Goal: Task Accomplishment & Management: Manage account settings

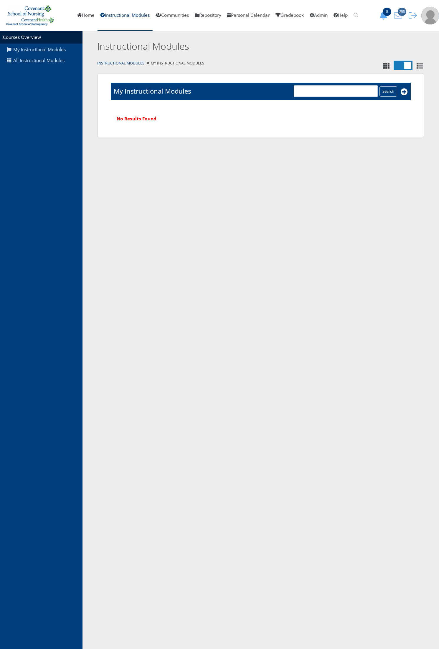
click at [401, 16] on icon "299" at bounding box center [398, 15] width 12 height 8
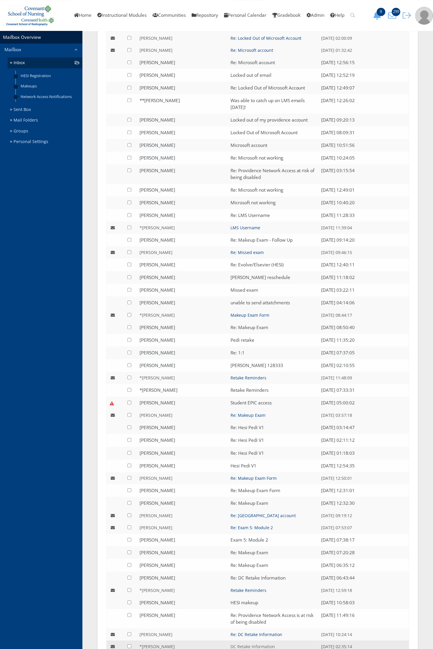
scroll to position [985, 0]
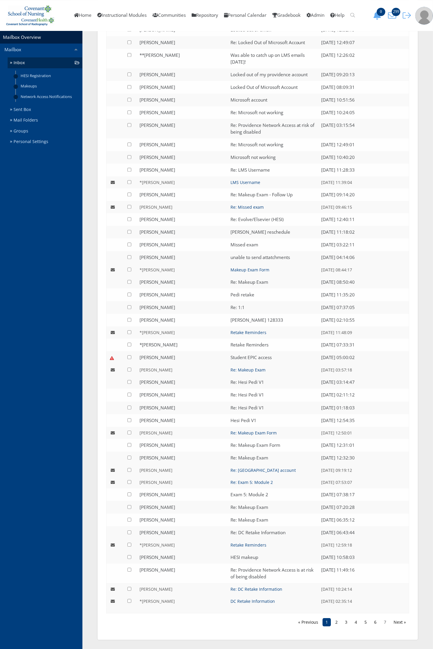
click at [384, 623] on link "7" at bounding box center [385, 622] width 8 height 8
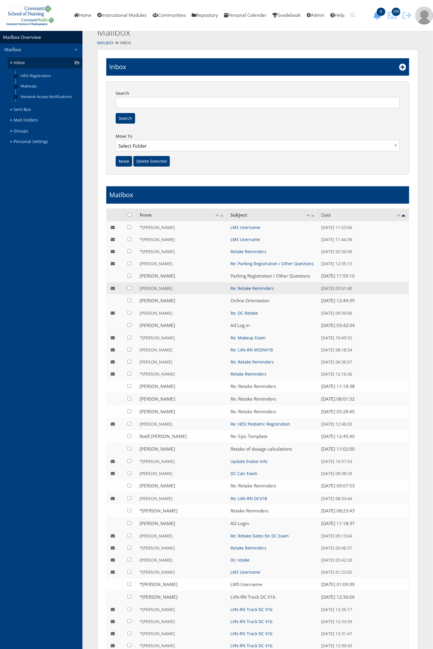
scroll to position [7, 0]
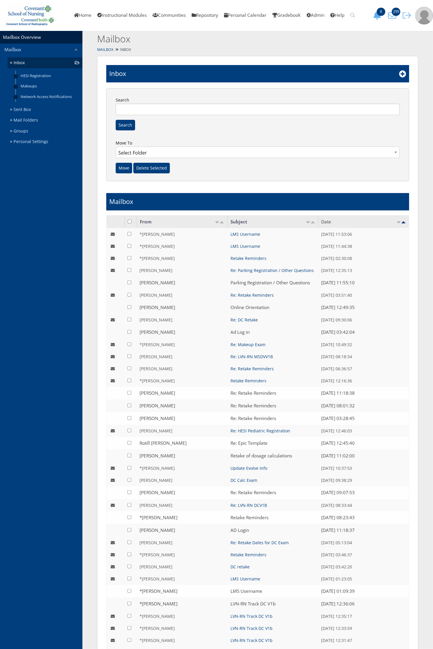
click at [130, 222] on input "checkbox" at bounding box center [130, 222] width 4 height 4
checkbox input "true"
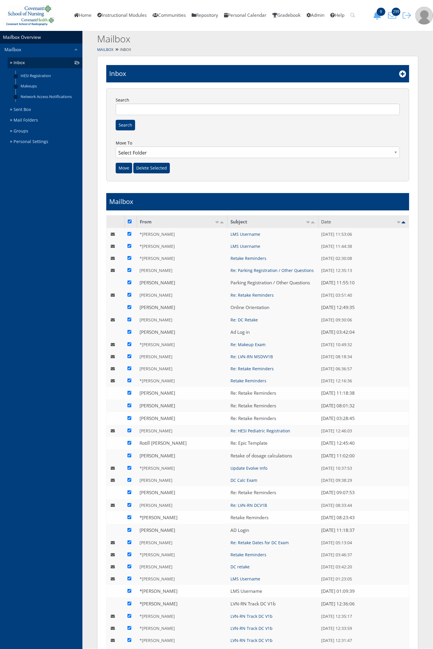
checkbox input "true"
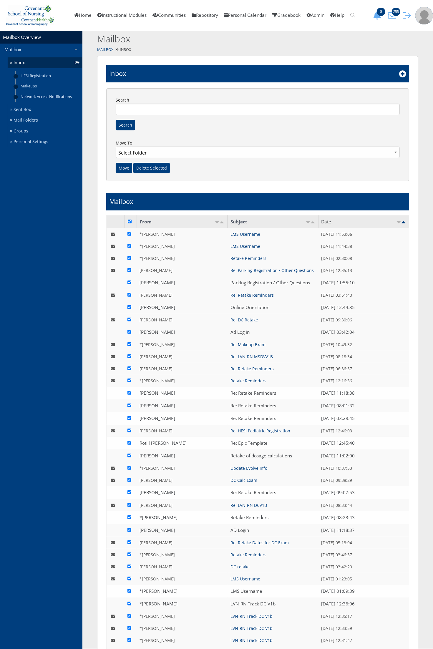
checkbox input "true"
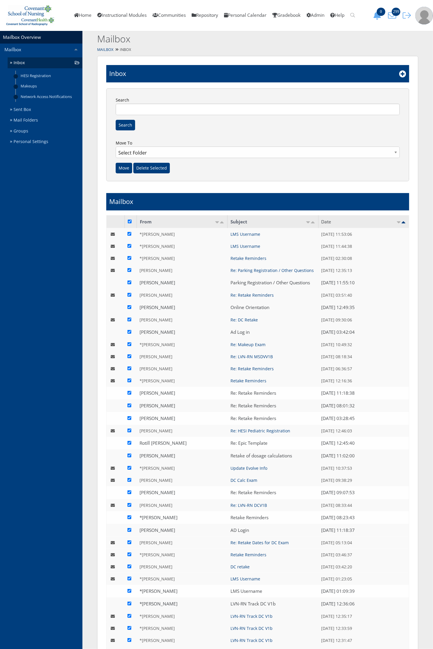
checkbox input "true"
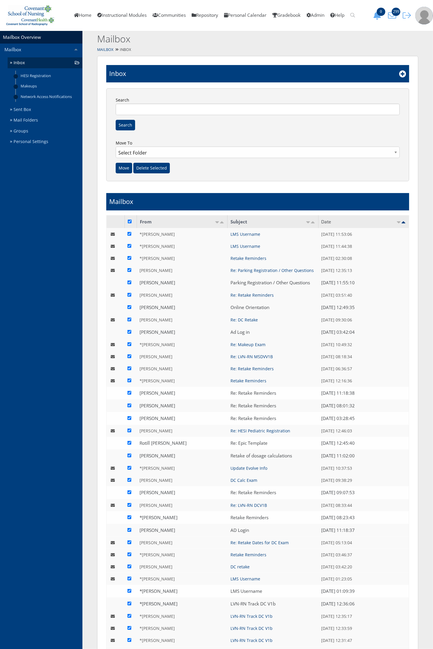
checkbox input "true"
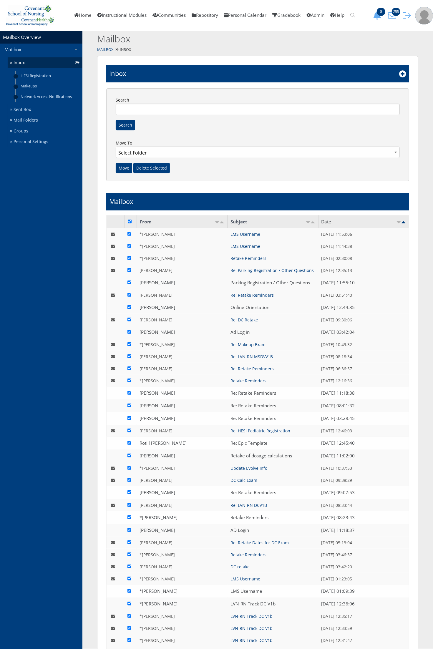
checkbox input "true"
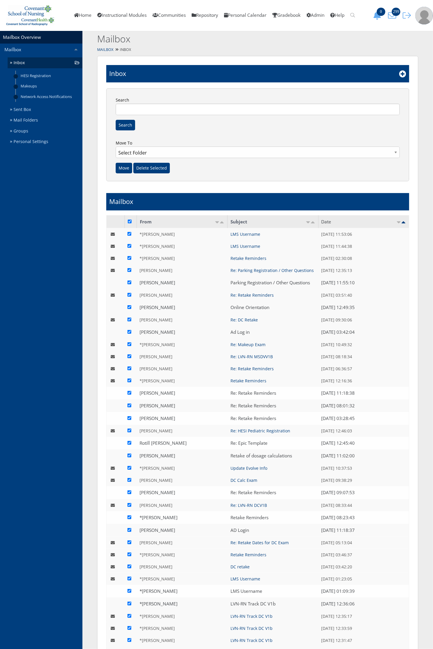
checkbox input "true"
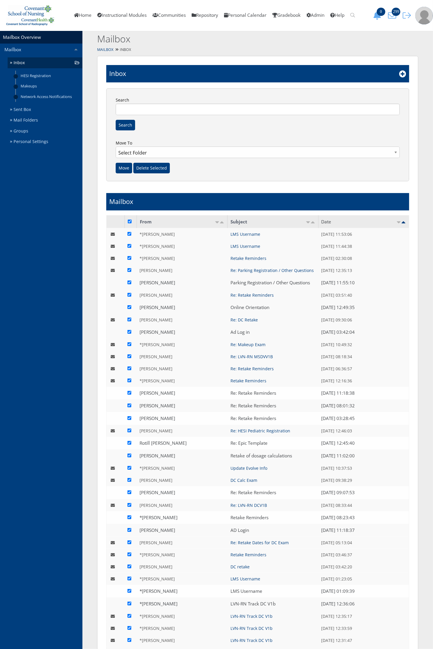
checkbox input "true"
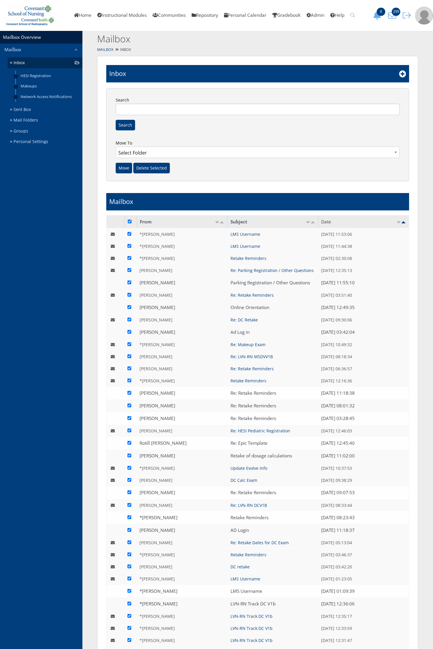
checkbox input "true"
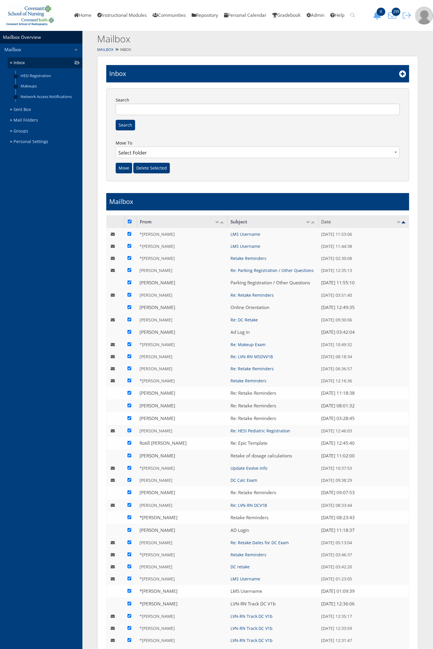
checkbox input "true"
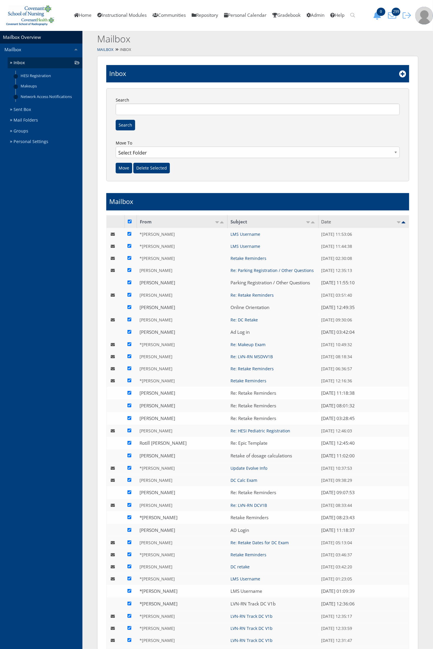
checkbox input "true"
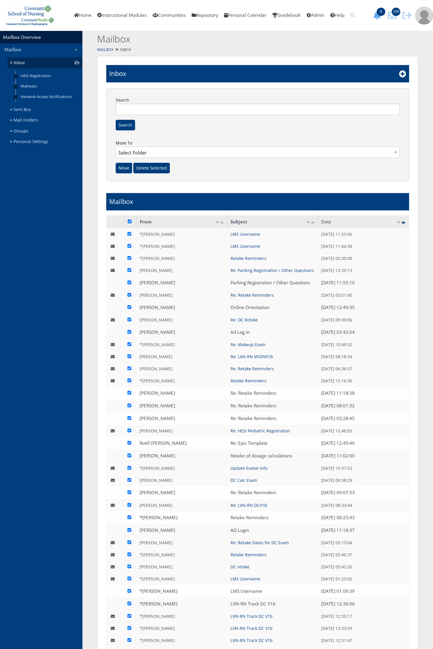
checkbox input "true"
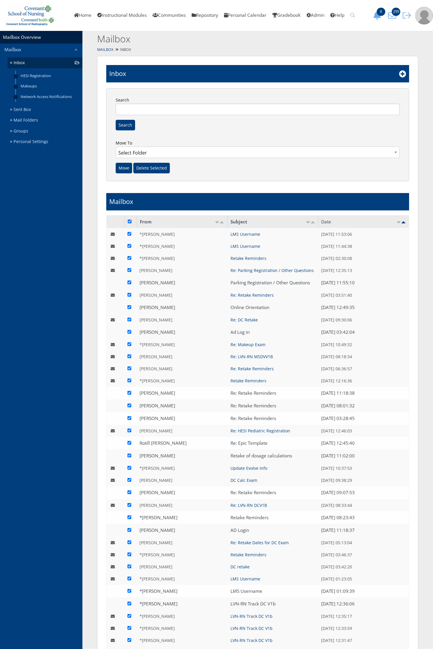
checkbox input "true"
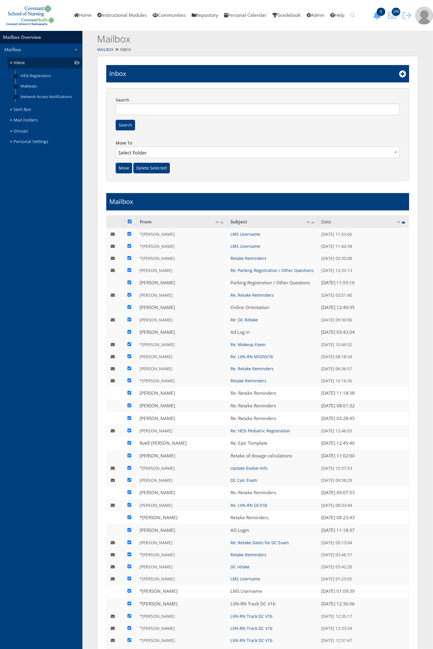
checkbox input "true"
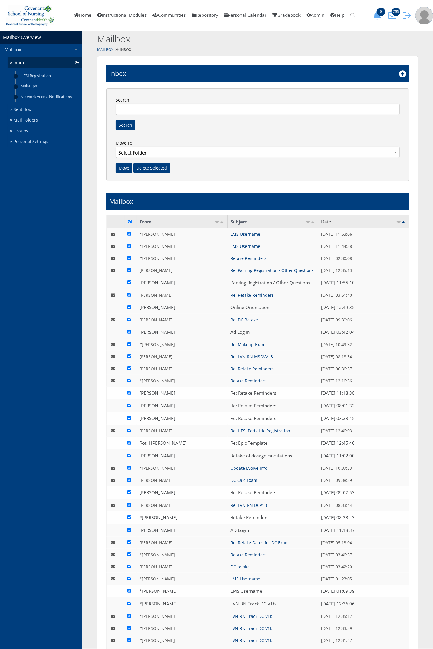
checkbox input "true"
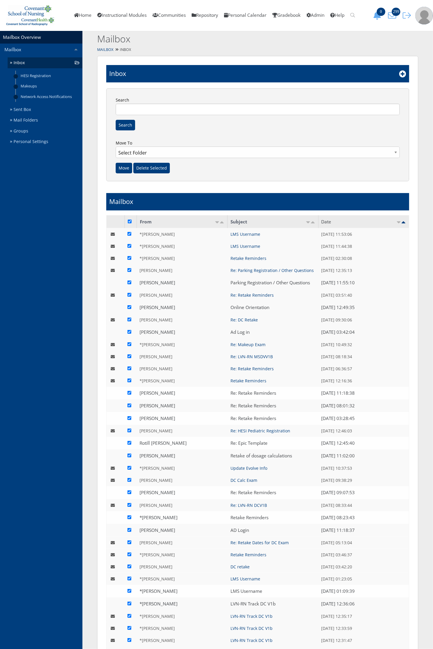
checkbox input "true"
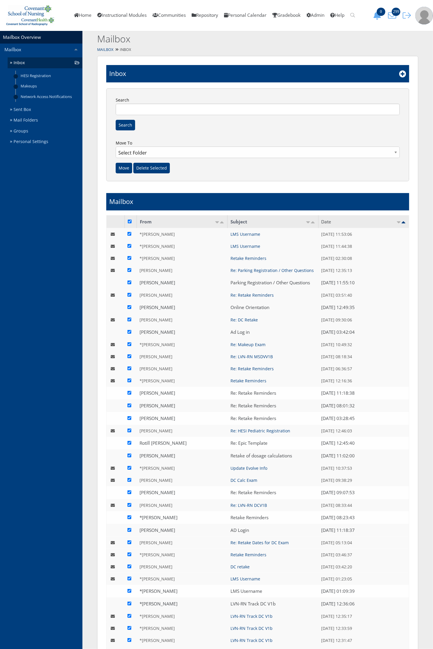
checkbox input "true"
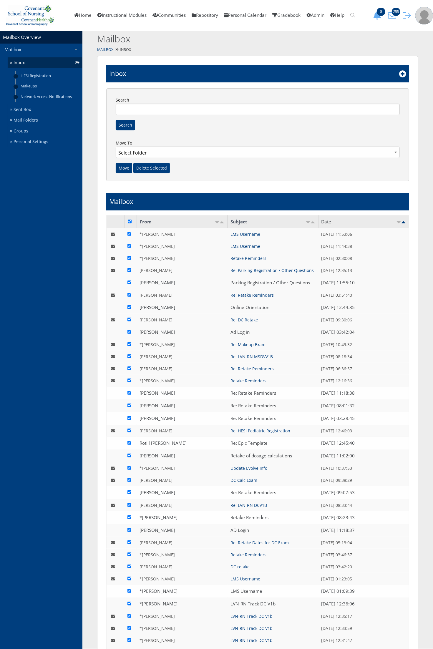
checkbox input "true"
click at [155, 171] on input "Delete Selected" at bounding box center [151, 168] width 37 height 11
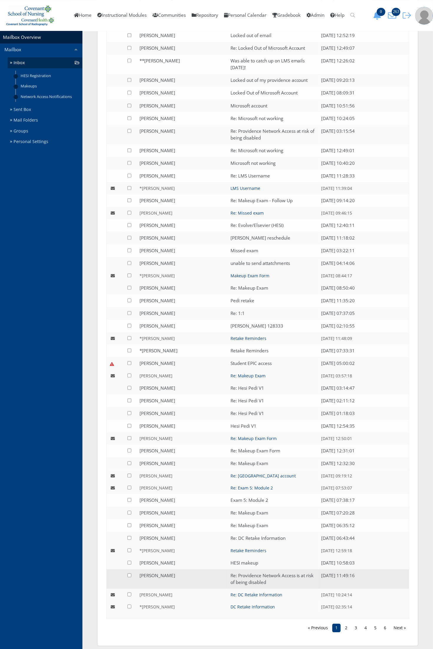
scroll to position [1010, 0]
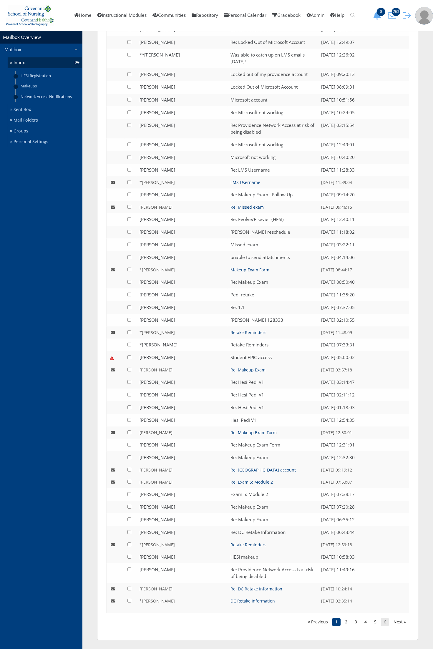
click at [386, 623] on link "6" at bounding box center [385, 622] width 8 height 8
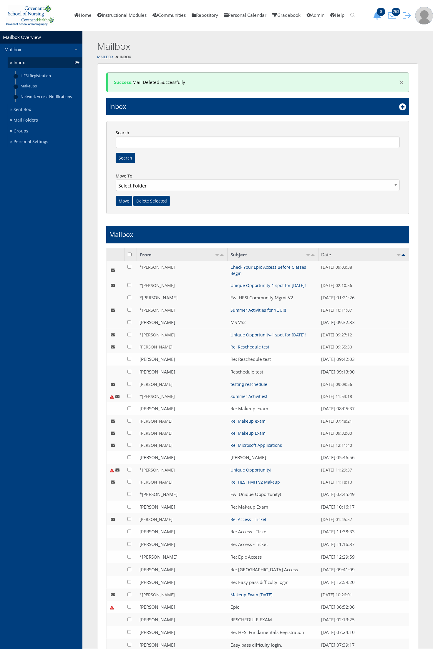
click at [130, 254] on input "checkbox" at bounding box center [130, 255] width 4 height 4
checkbox input "true"
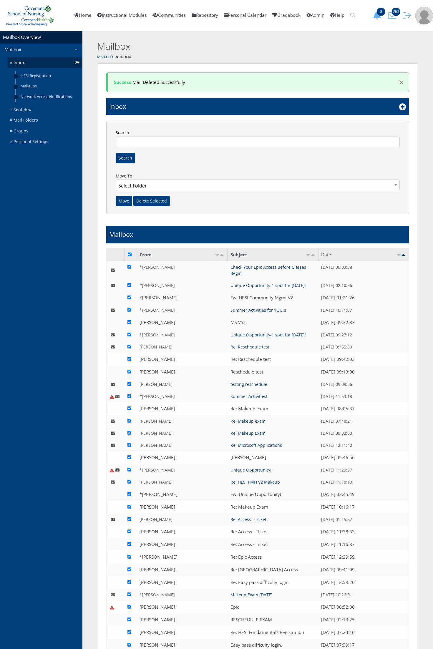
checkbox input "true"
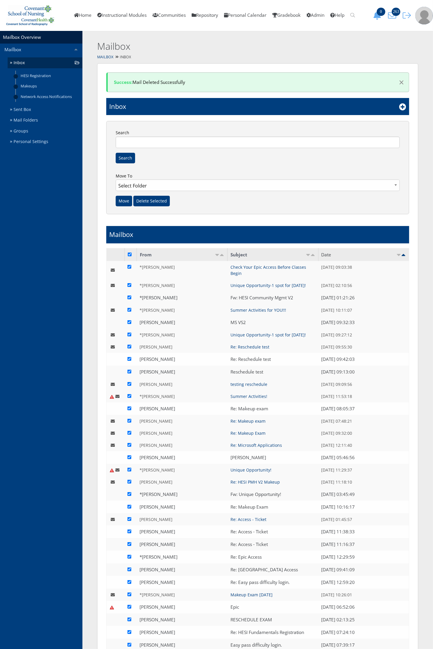
checkbox input "true"
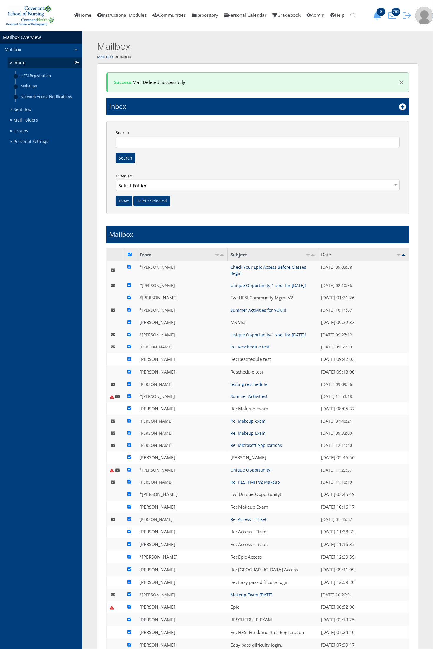
checkbox input "true"
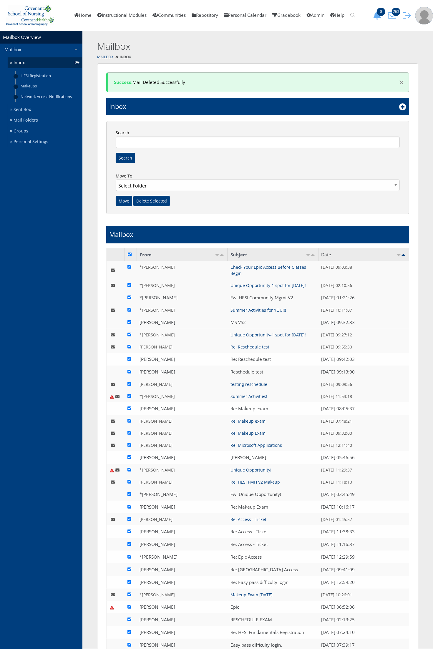
checkbox input "true"
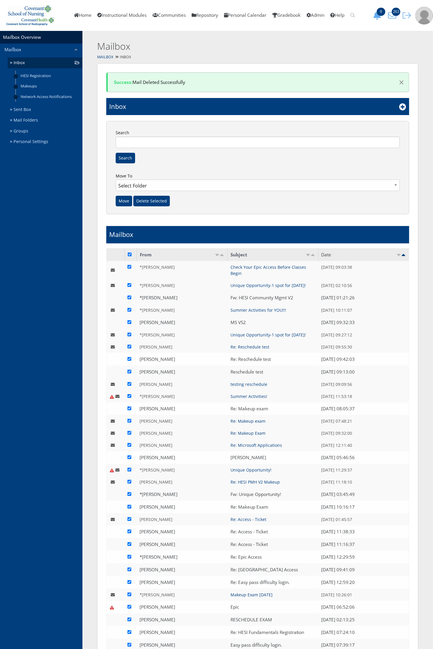
checkbox input "true"
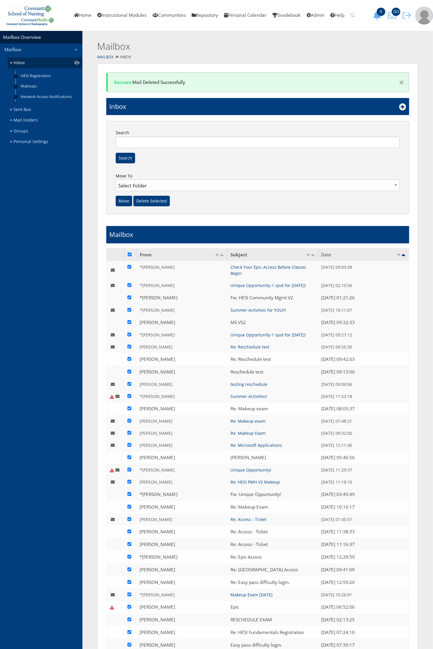
checkbox input "true"
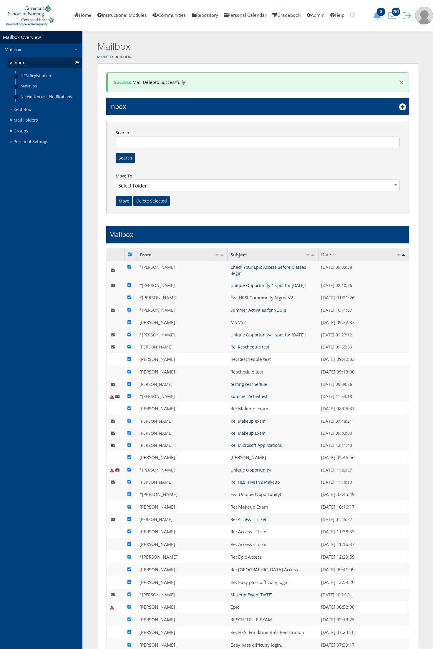
checkbox input "true"
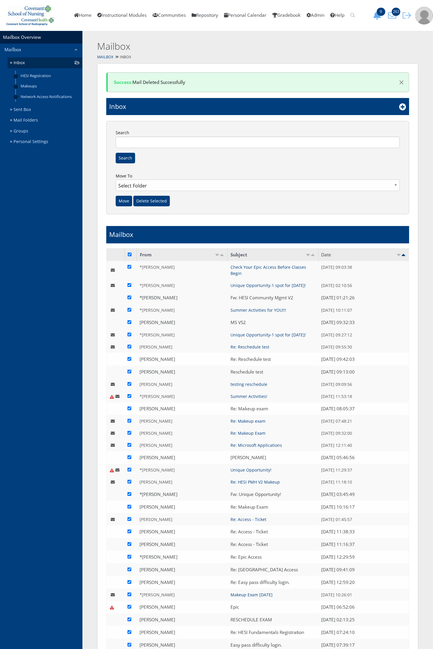
checkbox input "true"
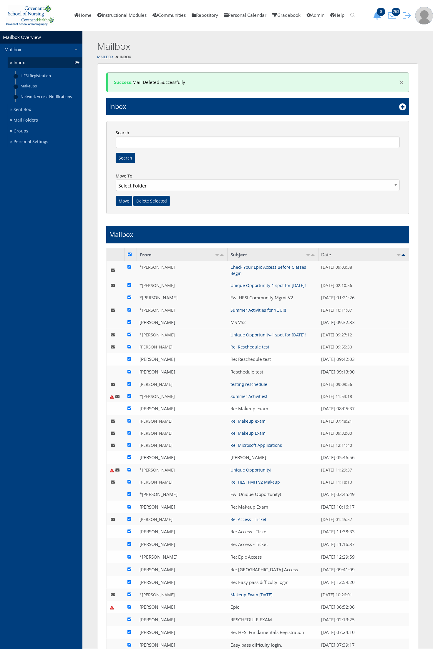
checkbox input "true"
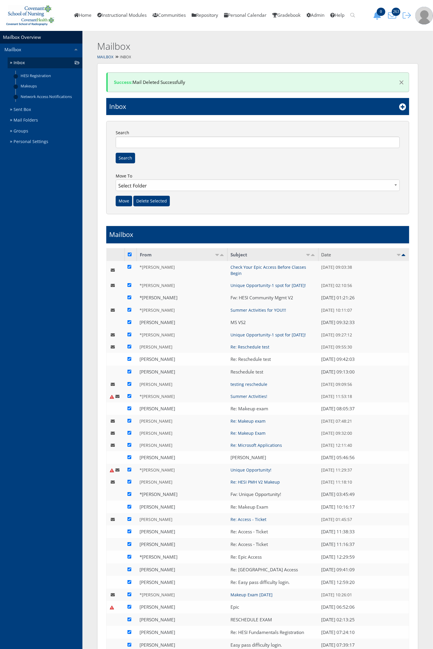
checkbox input "true"
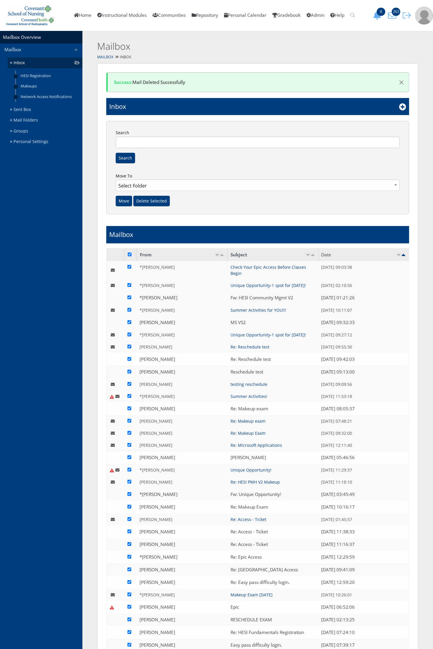
checkbox input "true"
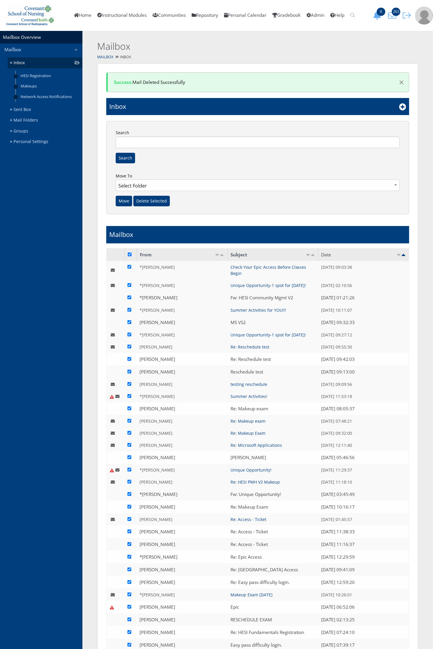
checkbox input "true"
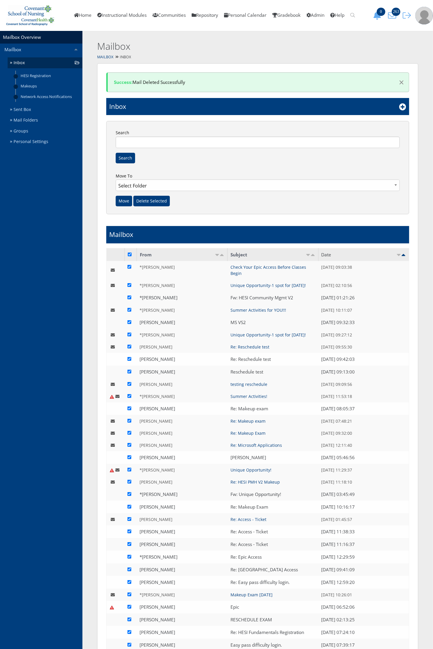
checkbox input "true"
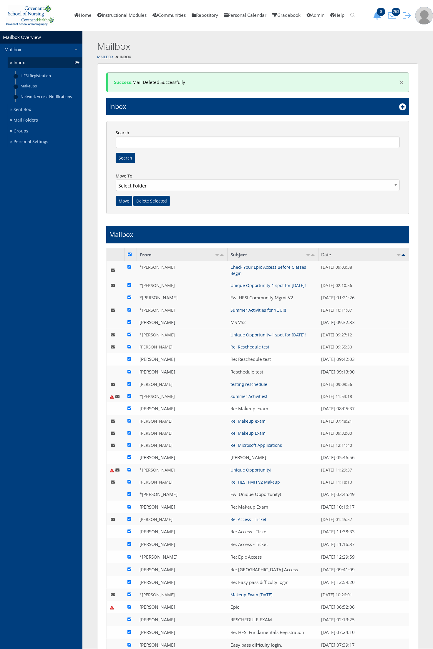
checkbox input "true"
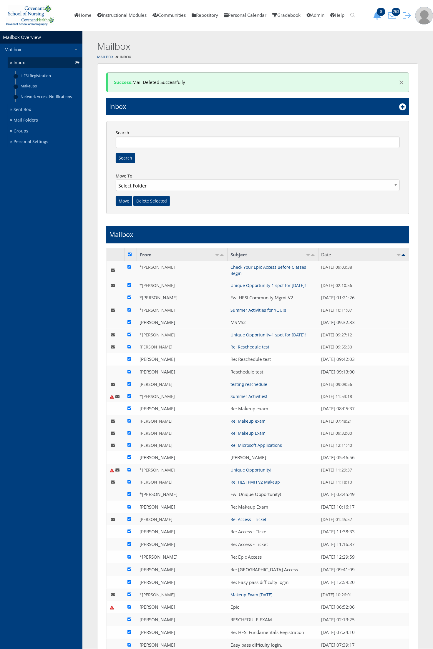
checkbox input "true"
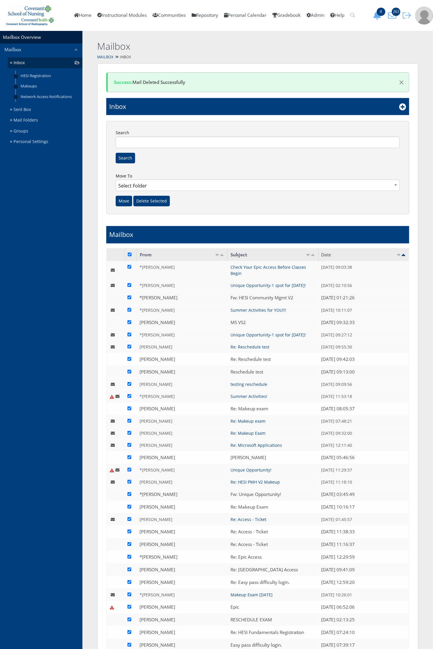
checkbox input "true"
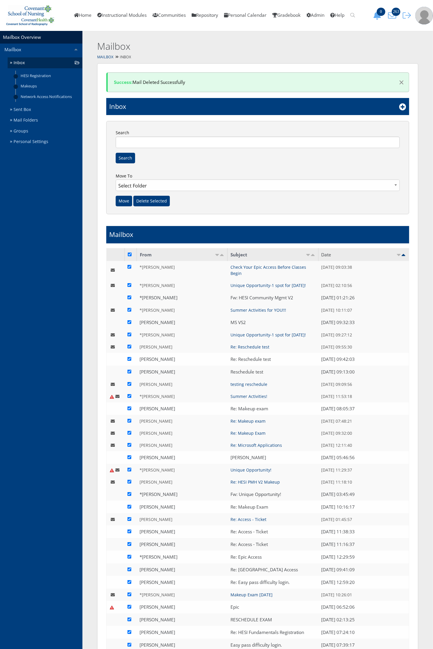
checkbox input "true"
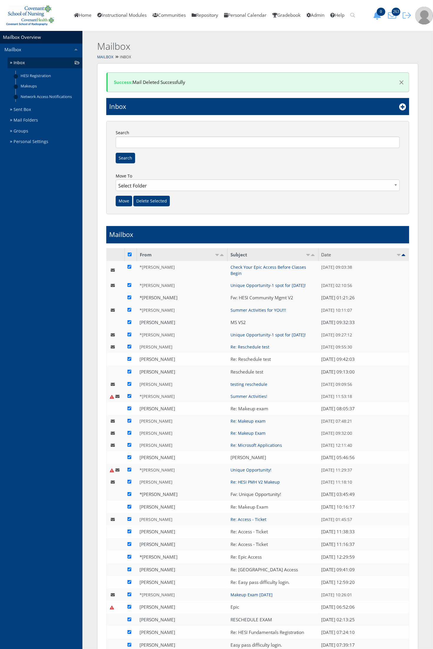
checkbox input "true"
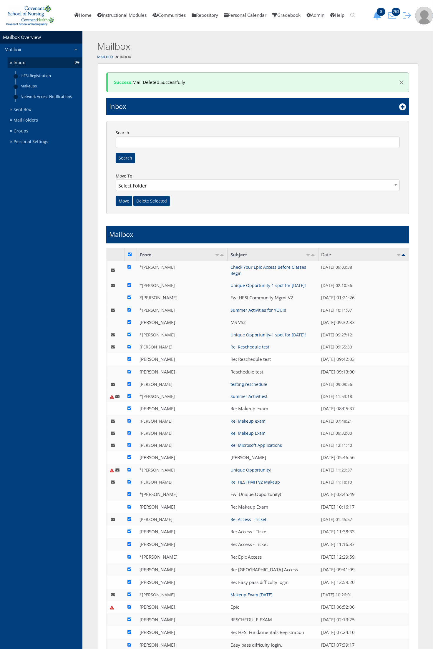
checkbox input "true"
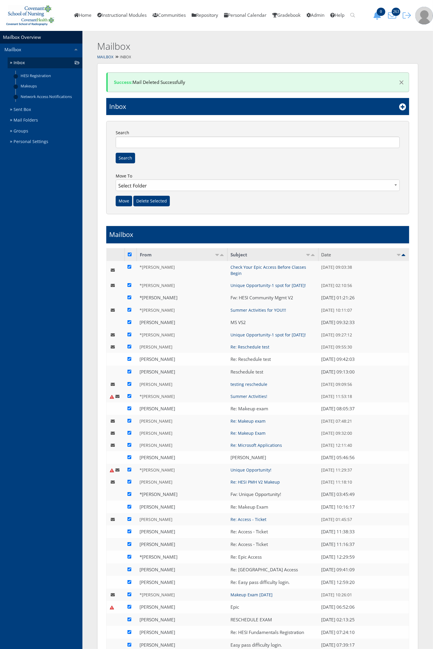
checkbox input "true"
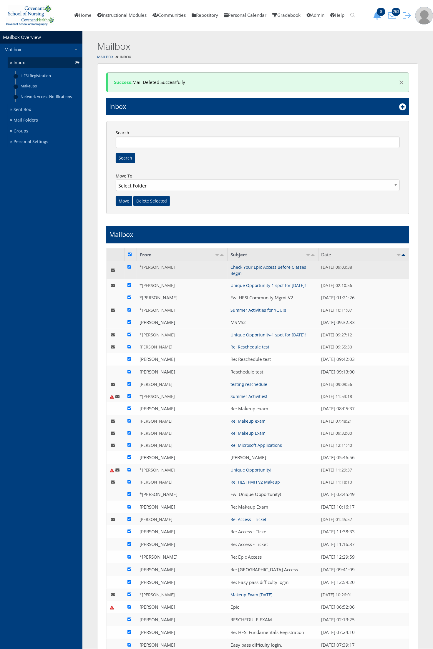
click at [130, 267] on input "checkbox" at bounding box center [129, 267] width 4 height 4
checkbox input "false"
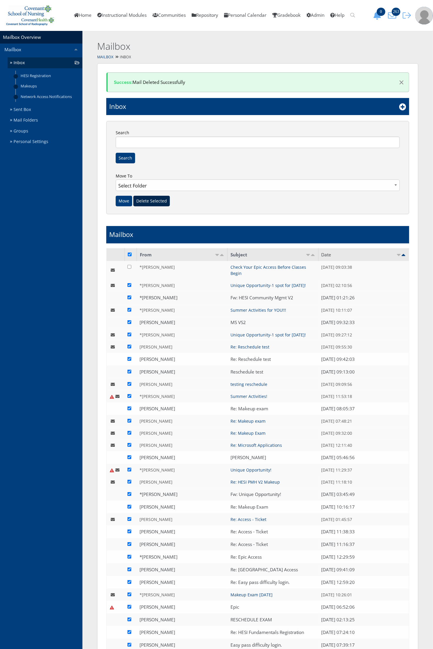
click at [146, 202] on input "Delete Selected" at bounding box center [151, 201] width 37 height 11
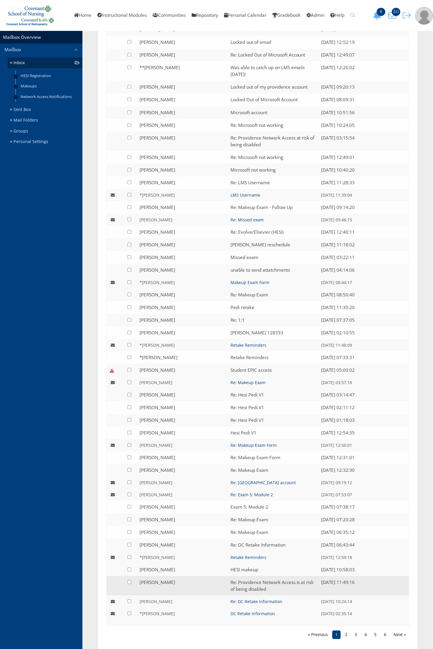
scroll to position [1010, 0]
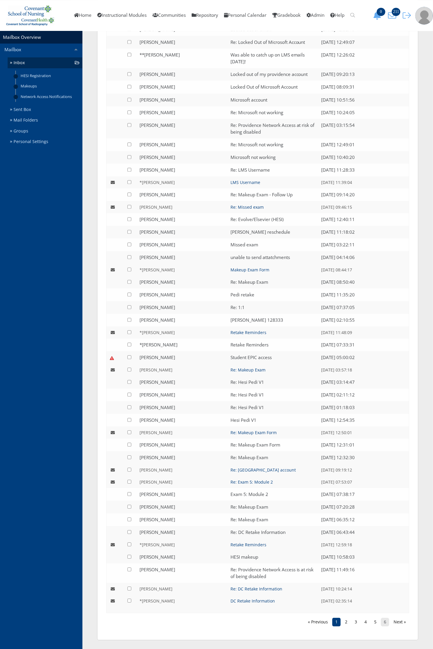
click at [387, 622] on link "6" at bounding box center [385, 622] width 8 height 8
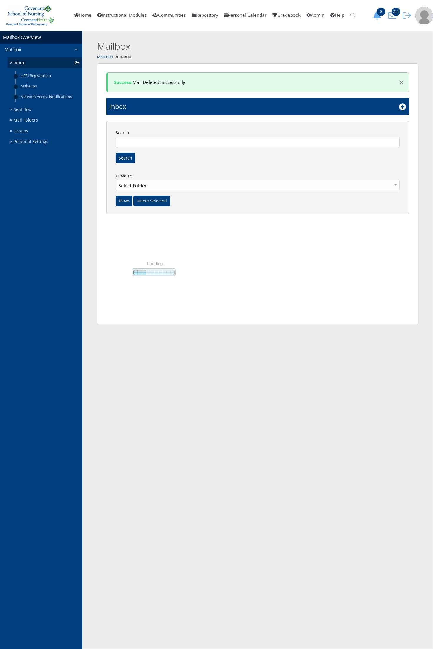
scroll to position [0, 0]
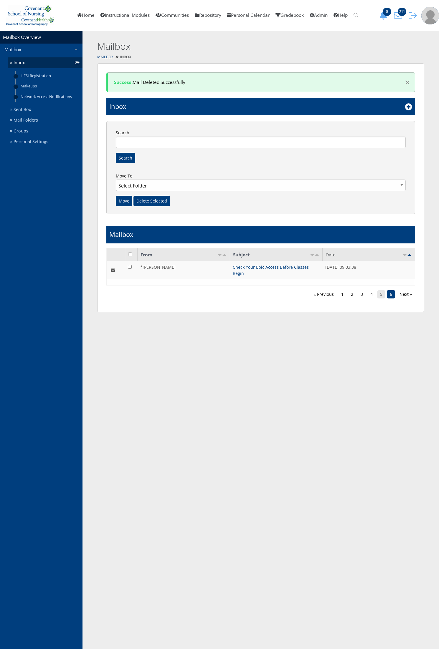
click at [381, 290] on link "5" at bounding box center [381, 294] width 8 height 8
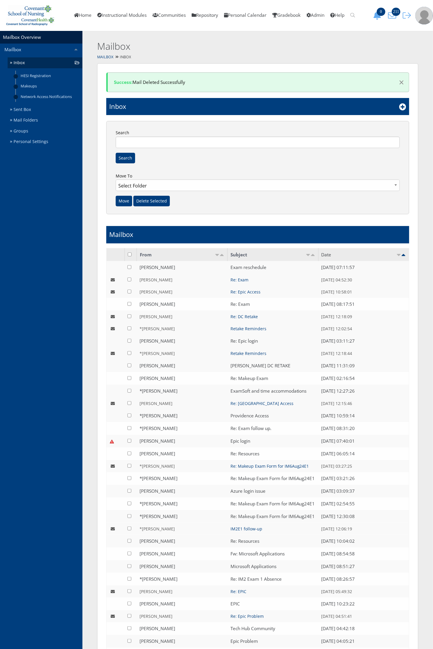
click at [129, 254] on input "checkbox" at bounding box center [130, 255] width 4 height 4
checkbox input "true"
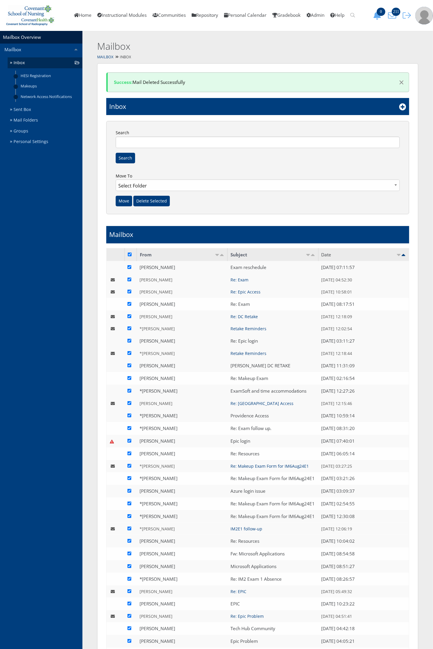
checkbox input "true"
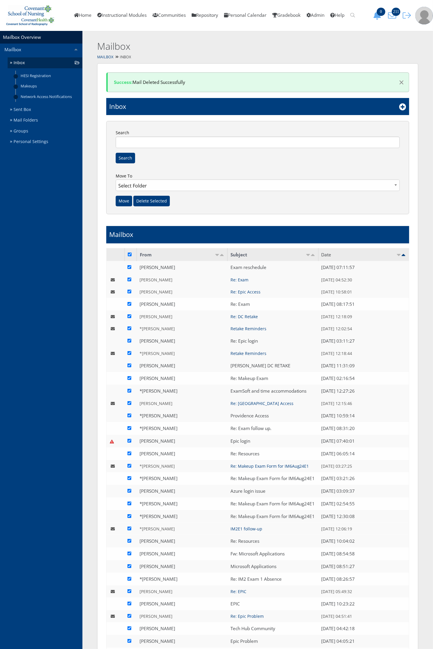
checkbox input "true"
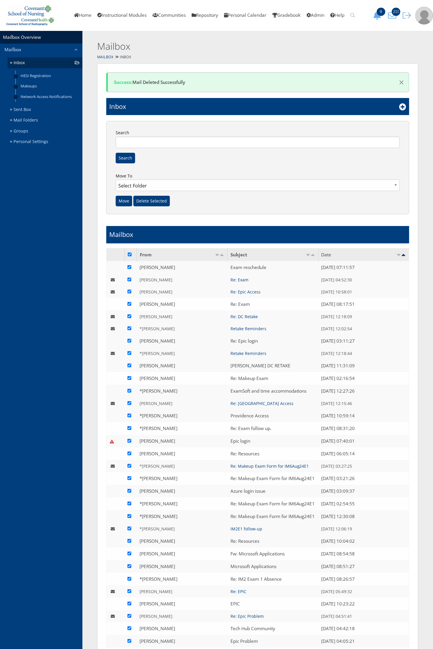
checkbox input "true"
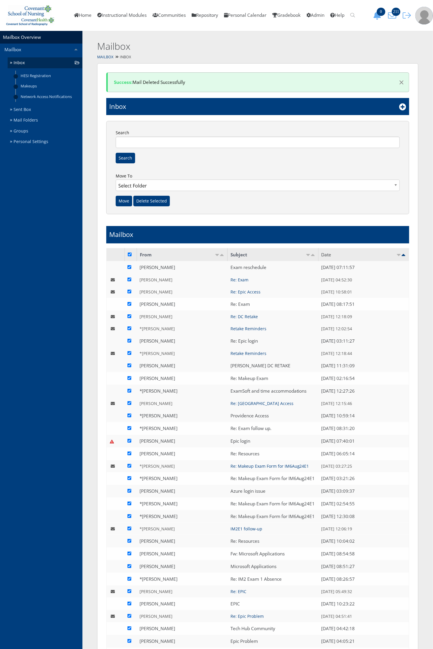
checkbox input "true"
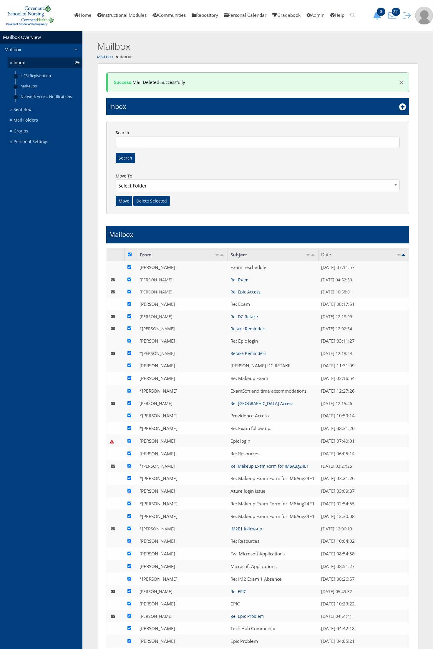
checkbox input "true"
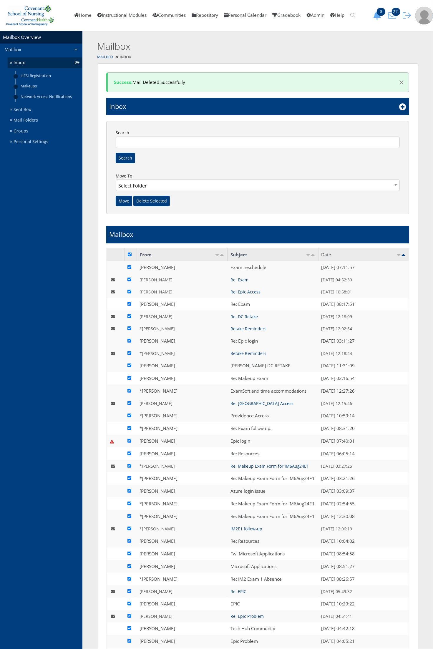
checkbox input "true"
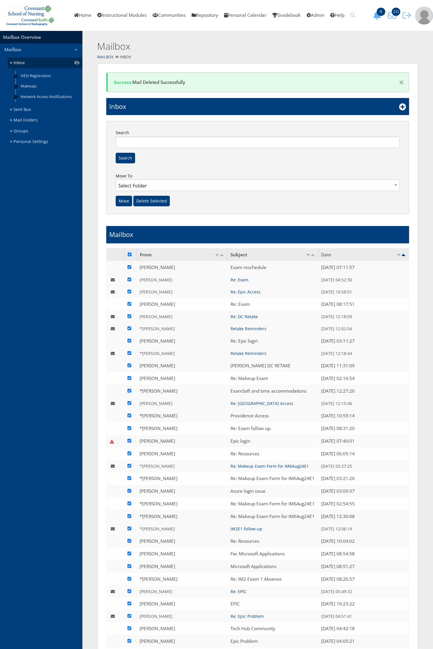
checkbox input "true"
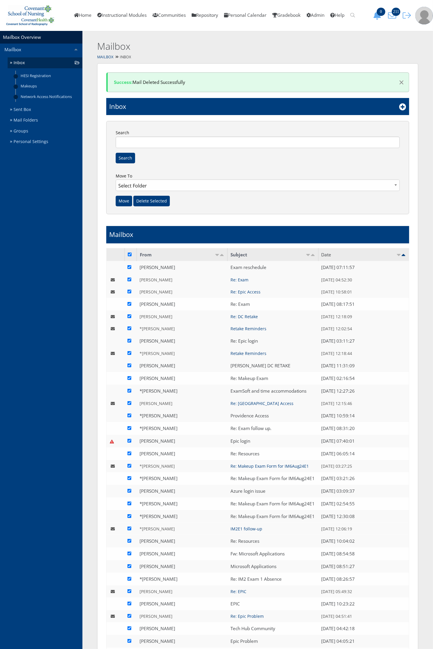
checkbox input "true"
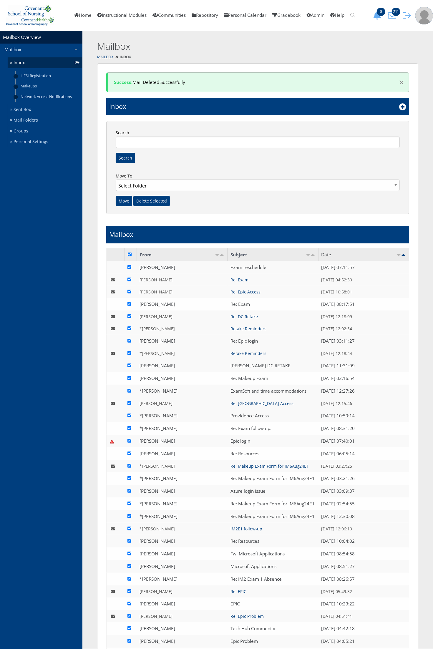
checkbox input "true"
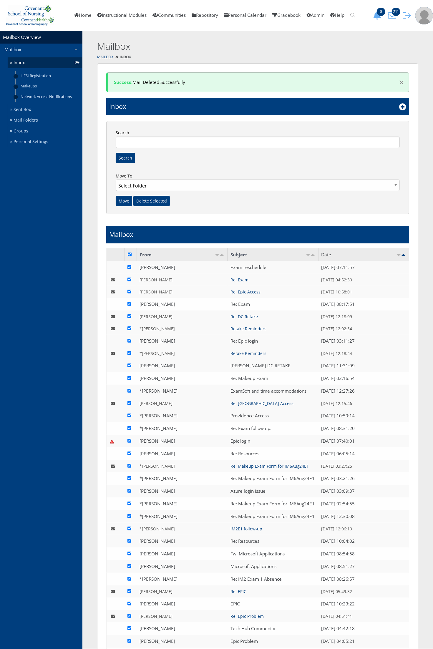
checkbox input "true"
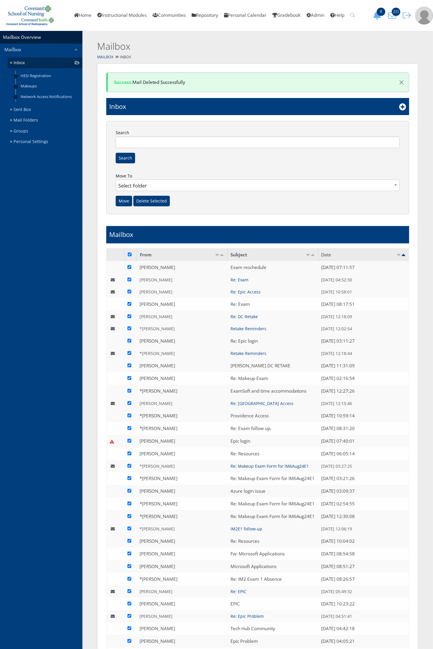
checkbox input "true"
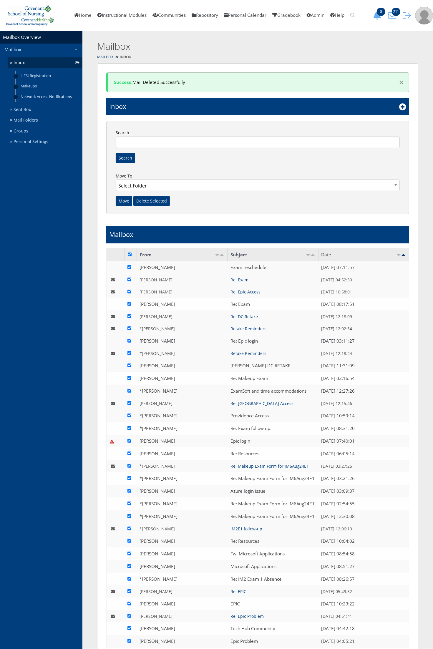
checkbox input "true"
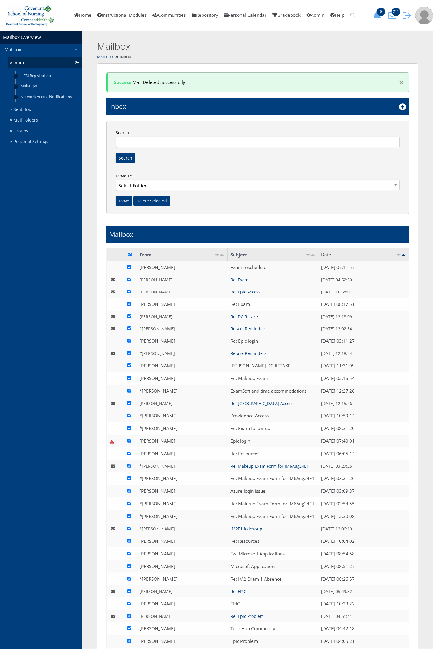
checkbox input "true"
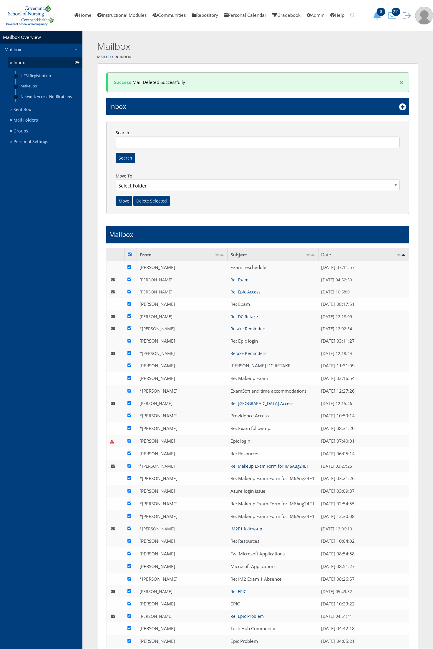
checkbox input "true"
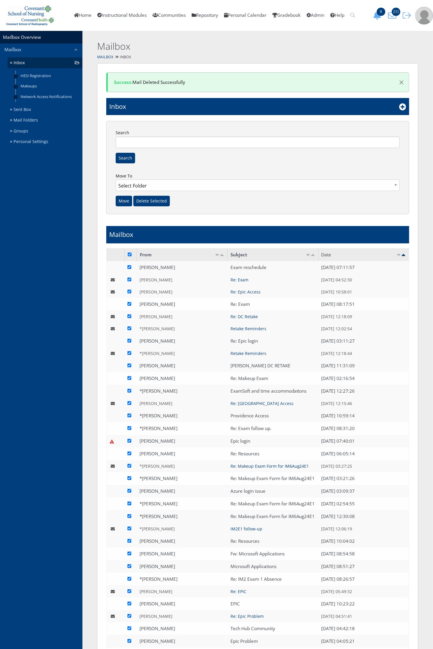
checkbox input "true"
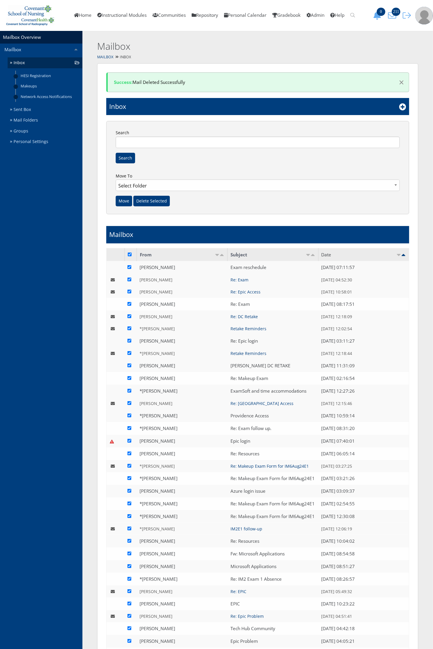
checkbox input "true"
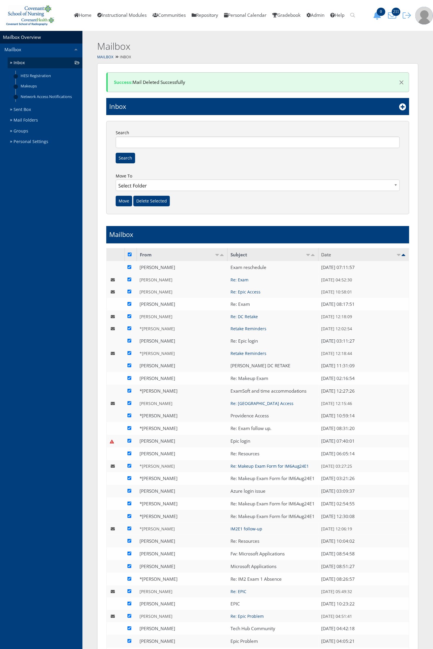
checkbox input "true"
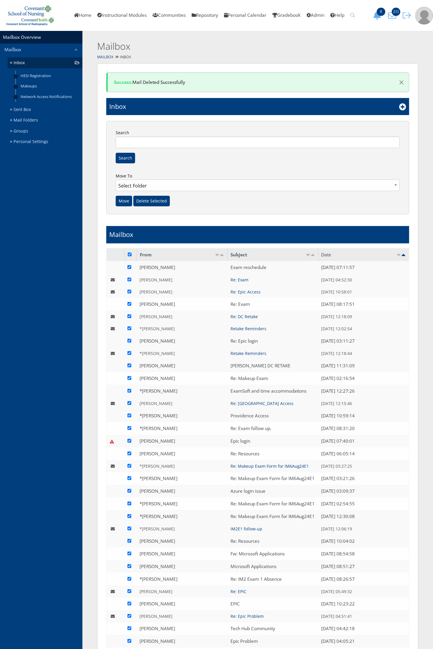
checkbox input "true"
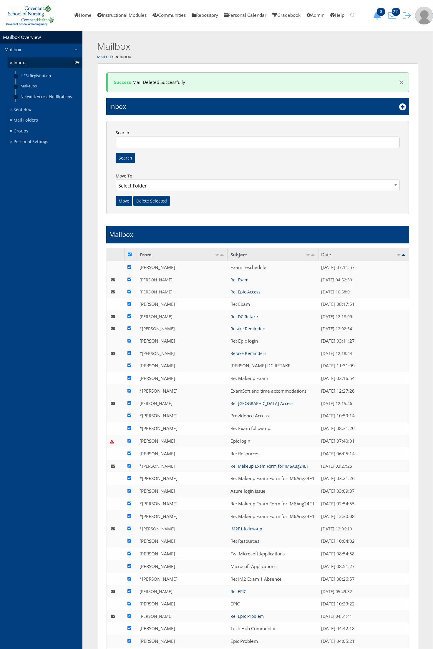
checkbox input "true"
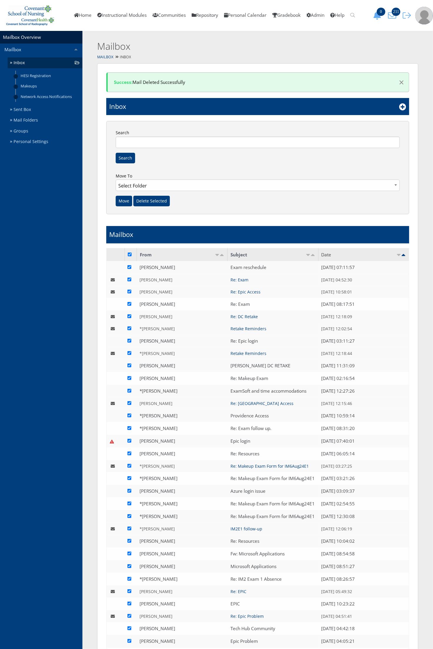
checkbox input "true"
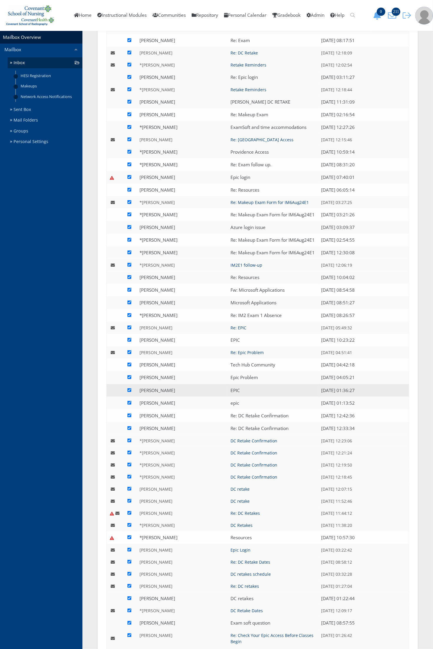
scroll to position [294, 0]
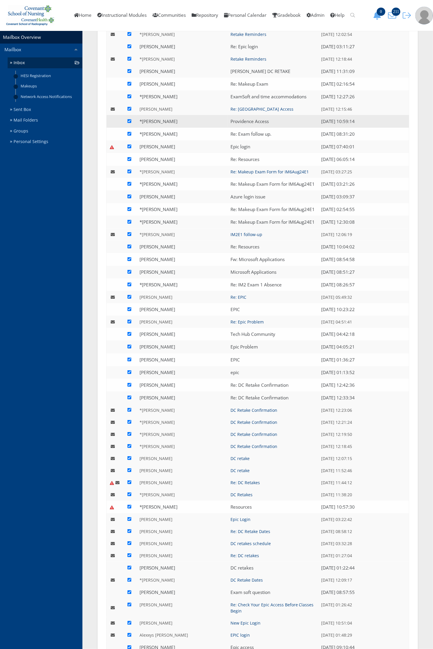
click at [129, 122] on input "checkbox" at bounding box center [129, 121] width 4 height 4
checkbox input "false"
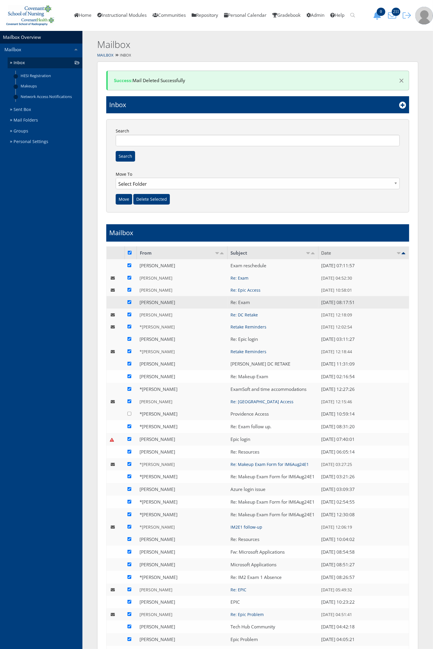
scroll to position [0, 0]
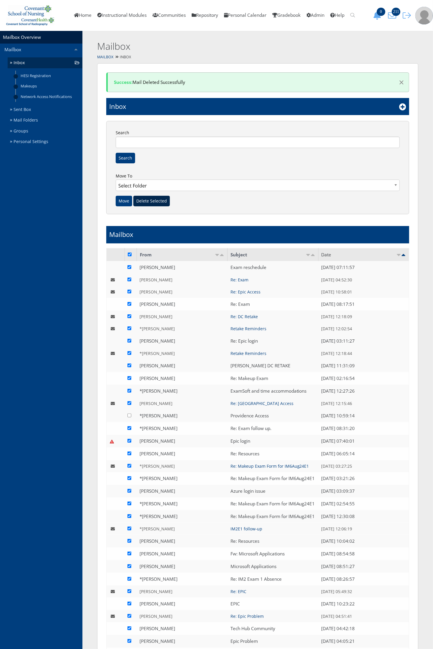
click at [157, 203] on input "Delete Selected" at bounding box center [151, 201] width 37 height 11
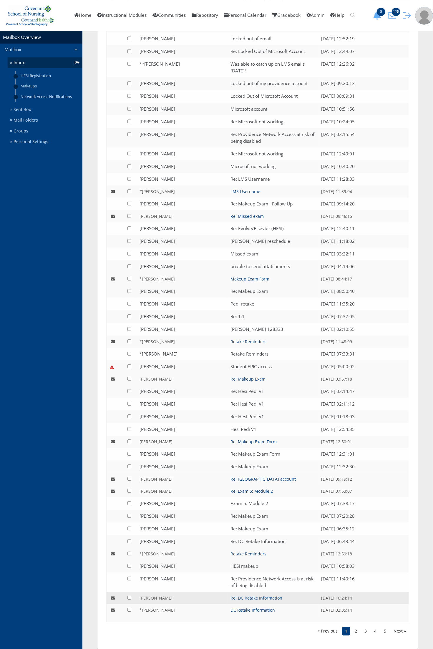
scroll to position [1010, 0]
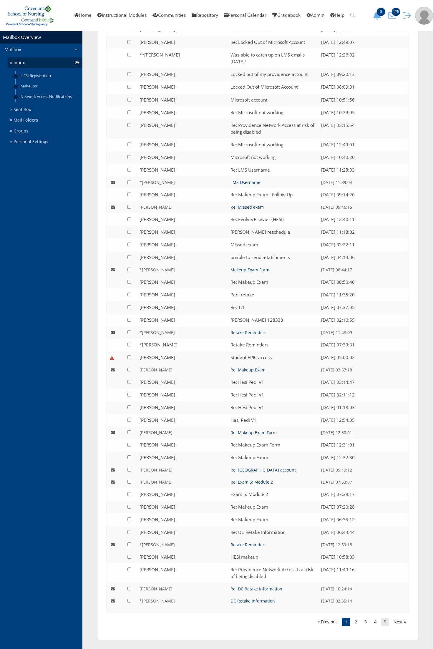
click at [383, 624] on link "5" at bounding box center [385, 622] width 8 height 8
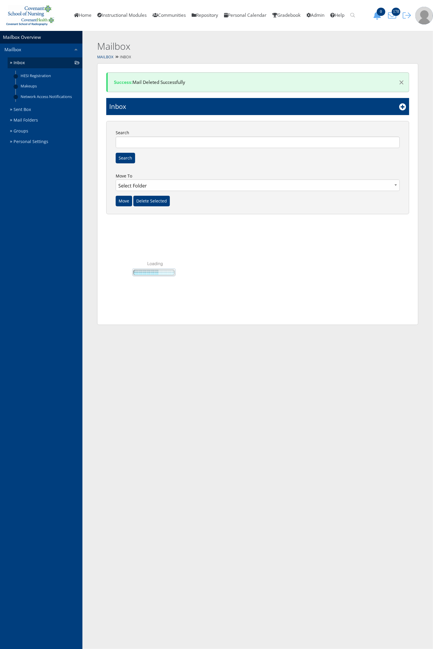
scroll to position [0, 0]
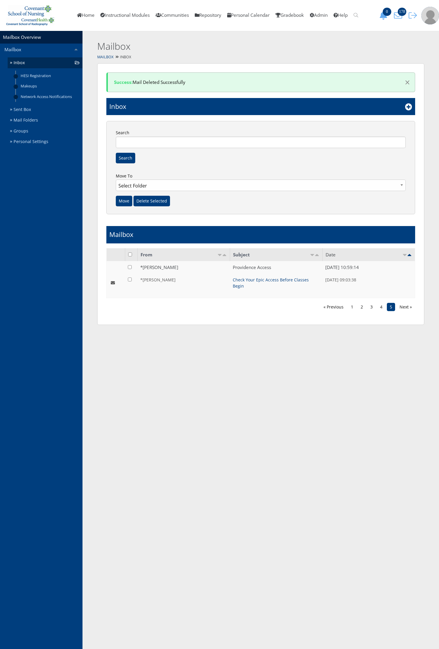
click at [381, 334] on html "You are previewing v9, to return to v8 please close this tab. Changes here will…" at bounding box center [219, 167] width 439 height 334
click at [381, 303] on link "4" at bounding box center [381, 307] width 8 height 8
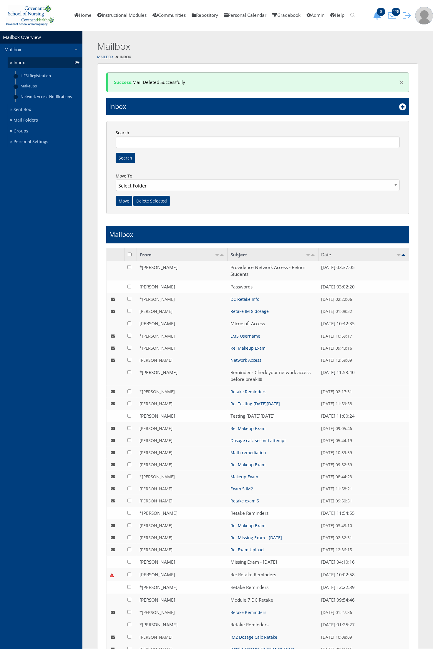
click at [129, 251] on td at bounding box center [131, 254] width 12 height 13
click at [130, 257] on td at bounding box center [131, 254] width 12 height 13
click at [130, 254] on input "checkbox" at bounding box center [130, 255] width 4 height 4
checkbox input "true"
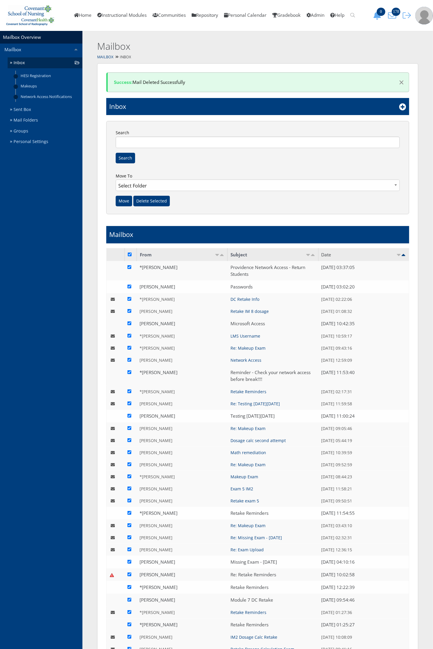
checkbox input "true"
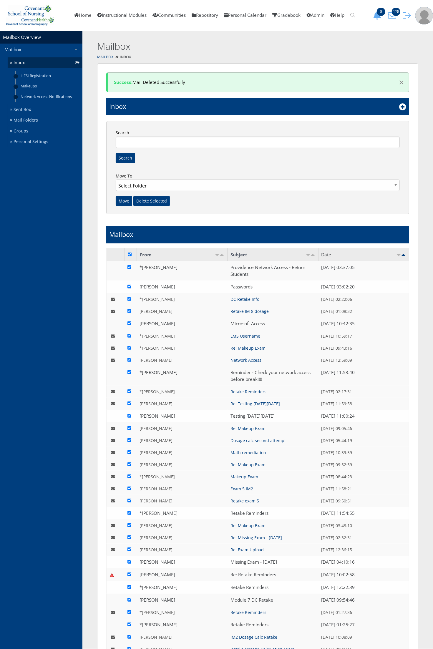
checkbox input "true"
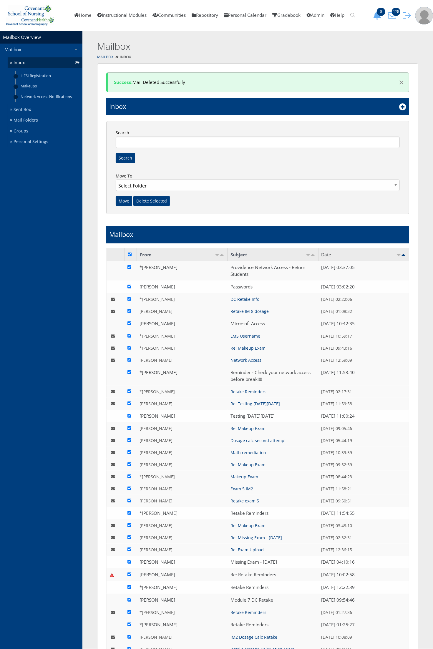
checkbox input "true"
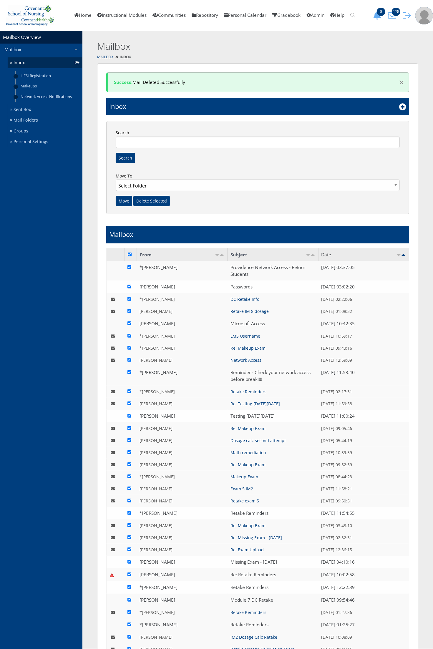
checkbox input "true"
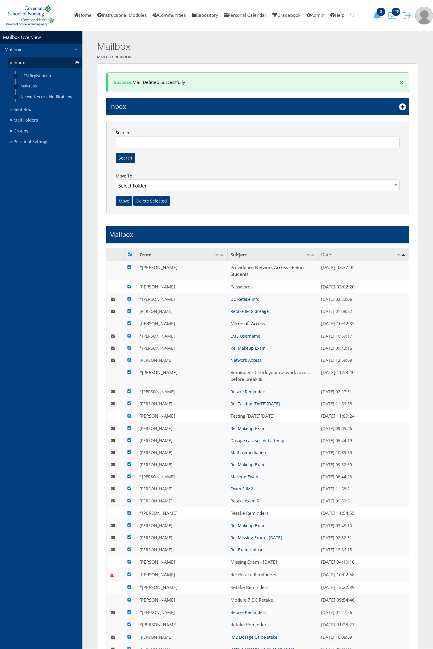
checkbox input "true"
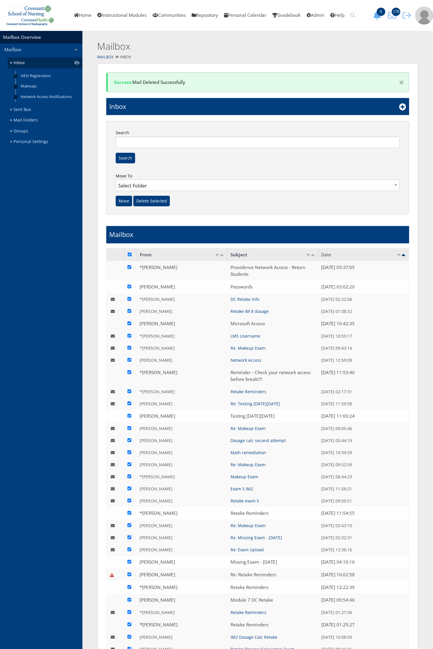
checkbox input "true"
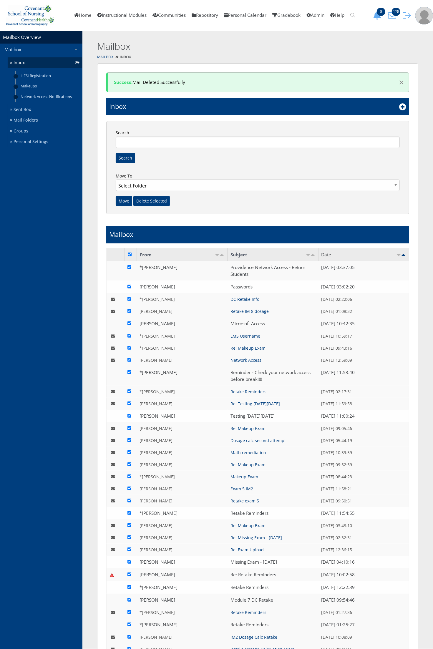
checkbox input "true"
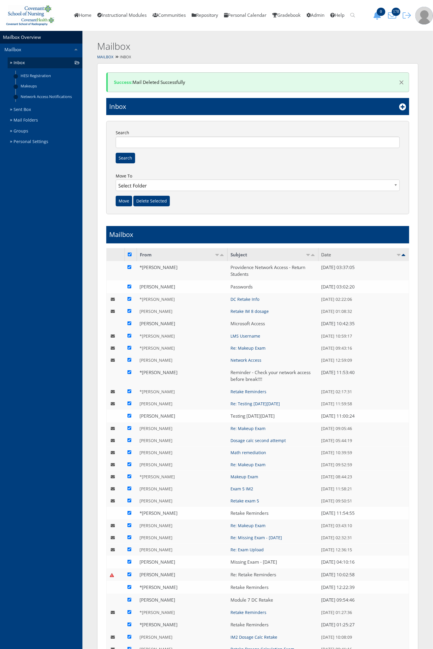
checkbox input "true"
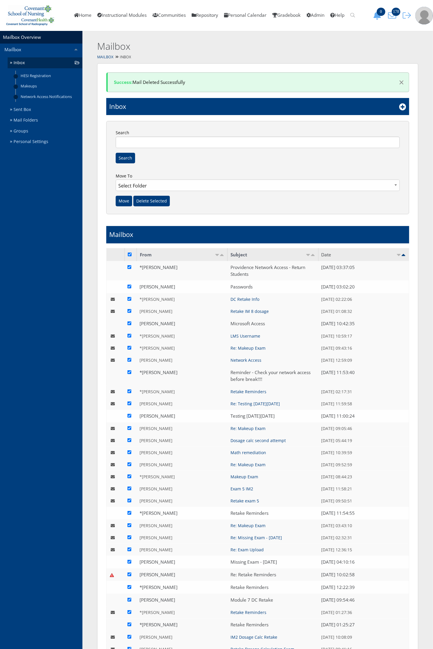
checkbox input "true"
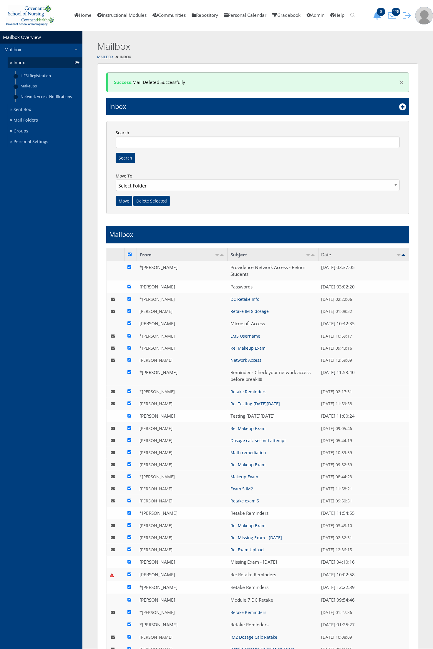
checkbox input "true"
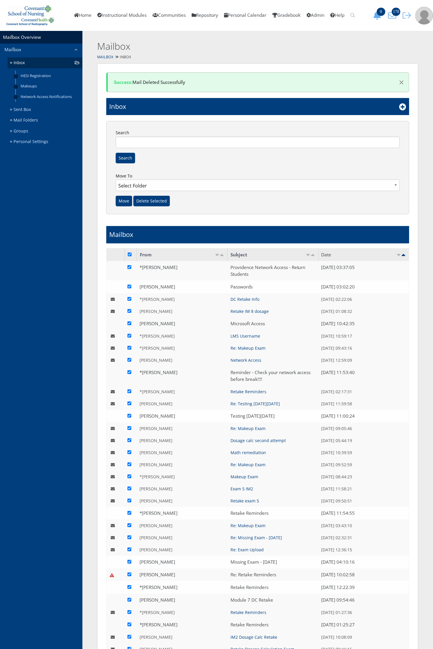
checkbox input "true"
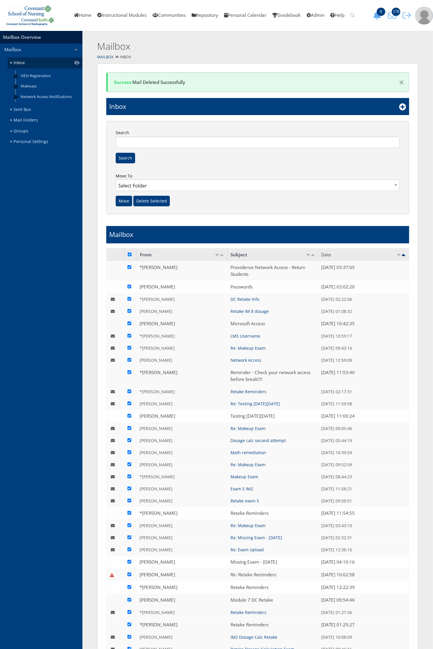
checkbox input "true"
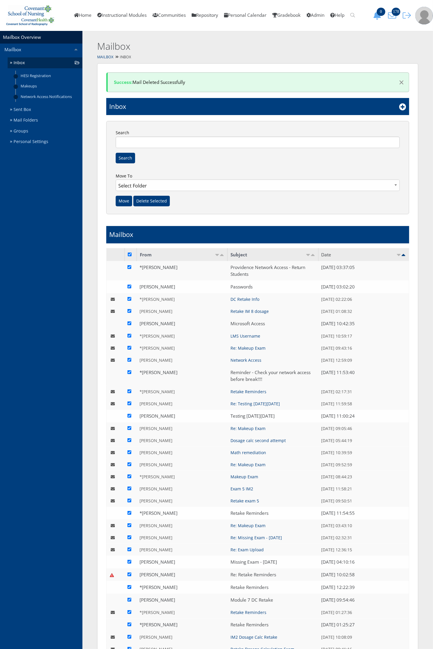
checkbox input "true"
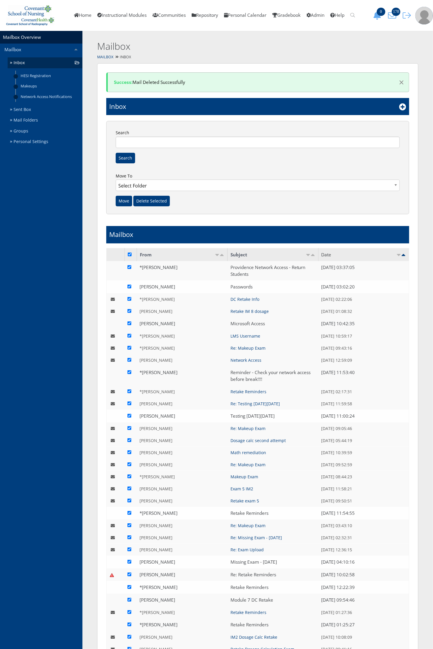
checkbox input "true"
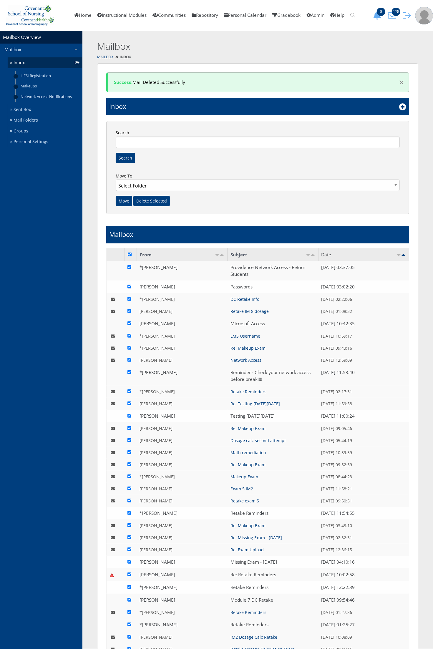
checkbox input "true"
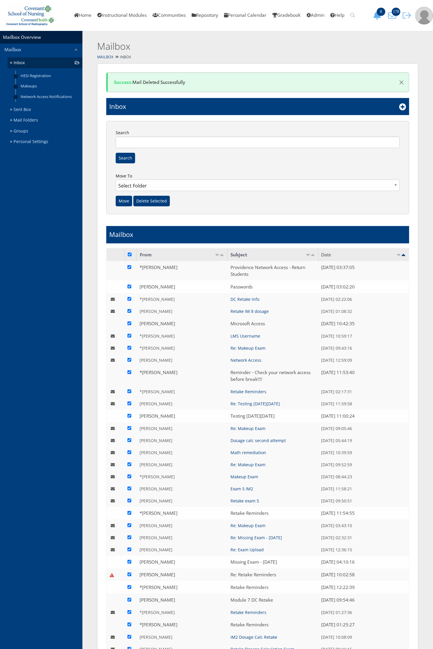
checkbox input "true"
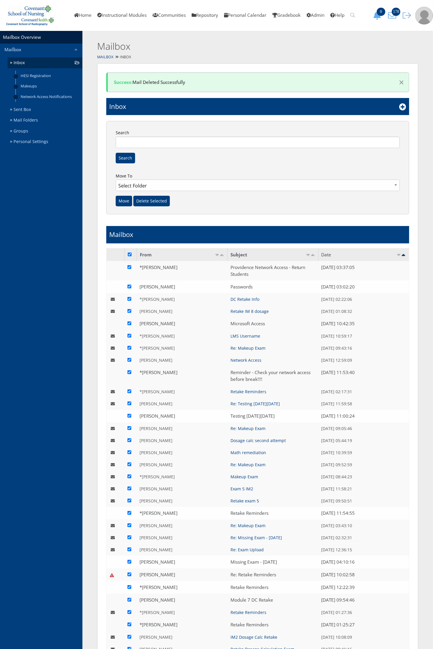
checkbox input "true"
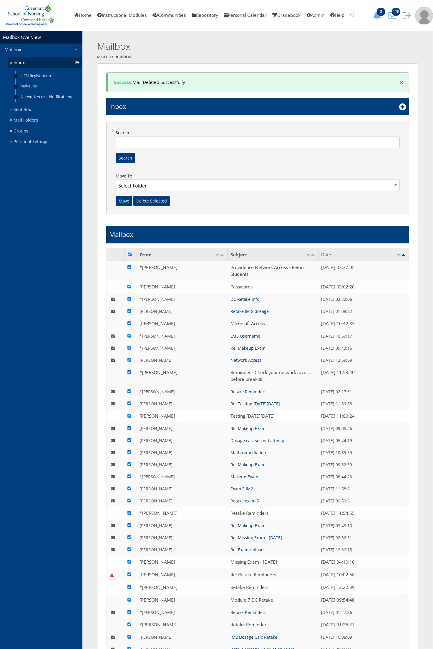
checkbox input "true"
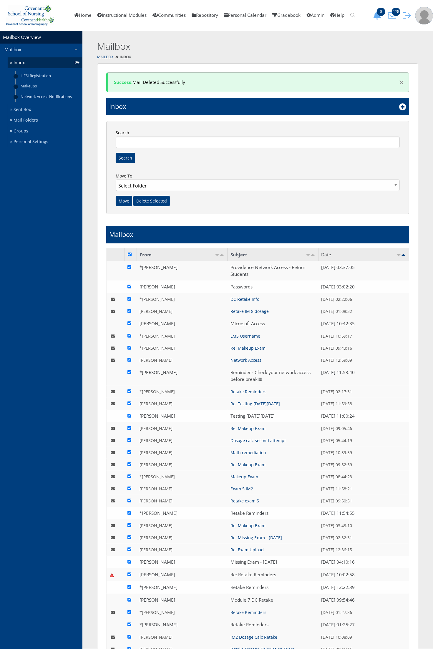
checkbox input "true"
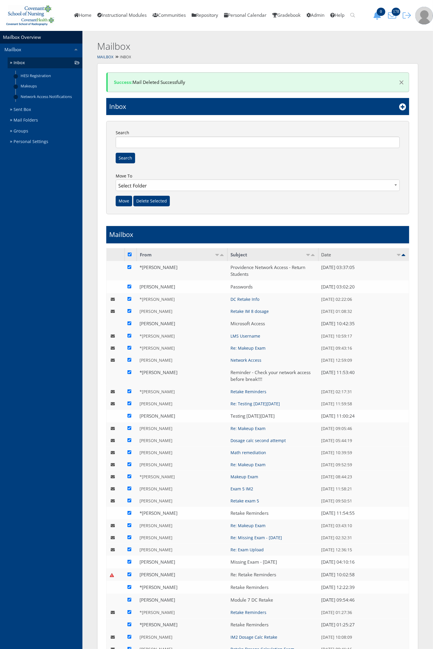
checkbox input "true"
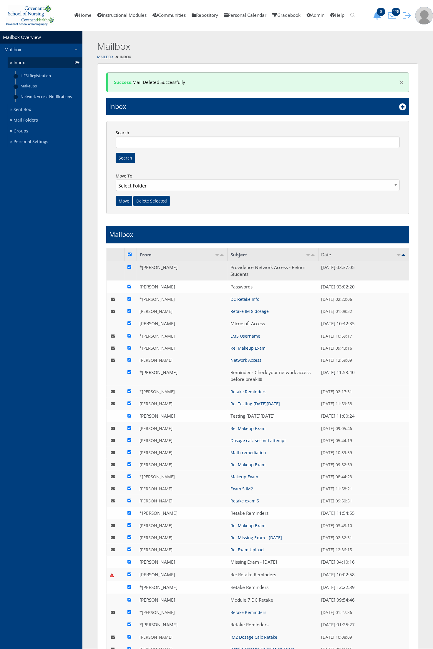
click at [129, 268] on input "checkbox" at bounding box center [129, 267] width 4 height 4
checkbox input "false"
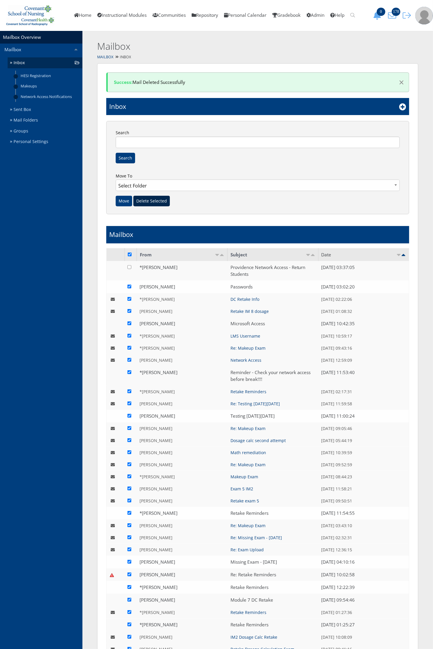
click at [155, 200] on input "Delete Selected" at bounding box center [151, 201] width 37 height 11
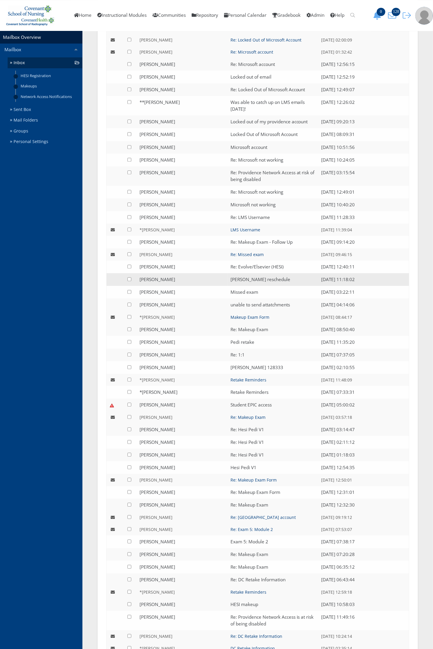
scroll to position [1010, 0]
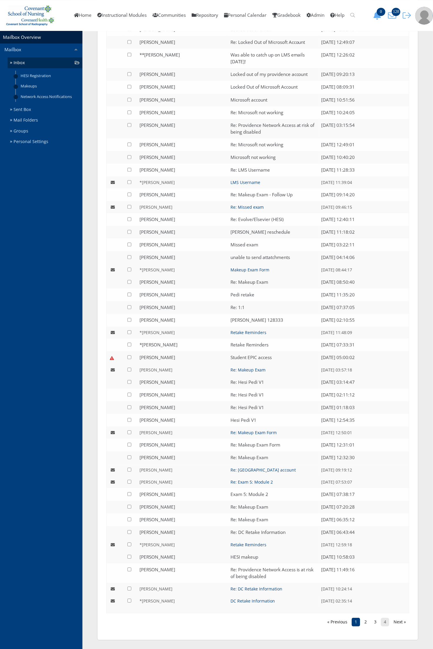
click at [386, 625] on link "4" at bounding box center [385, 622] width 8 height 8
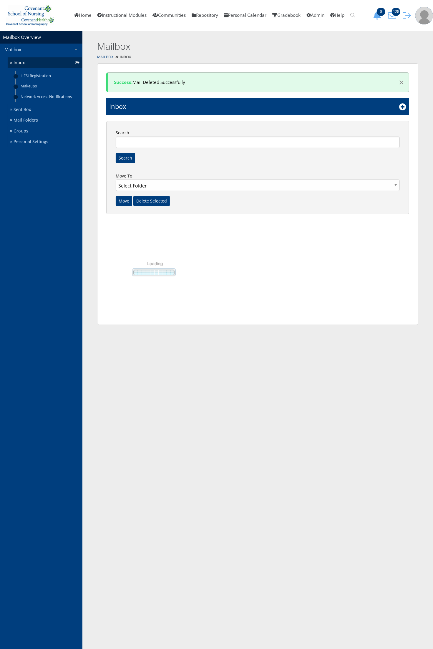
scroll to position [0, 0]
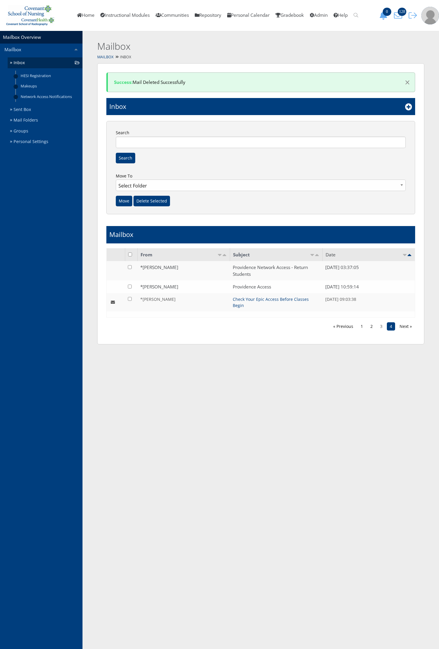
click at [382, 323] on link "3" at bounding box center [381, 326] width 8 height 8
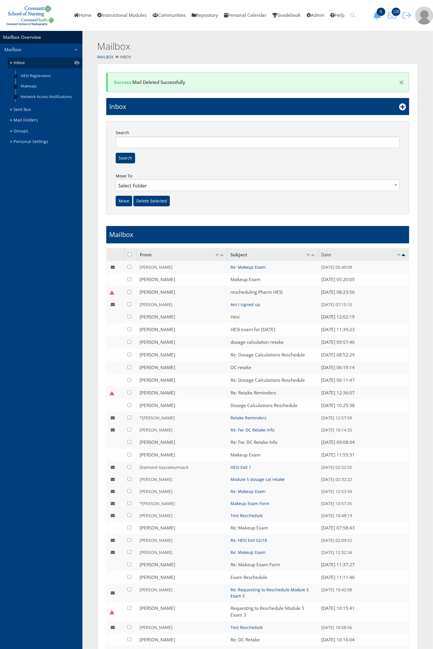
click at [129, 254] on input "checkbox" at bounding box center [130, 255] width 4 height 4
checkbox input "true"
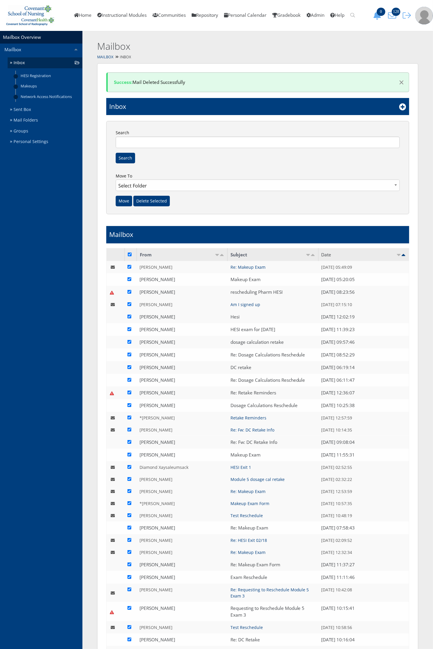
checkbox input "true"
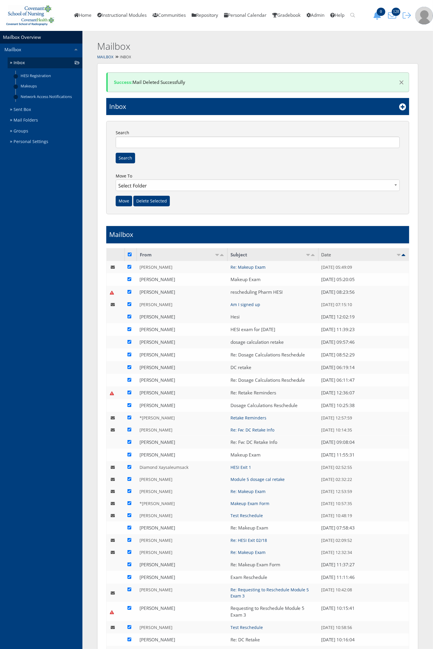
checkbox input "true"
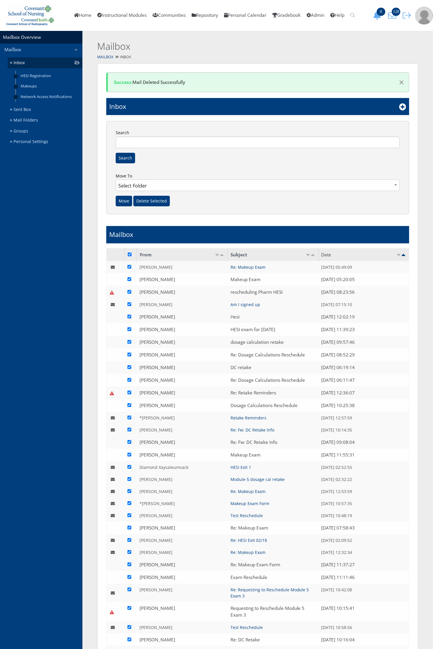
checkbox input "true"
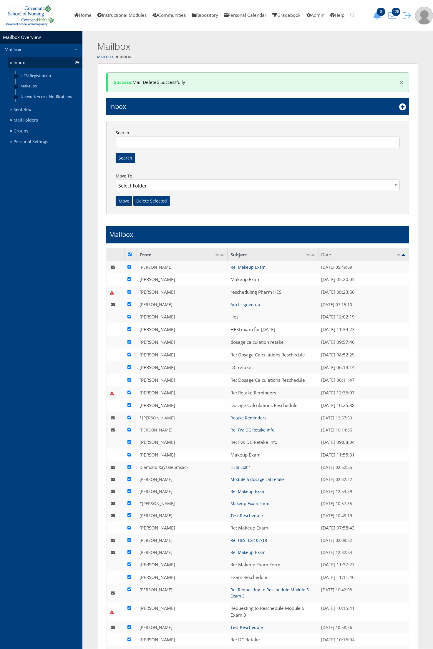
checkbox input "true"
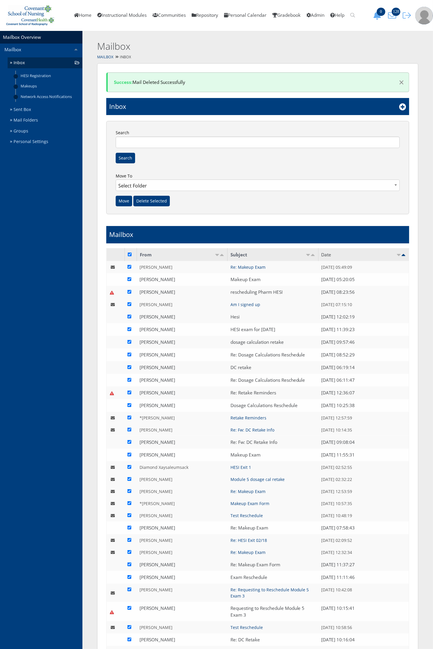
checkbox input "true"
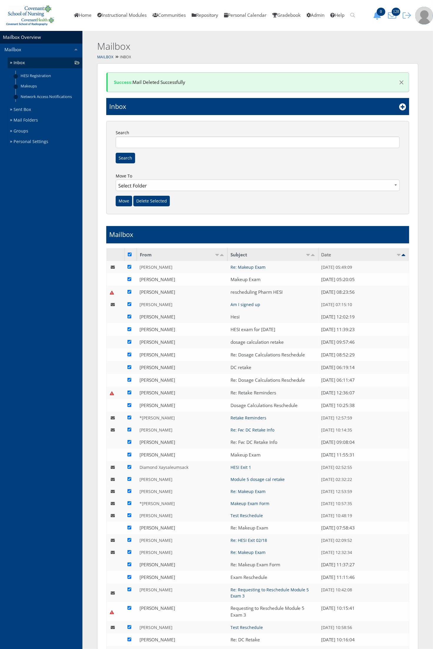
checkbox input "true"
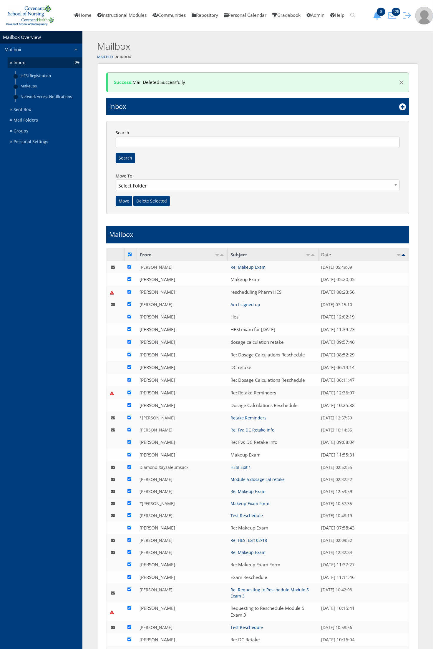
checkbox input "true"
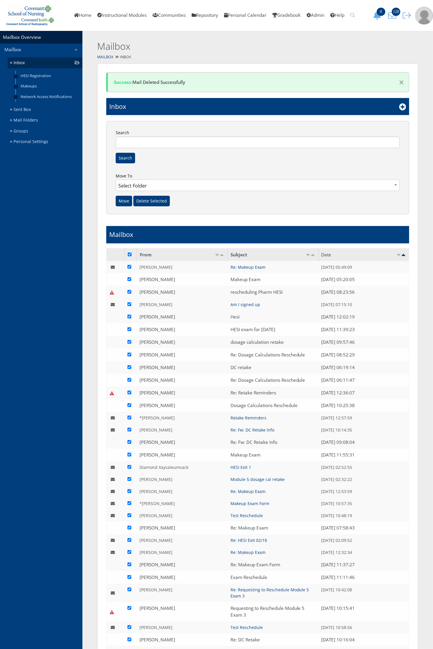
checkbox input "true"
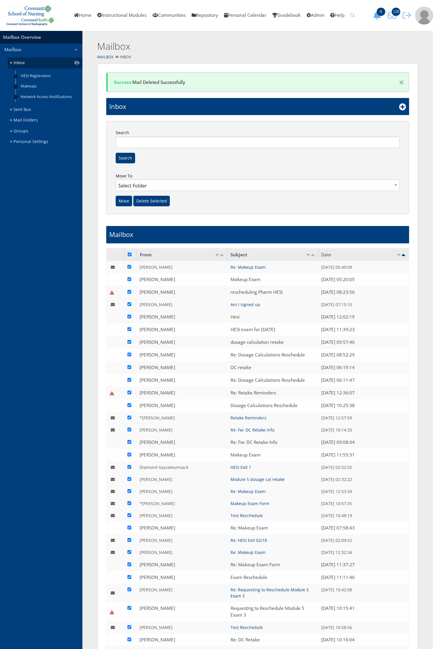
checkbox input "true"
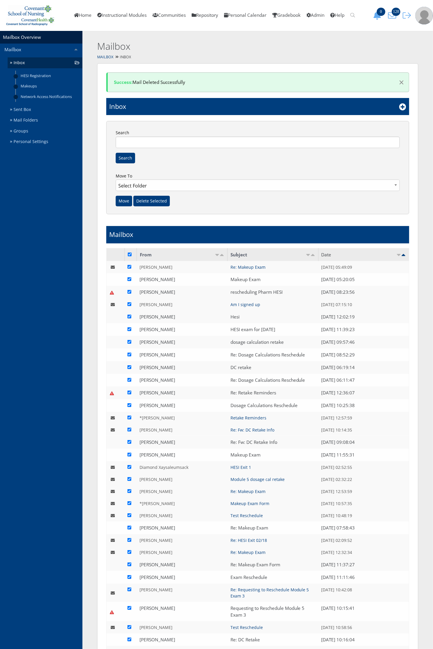
checkbox input "true"
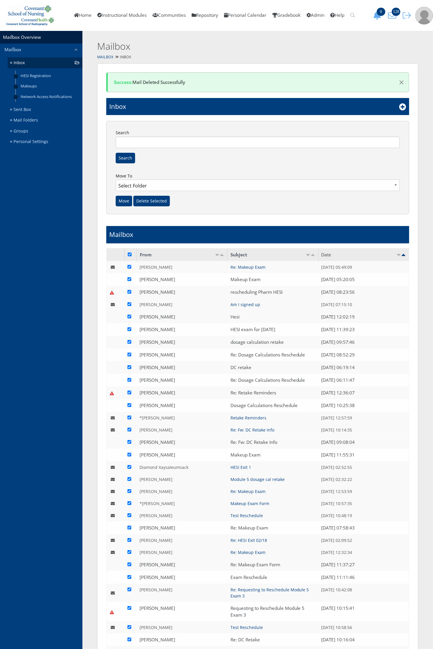
checkbox input "true"
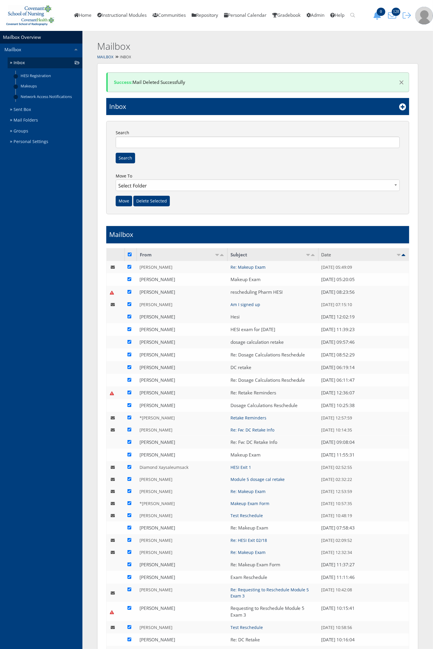
checkbox input "true"
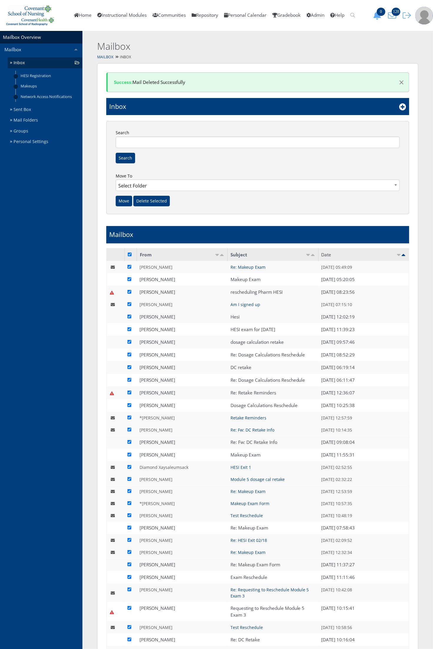
checkbox input "true"
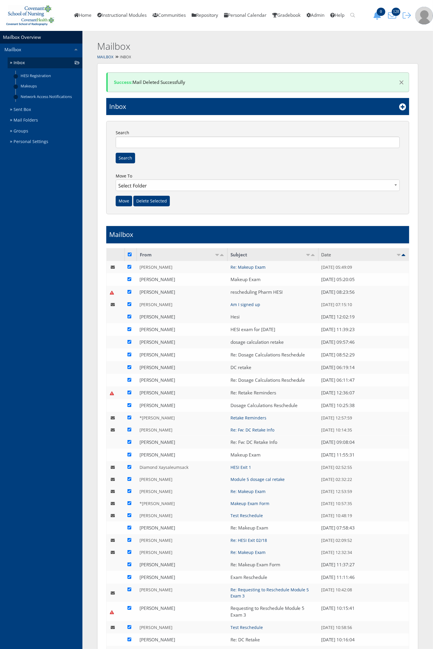
checkbox input "true"
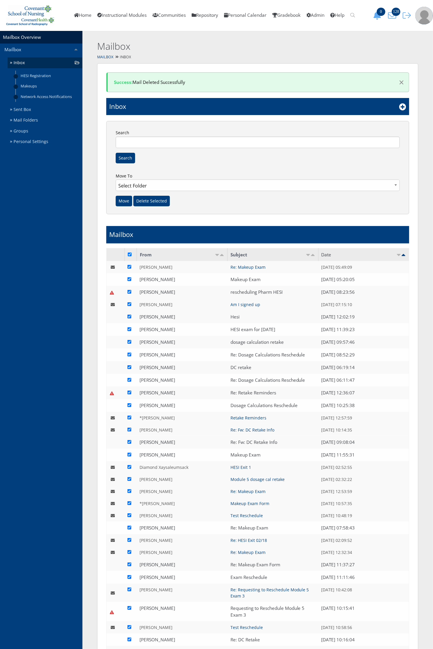
checkbox input "true"
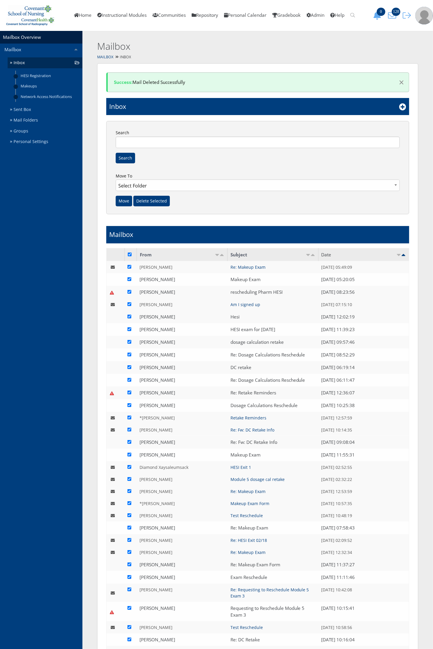
checkbox input "true"
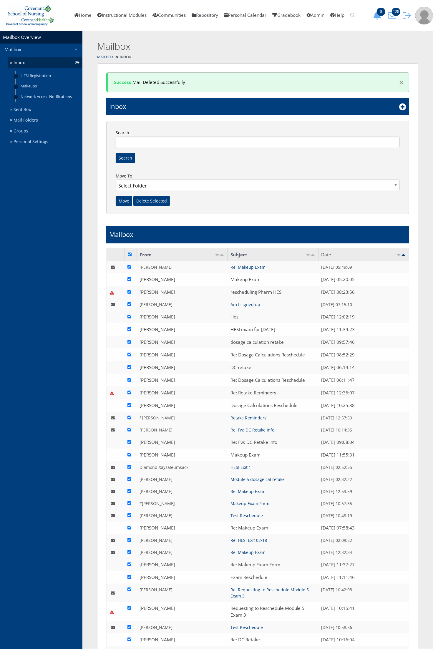
checkbox input "true"
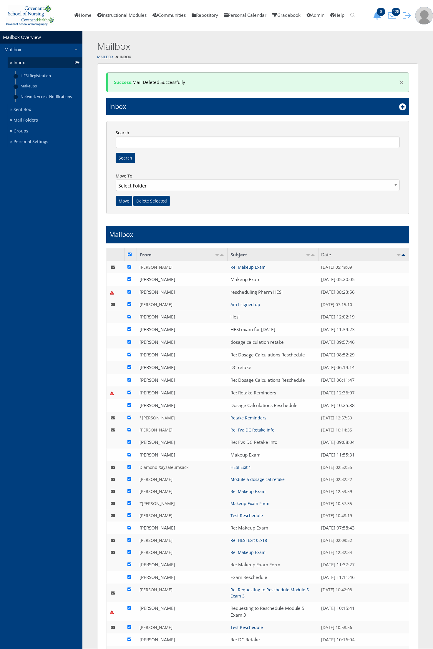
checkbox input "true"
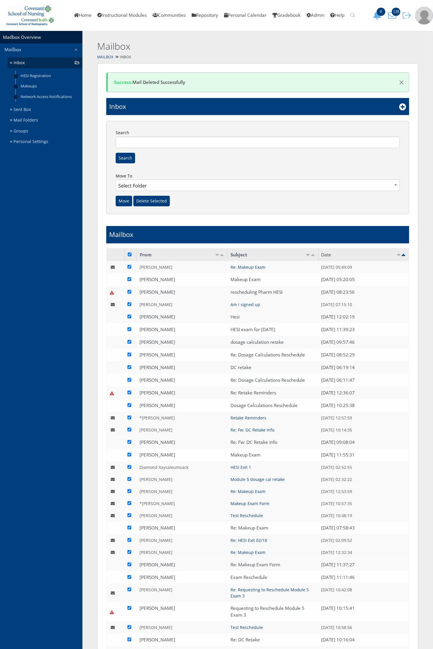
checkbox input "true"
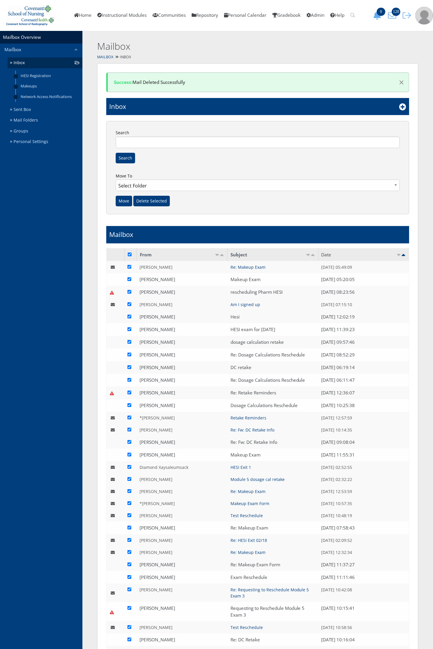
checkbox input "true"
click at [146, 200] on input "Delete Selected" at bounding box center [151, 201] width 37 height 11
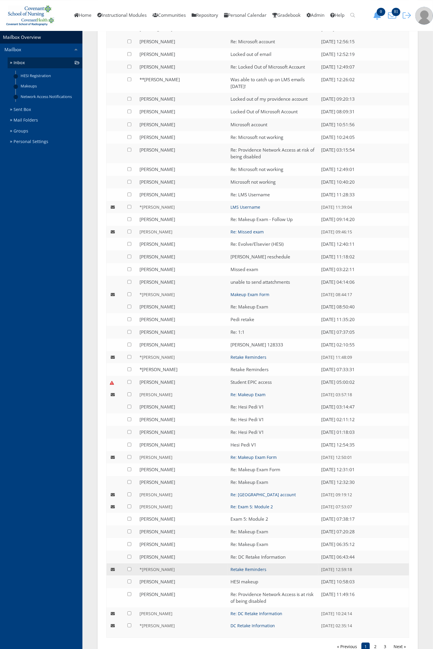
scroll to position [1010, 0]
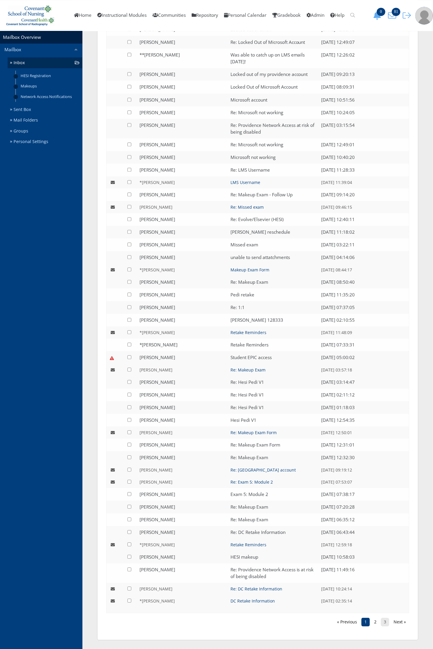
click at [383, 622] on link "3" at bounding box center [385, 622] width 8 height 8
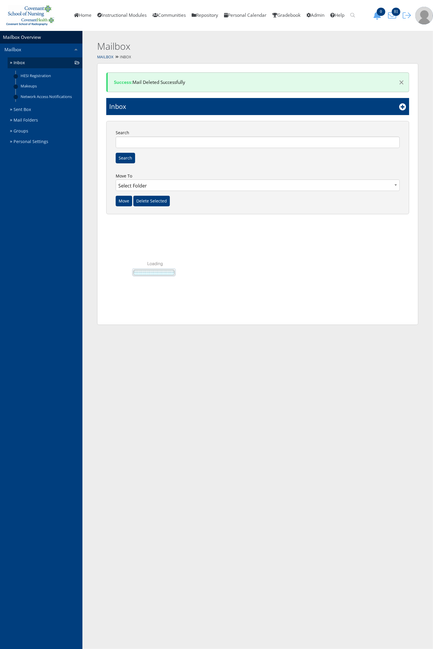
scroll to position [0, 0]
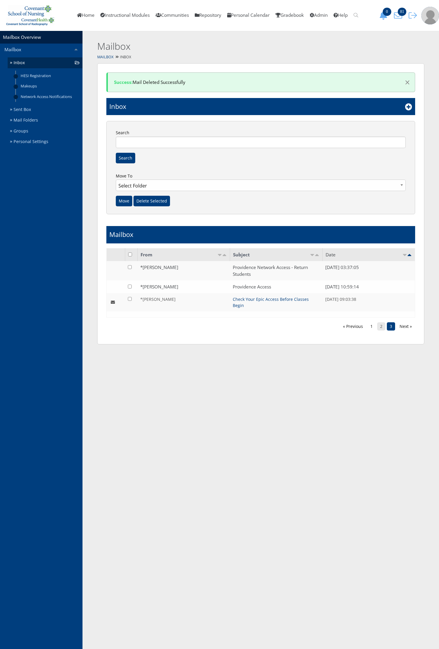
click at [382, 322] on link "2" at bounding box center [381, 326] width 8 height 8
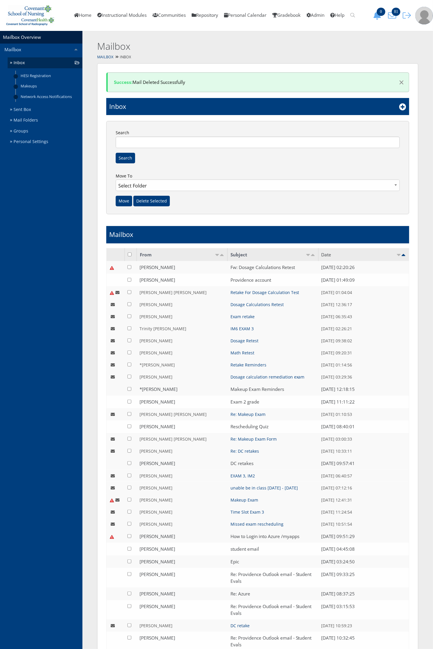
click at [128, 253] on input "checkbox" at bounding box center [130, 255] width 4 height 4
checkbox input "true"
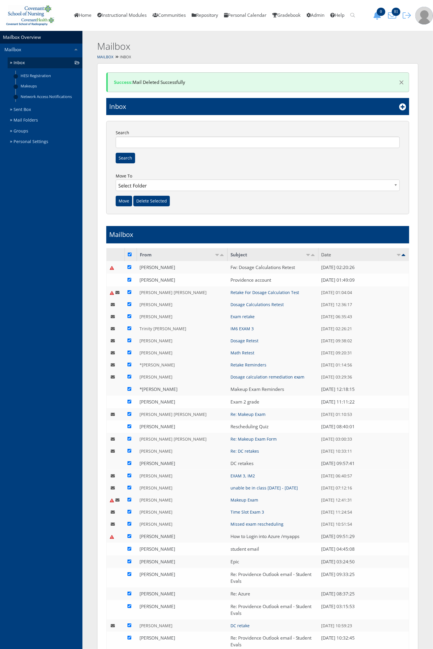
checkbox input "true"
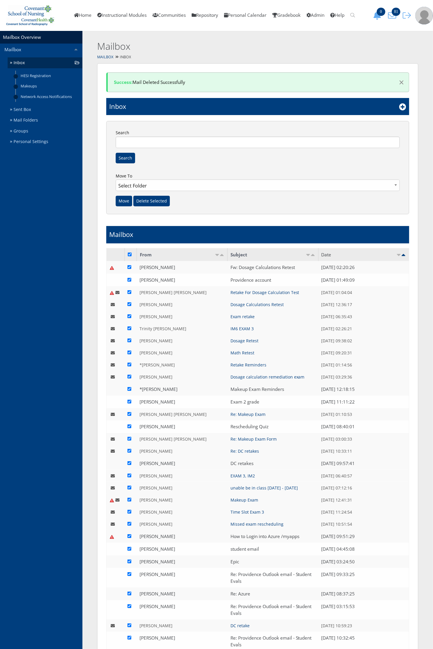
checkbox input "true"
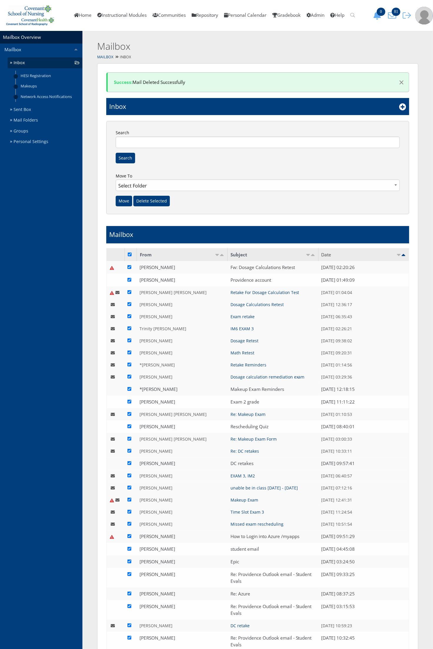
checkbox input "true"
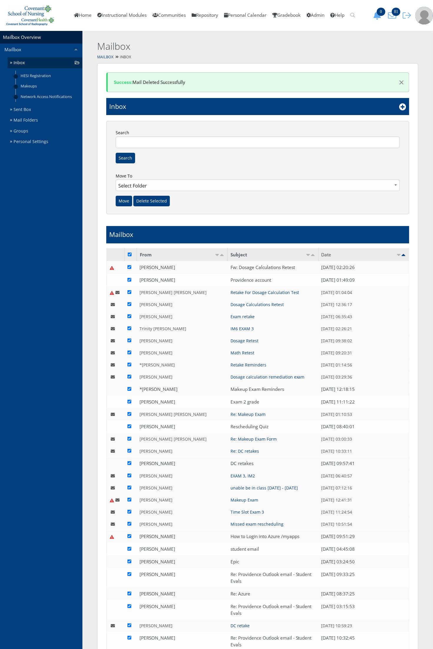
checkbox input "true"
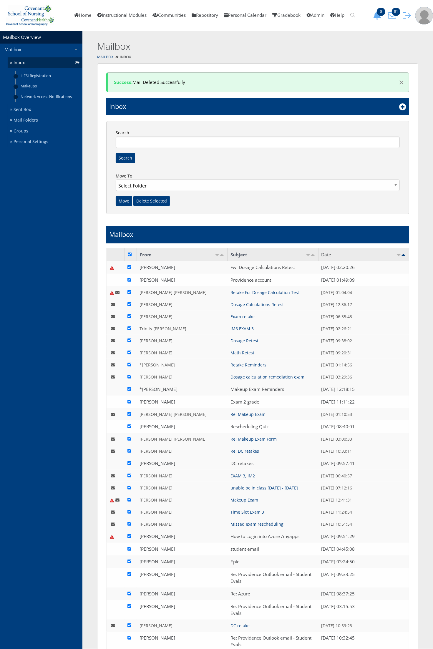
checkbox input "true"
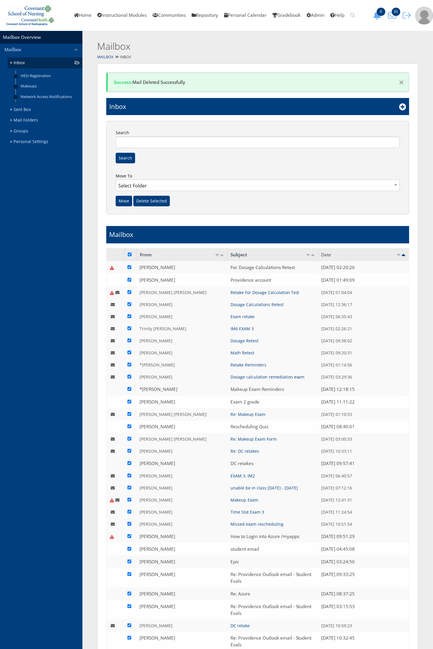
checkbox input "true"
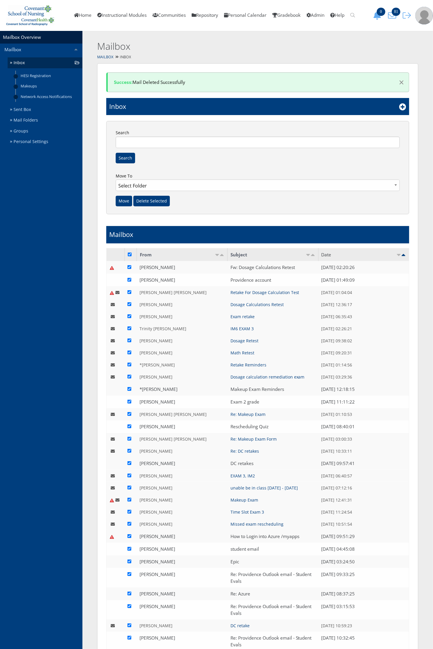
checkbox input "true"
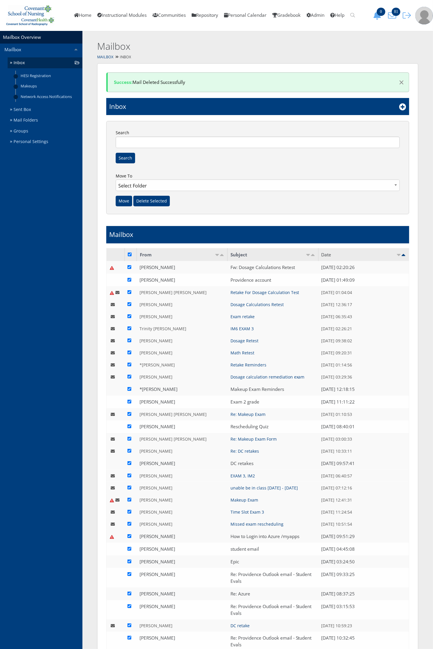
checkbox input "true"
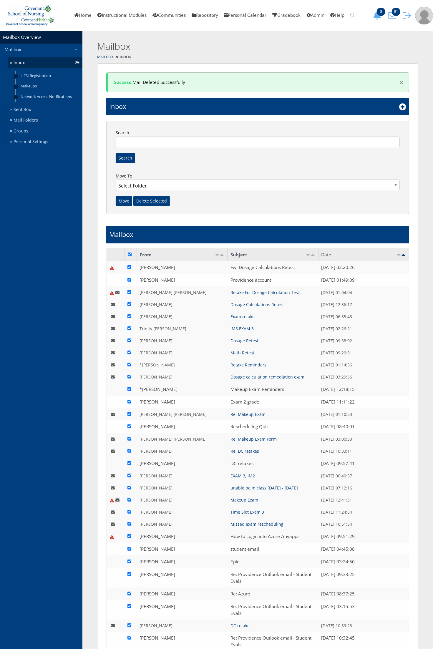
checkbox input "true"
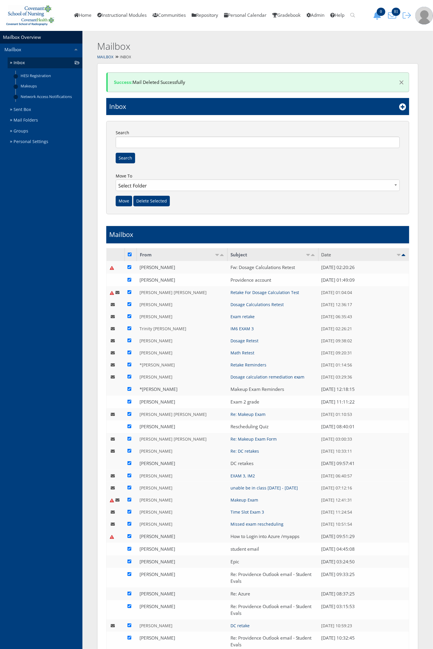
checkbox input "true"
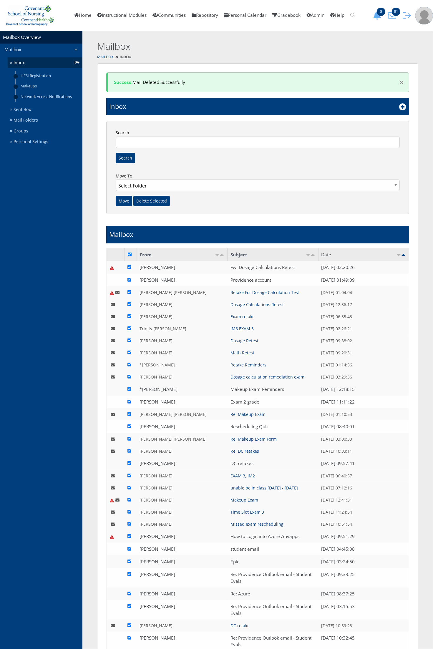
checkbox input "true"
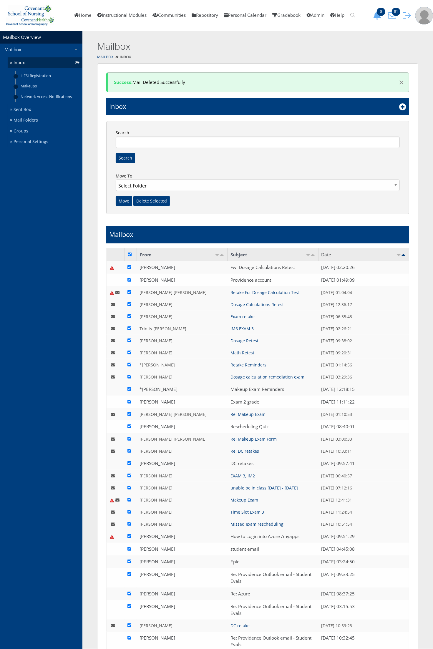
checkbox input "true"
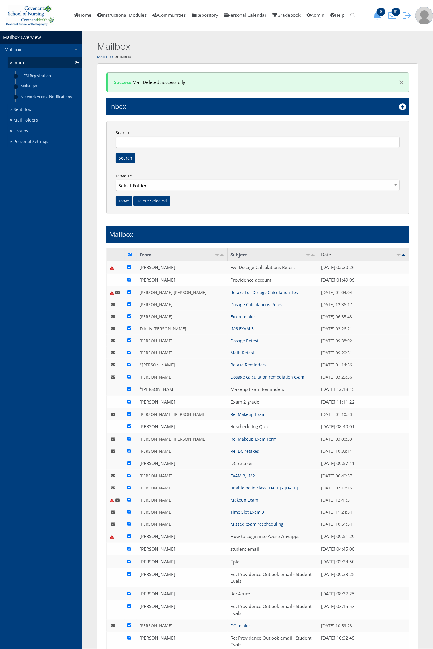
checkbox input "true"
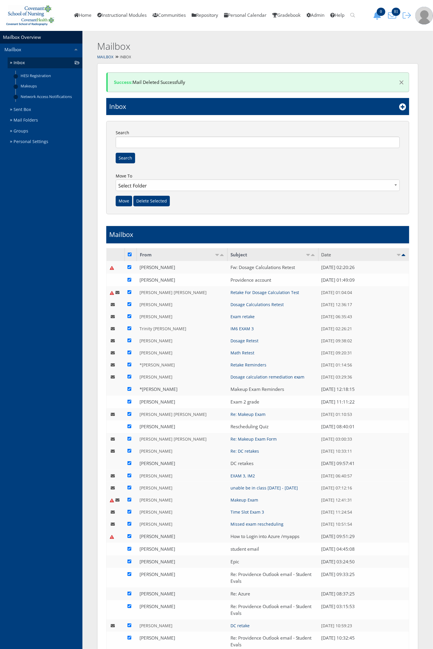
checkbox input "true"
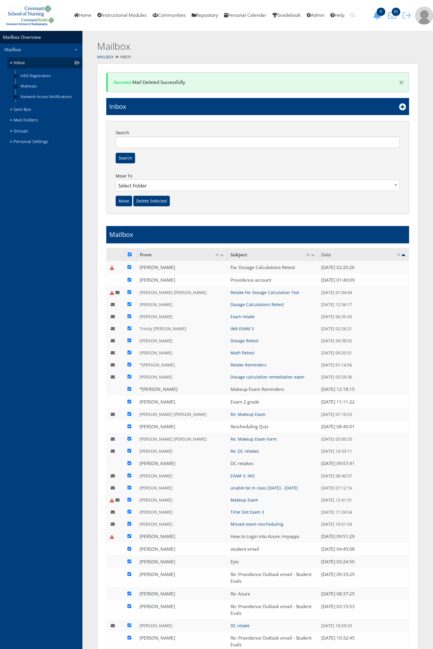
checkbox input "true"
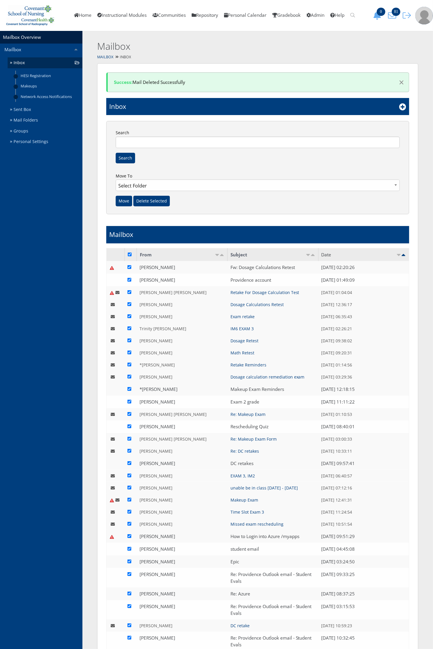
checkbox input "true"
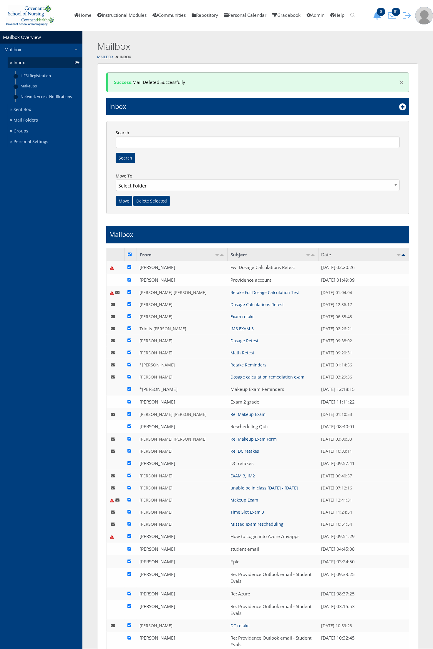
checkbox input "true"
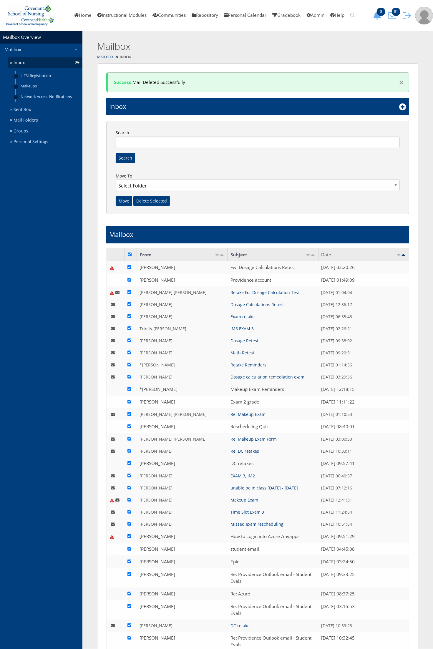
checkbox input "true"
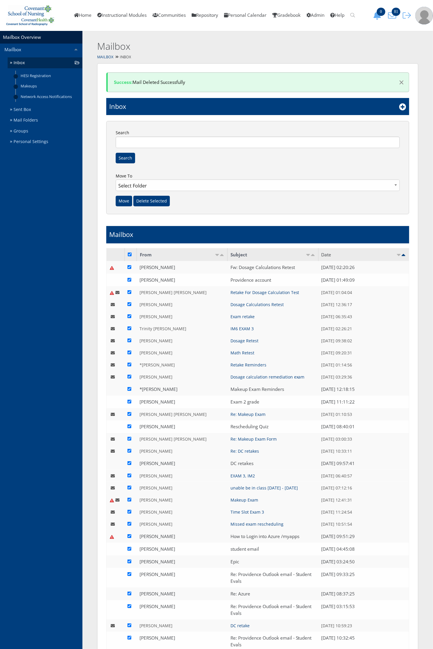
checkbox input "true"
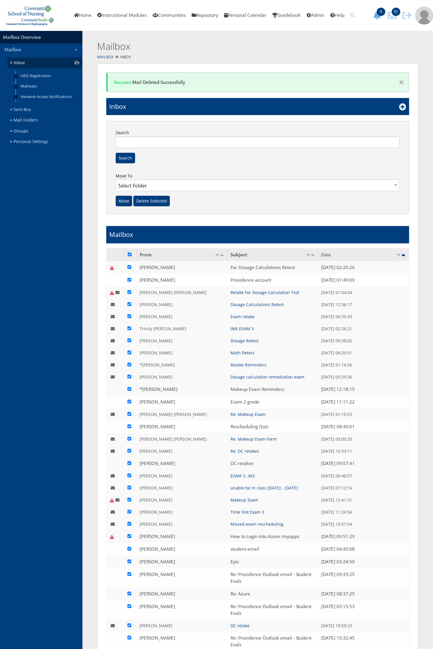
checkbox input "true"
click at [152, 197] on input "Delete Selected" at bounding box center [151, 201] width 37 height 11
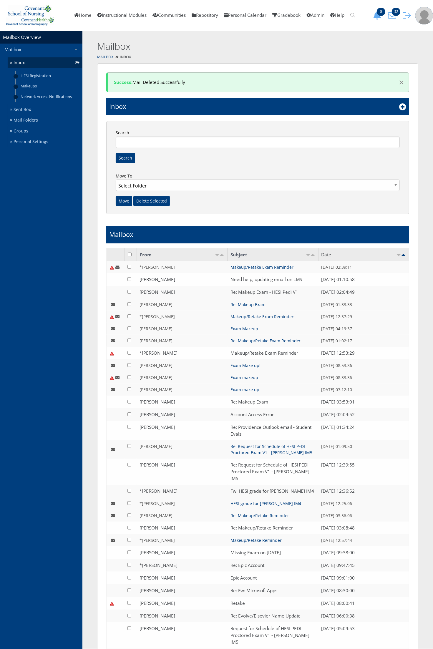
click at [130, 253] on input "checkbox" at bounding box center [130, 255] width 4 height 4
checkbox input "true"
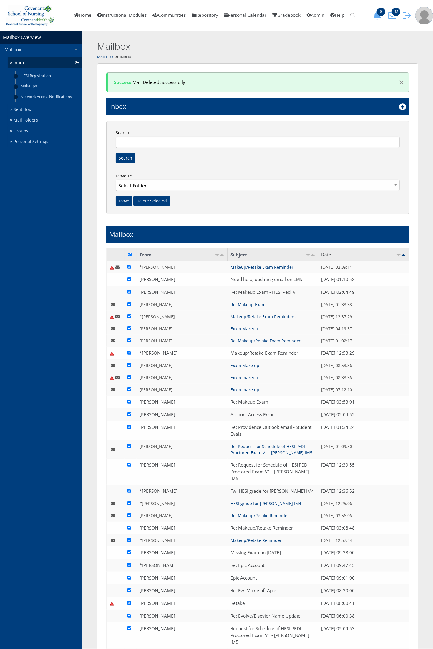
checkbox input "true"
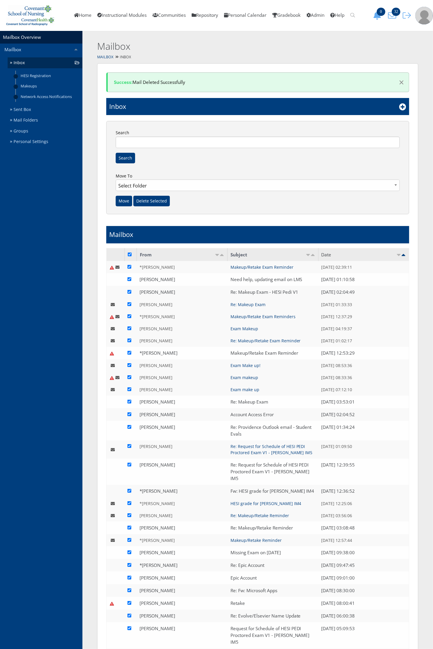
checkbox input "true"
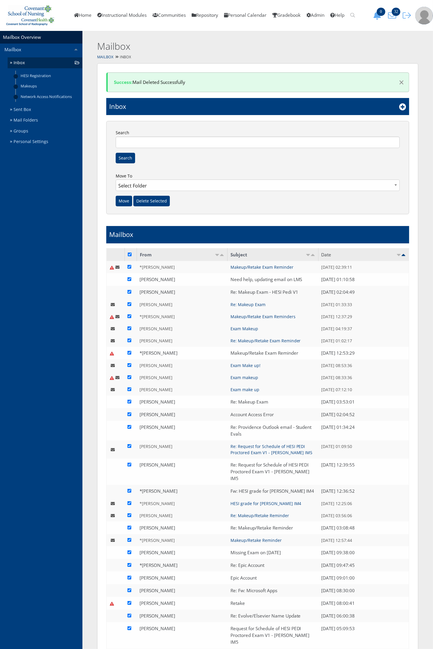
checkbox input "true"
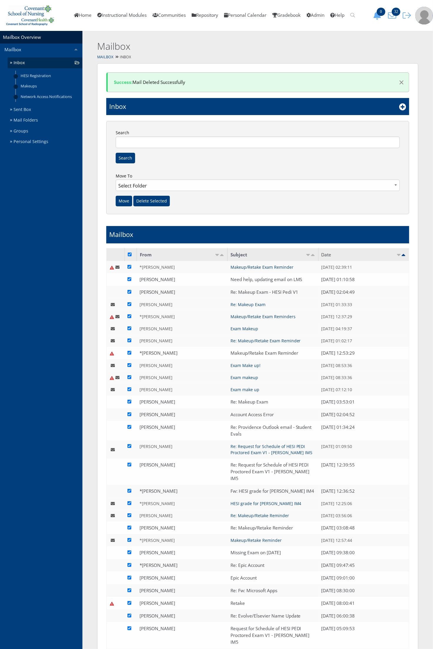
checkbox input "true"
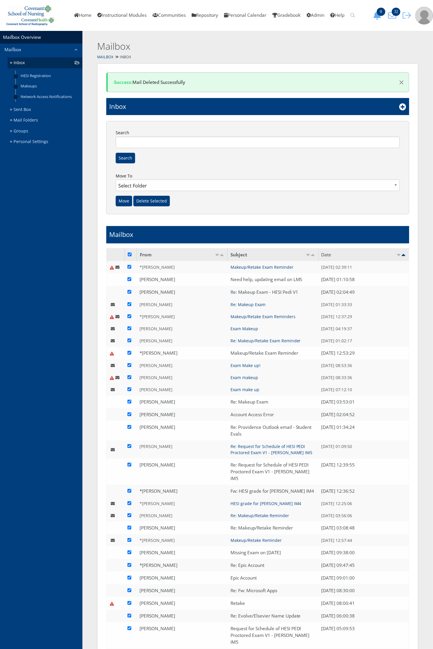
checkbox input "true"
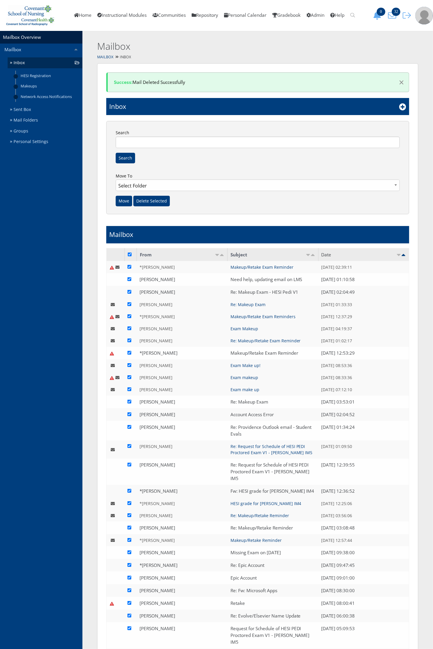
checkbox input "true"
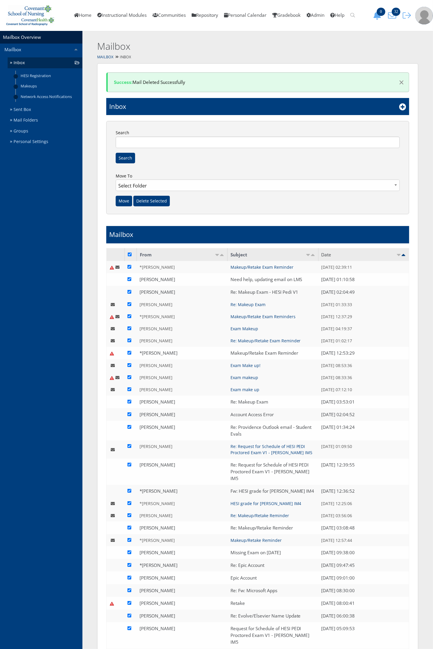
checkbox input "true"
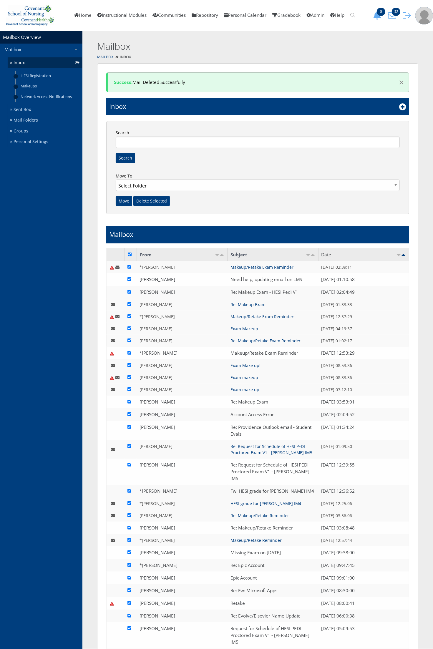
checkbox input "true"
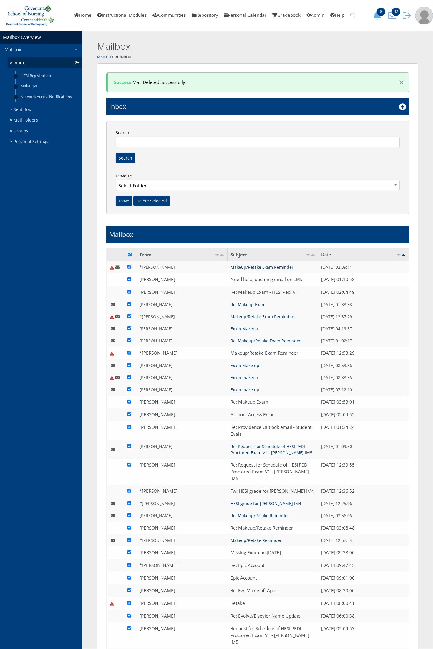
checkbox input "true"
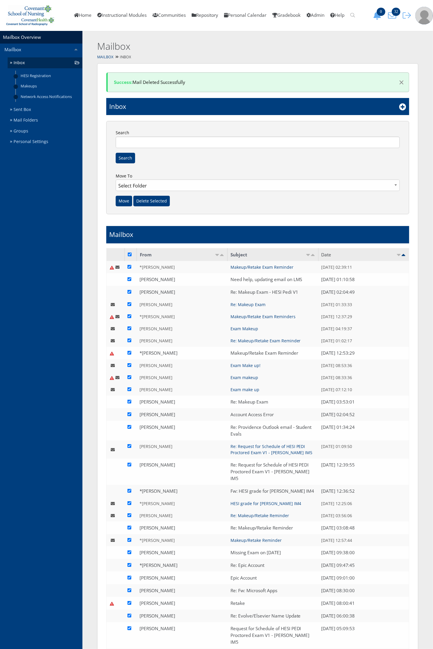
checkbox input "true"
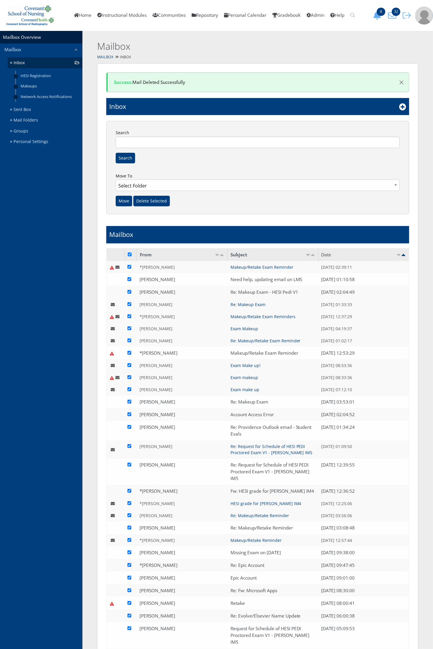
checkbox input "true"
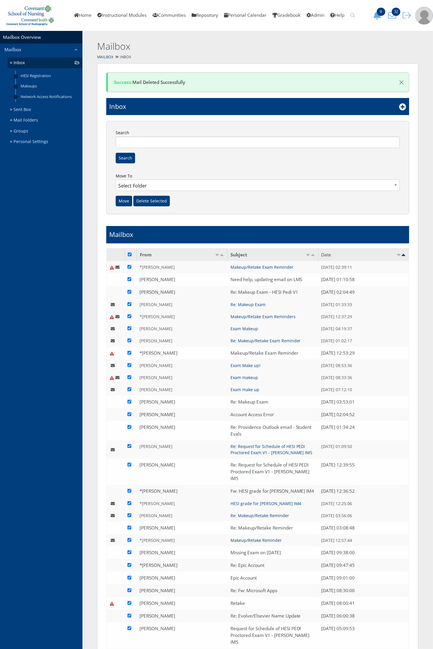
checkbox input "true"
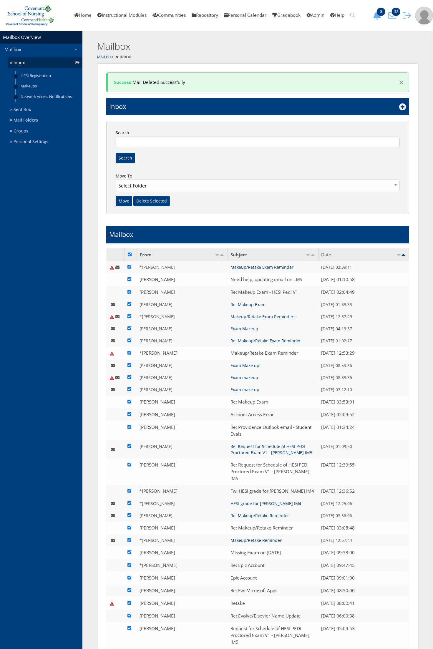
checkbox input "true"
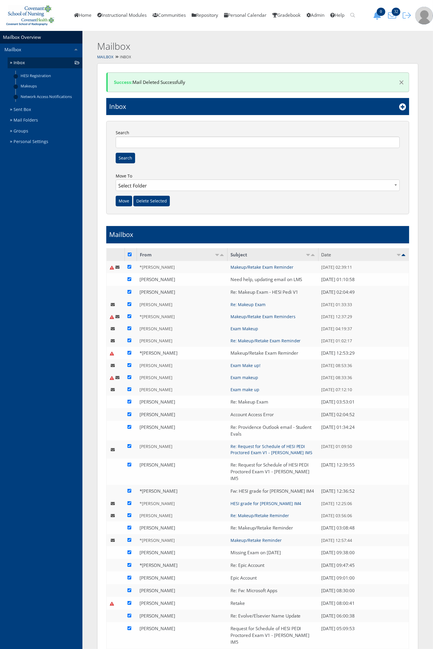
checkbox input "true"
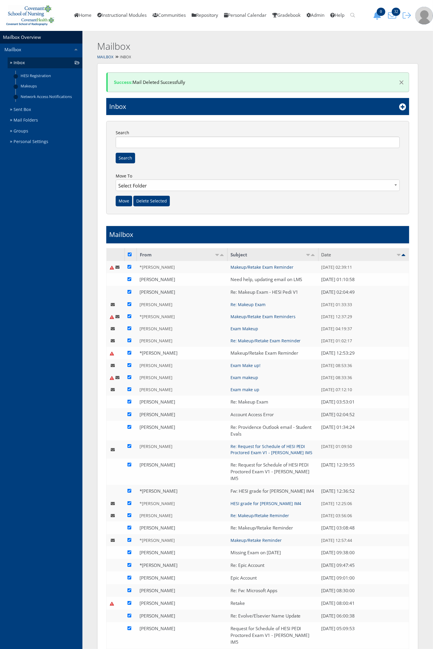
checkbox input "true"
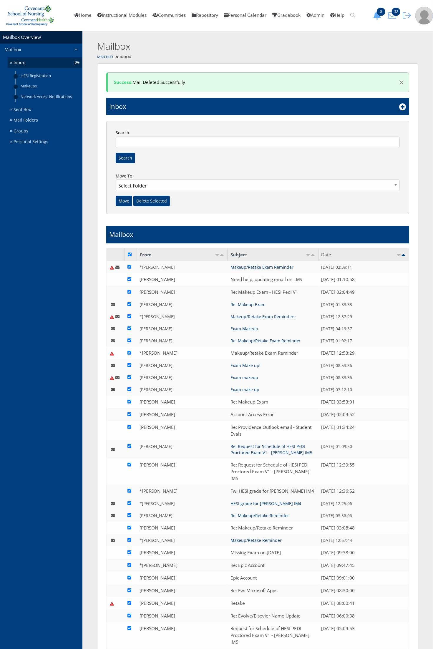
checkbox input "true"
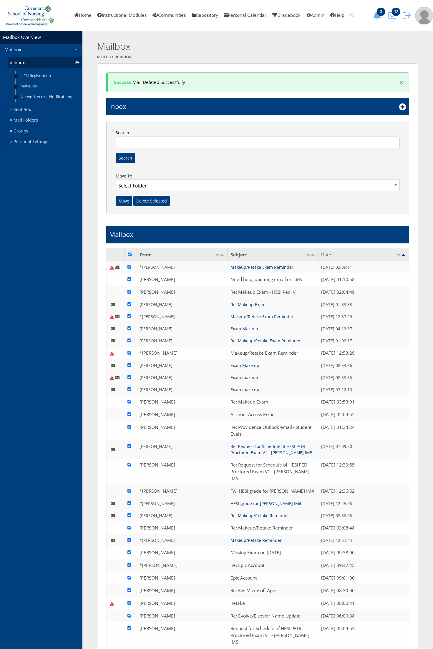
checkbox input "true"
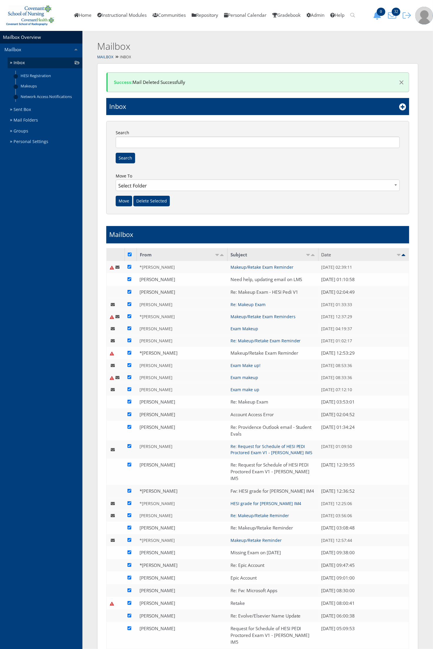
checkbox input "true"
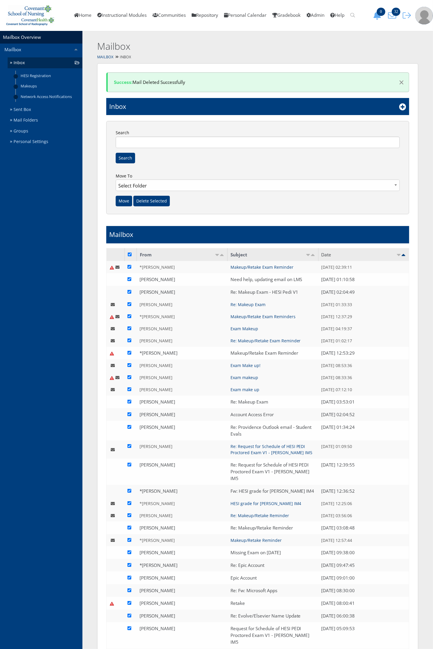
checkbox input "true"
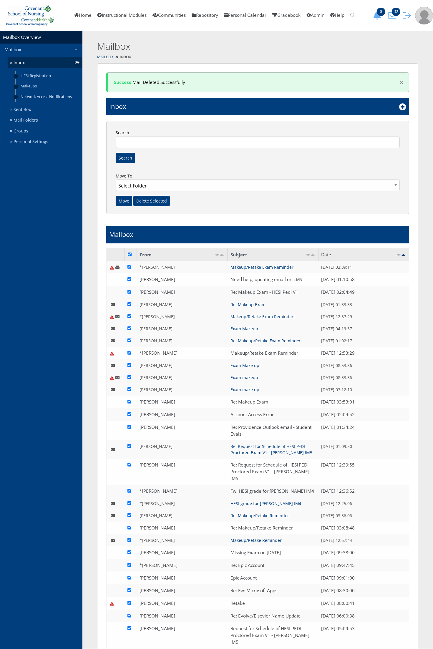
checkbox input "true"
click at [129, 266] on input "checkbox" at bounding box center [129, 267] width 4 height 4
checkbox input "false"
click at [130, 279] on input "checkbox" at bounding box center [129, 279] width 4 height 4
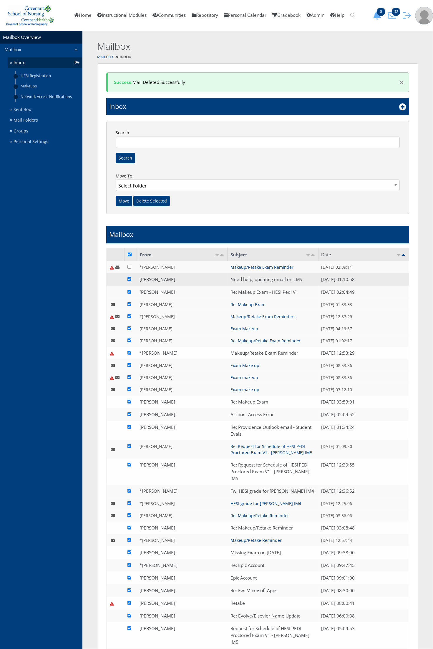
checkbox input "false"
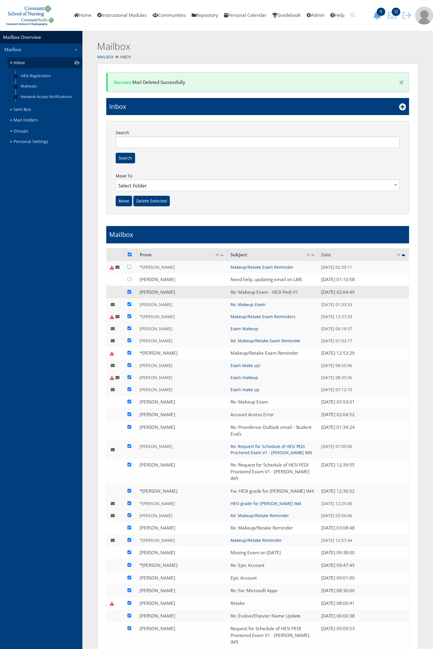
click at [130, 294] on td at bounding box center [131, 292] width 12 height 13
click at [130, 291] on input "checkbox" at bounding box center [129, 292] width 4 height 4
checkbox input "false"
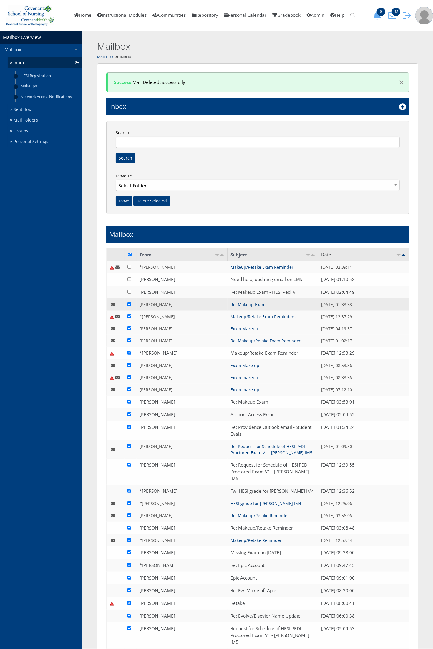
click at [131, 304] on input "checkbox" at bounding box center [129, 304] width 4 height 4
checkbox input "false"
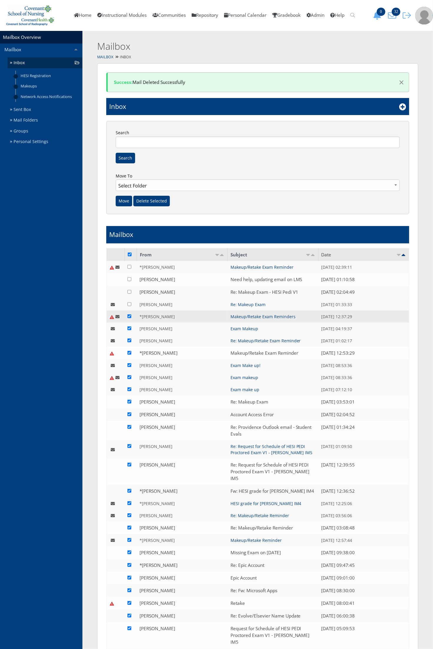
click at [129, 316] on input "checkbox" at bounding box center [129, 316] width 4 height 4
checkbox input "false"
click at [130, 328] on input "checkbox" at bounding box center [129, 329] width 4 height 4
checkbox input "false"
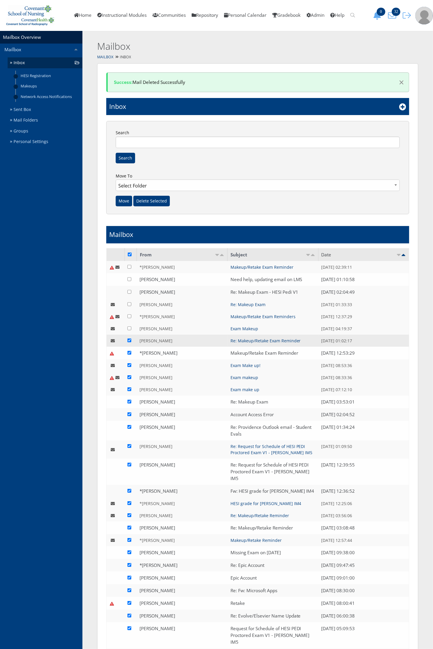
click at [130, 340] on input "checkbox" at bounding box center [129, 341] width 4 height 4
checkbox input "false"
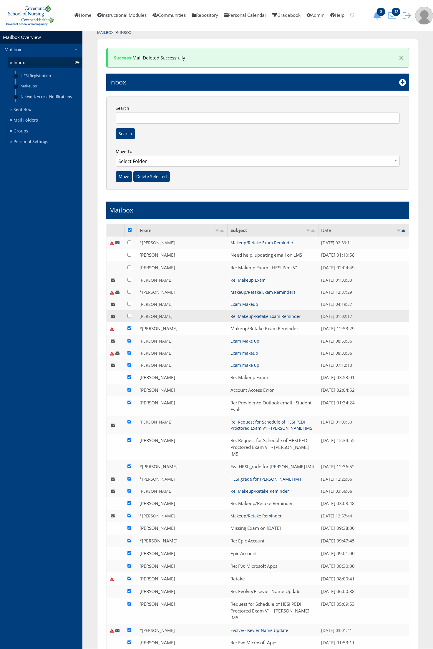
scroll to position [37, 0]
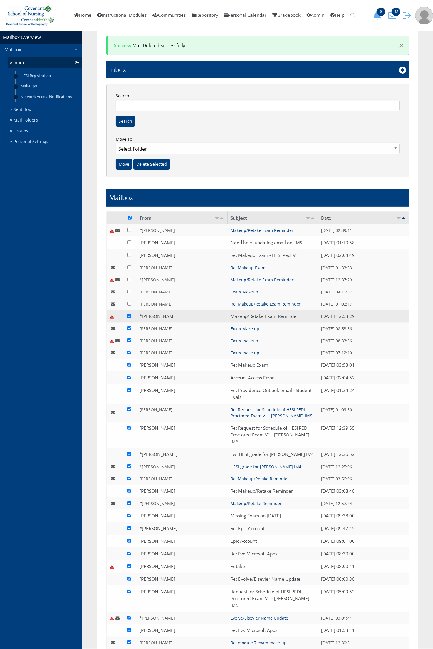
click at [128, 317] on input "checkbox" at bounding box center [129, 316] width 4 height 4
checkbox input "false"
click at [129, 332] on td at bounding box center [131, 329] width 12 height 12
click at [130, 329] on input "checkbox" at bounding box center [129, 329] width 4 height 4
checkbox input "false"
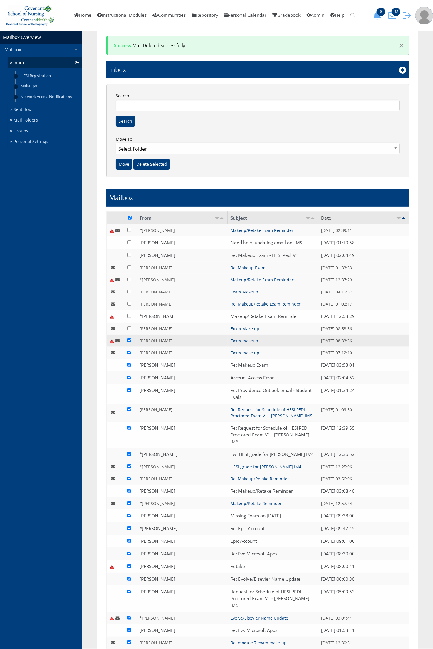
click at [130, 340] on input "checkbox" at bounding box center [129, 341] width 4 height 4
checkbox input "false"
click at [130, 351] on input "checkbox" at bounding box center [129, 353] width 4 height 4
checkbox input "false"
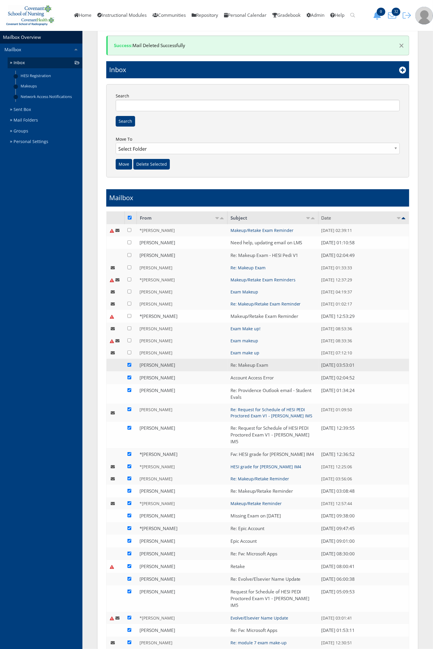
click at [130, 364] on input "checkbox" at bounding box center [129, 365] width 4 height 4
checkbox input "false"
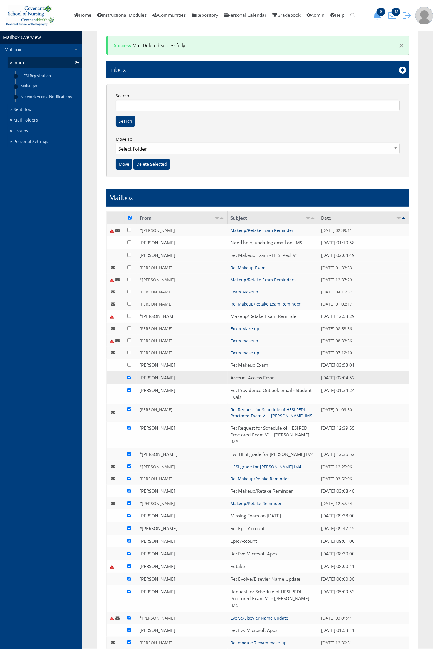
click at [129, 378] on input "checkbox" at bounding box center [129, 378] width 4 height 4
checkbox input "false"
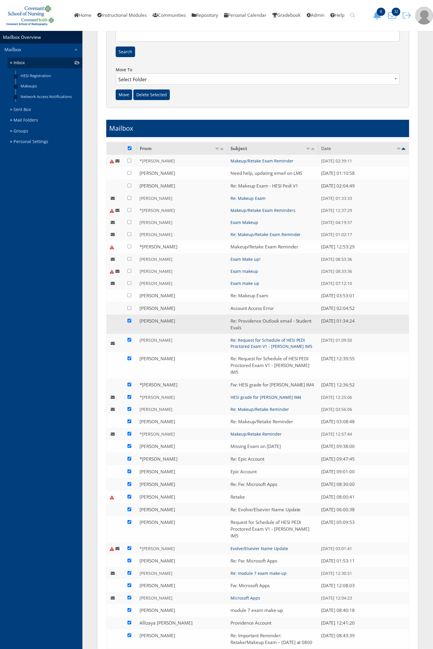
scroll to position [110, 0]
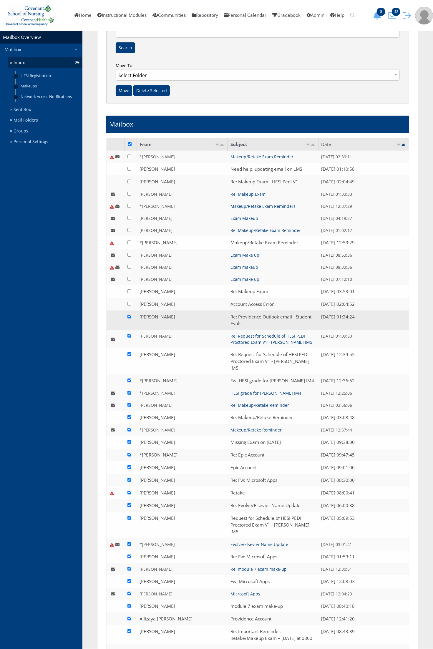
click at [128, 317] on input "checkbox" at bounding box center [129, 317] width 4 height 4
checkbox input "false"
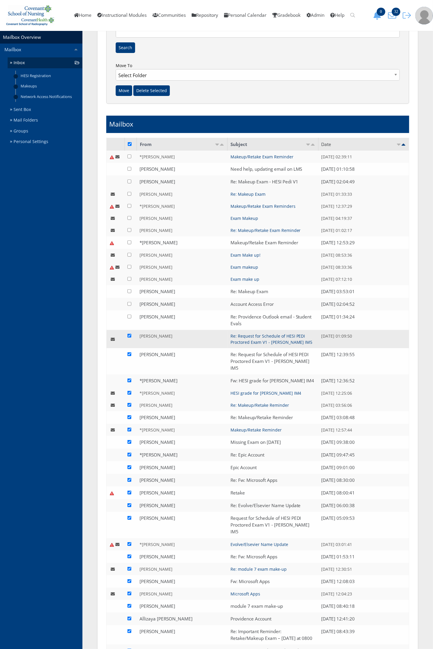
click at [129, 336] on input "checkbox" at bounding box center [129, 336] width 4 height 4
checkbox input "false"
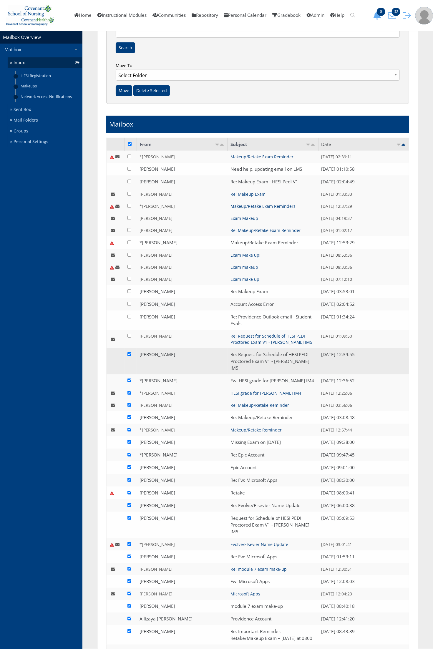
drag, startPoint x: 128, startPoint y: 349, endPoint x: 128, endPoint y: 353, distance: 3.2
click at [128, 352] on td at bounding box center [131, 361] width 12 height 26
click at [128, 353] on input "checkbox" at bounding box center [129, 354] width 4 height 4
checkbox input "false"
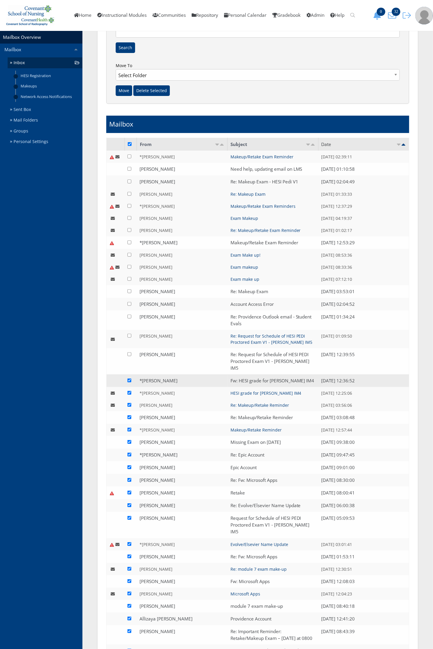
click at [130, 380] on input "checkbox" at bounding box center [129, 381] width 4 height 4
checkbox input "false"
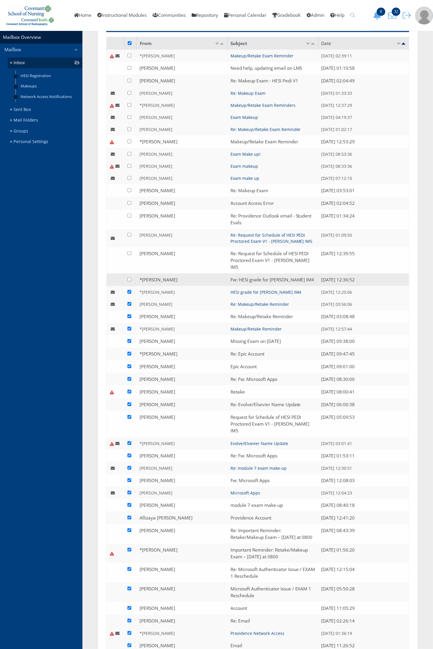
scroll to position [258, 0]
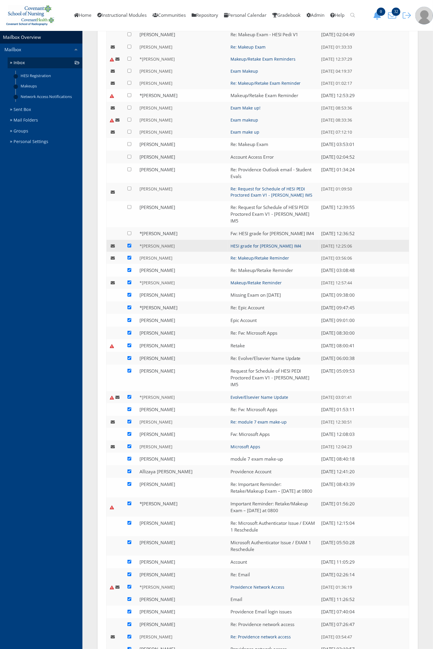
click at [130, 246] on input "checkbox" at bounding box center [129, 246] width 4 height 4
checkbox input "false"
click at [130, 260] on td at bounding box center [131, 258] width 12 height 12
click at [130, 257] on input "checkbox" at bounding box center [129, 258] width 4 height 4
checkbox input "false"
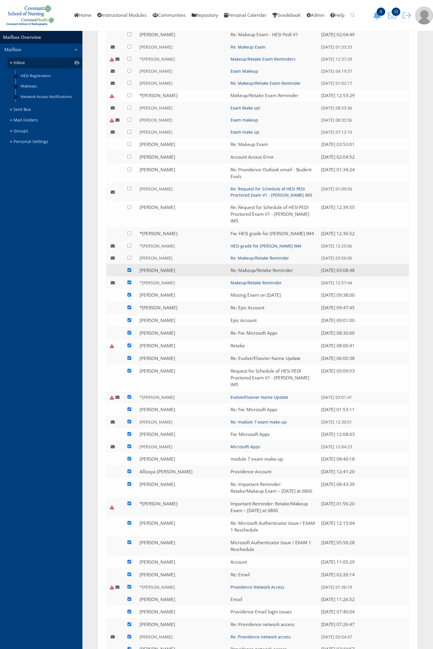
click at [130, 271] on input "checkbox" at bounding box center [129, 270] width 4 height 4
checkbox input "false"
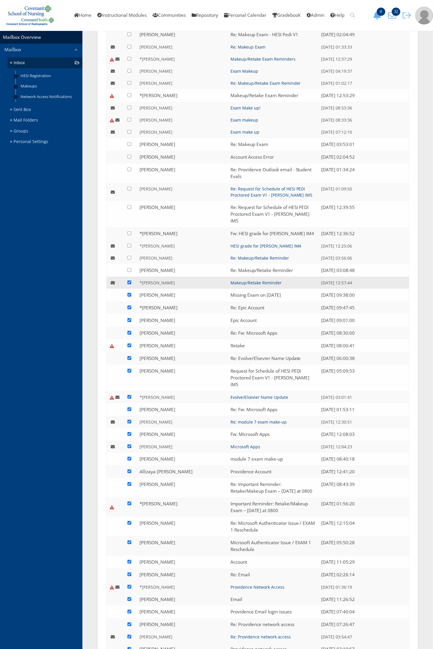
click at [128, 285] on td at bounding box center [131, 283] width 12 height 12
click at [130, 283] on input "checkbox" at bounding box center [129, 283] width 4 height 4
checkbox input "false"
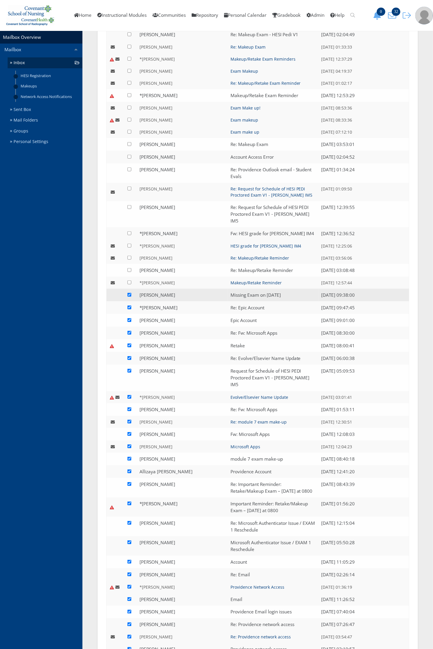
click at [130, 294] on input "checkbox" at bounding box center [129, 295] width 4 height 4
checkbox input "false"
drag, startPoint x: 130, startPoint y: 307, endPoint x: 130, endPoint y: 311, distance: 3.8
click at [130, 308] on input "checkbox" at bounding box center [129, 308] width 4 height 4
checkbox input "false"
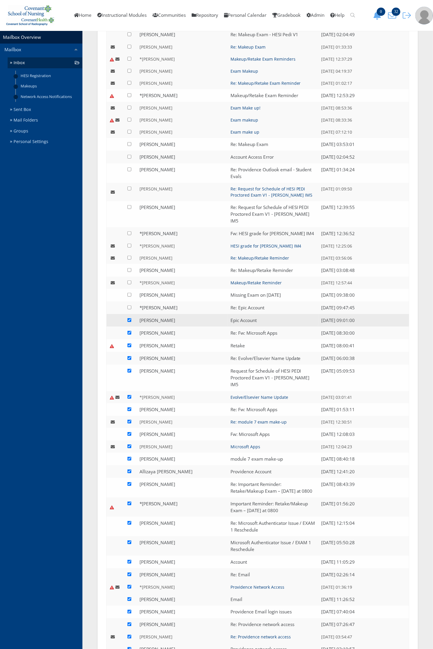
click at [129, 319] on input "checkbox" at bounding box center [129, 320] width 4 height 4
checkbox input "false"
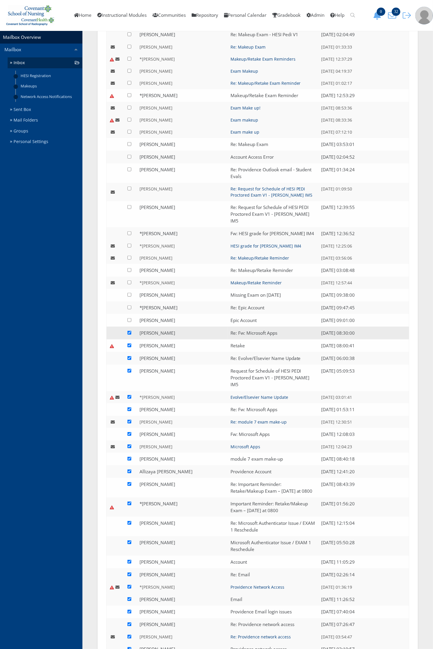
click at [130, 333] on input "checkbox" at bounding box center [129, 333] width 4 height 4
checkbox input "false"
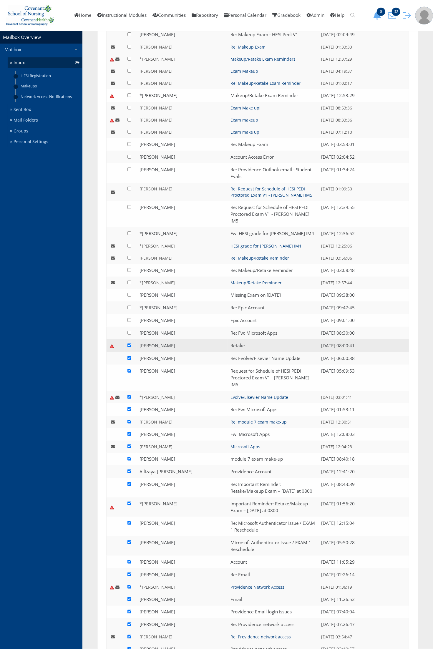
click at [130, 345] on input "checkbox" at bounding box center [129, 346] width 4 height 4
checkbox input "false"
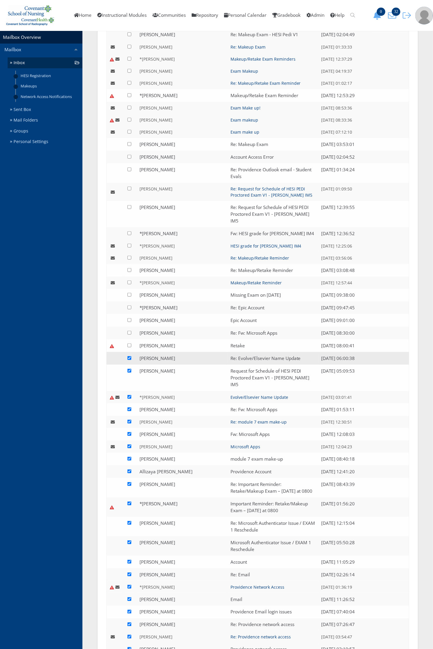
click at [127, 359] on input "checkbox" at bounding box center [129, 358] width 4 height 4
checkbox input "false"
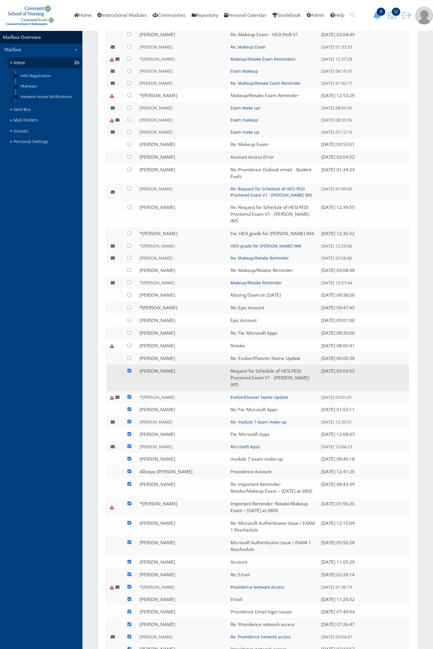
click at [130, 371] on input "checkbox" at bounding box center [129, 371] width 4 height 4
checkbox input "false"
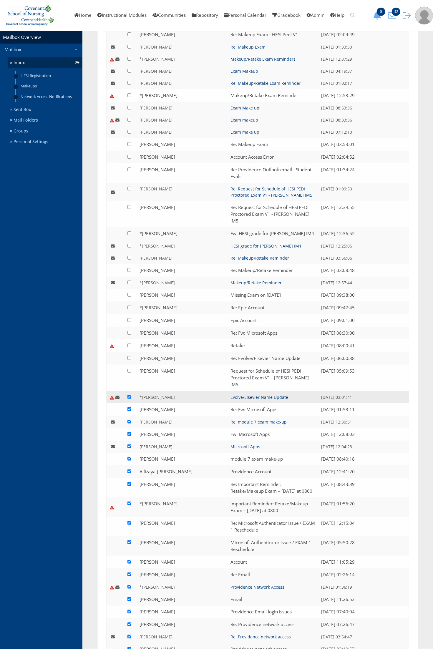
click at [127, 398] on input "checkbox" at bounding box center [129, 397] width 4 height 4
checkbox input "false"
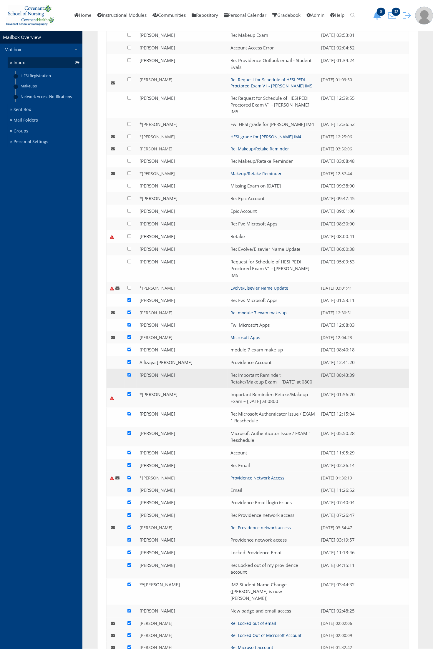
scroll to position [405, 0]
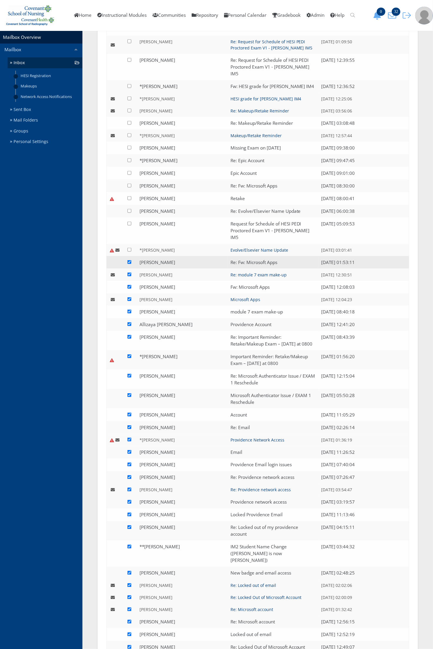
click at [130, 262] on input "checkbox" at bounding box center [129, 262] width 4 height 4
checkbox input "false"
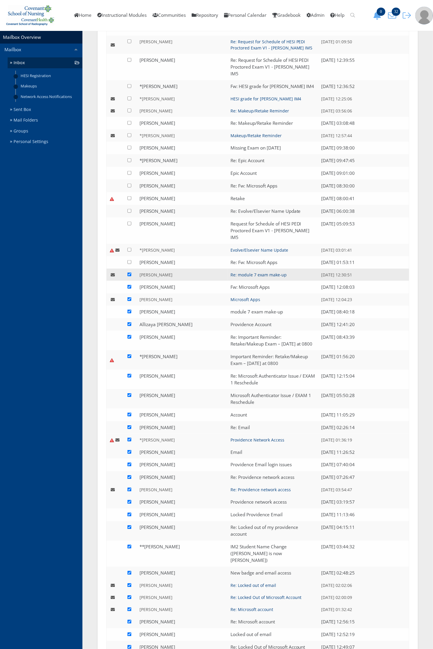
click at [130, 275] on input "checkbox" at bounding box center [129, 275] width 4 height 4
checkbox input "false"
click at [128, 285] on input "checkbox" at bounding box center [129, 287] width 4 height 4
checkbox input "false"
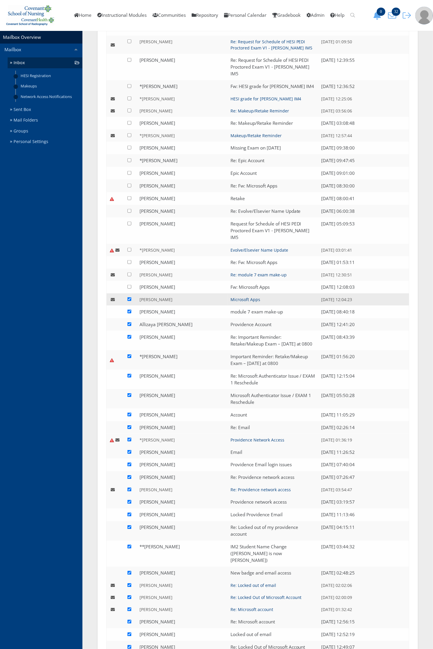
click at [128, 300] on input "checkbox" at bounding box center [129, 299] width 4 height 4
checkbox input "false"
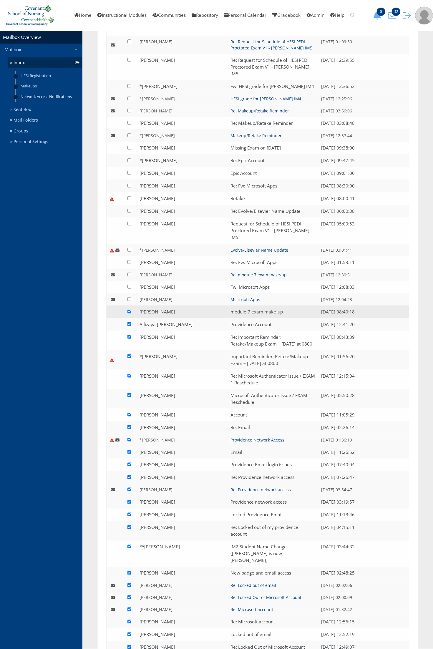
click at [128, 310] on input "checkbox" at bounding box center [129, 312] width 4 height 4
checkbox input "false"
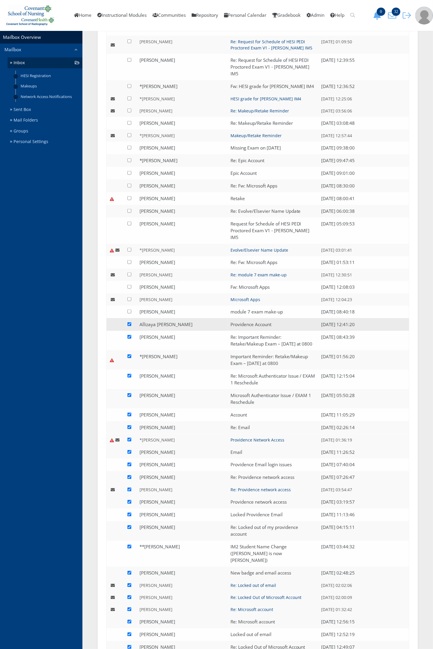
click at [129, 323] on input "checkbox" at bounding box center [129, 324] width 4 height 4
checkbox input "false"
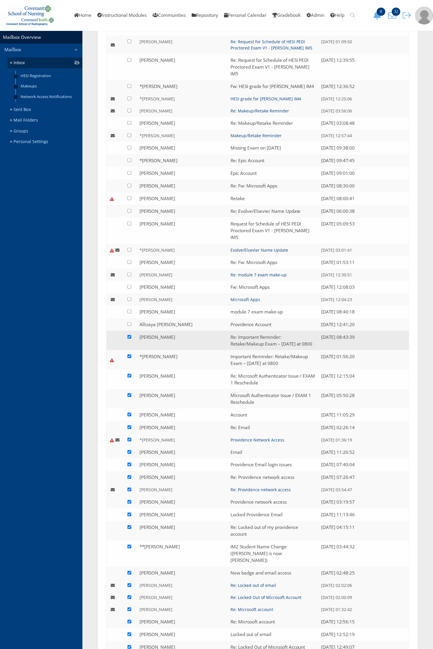
click at [128, 335] on td at bounding box center [131, 340] width 12 height 19
click at [131, 335] on input "checkbox" at bounding box center [129, 337] width 4 height 4
checkbox input "false"
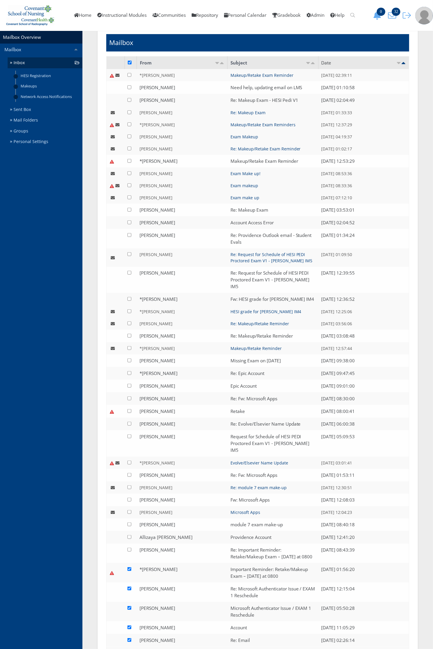
scroll to position [127, 0]
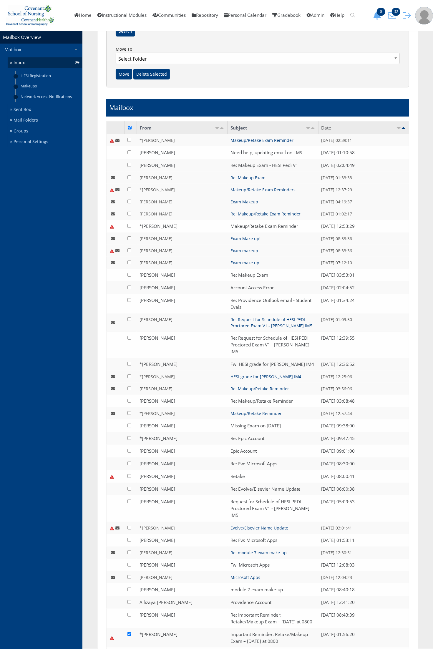
click at [130, 127] on input "checkbox" at bounding box center [130, 128] width 4 height 4
checkbox input "false"
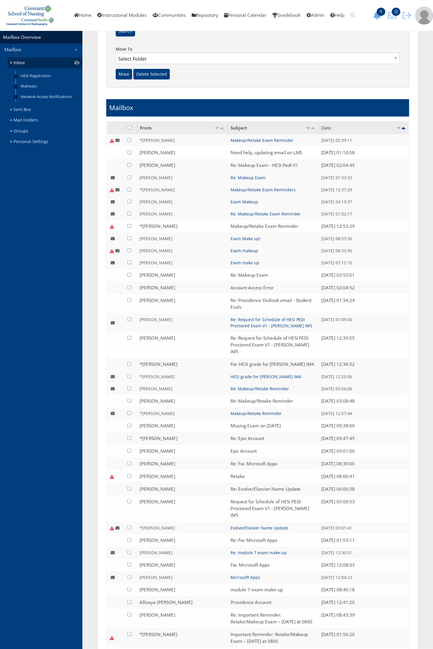
checkbox input "false"
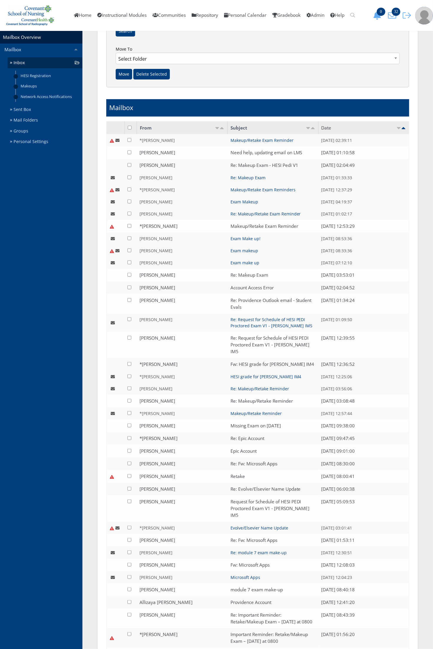
checkbox input "false"
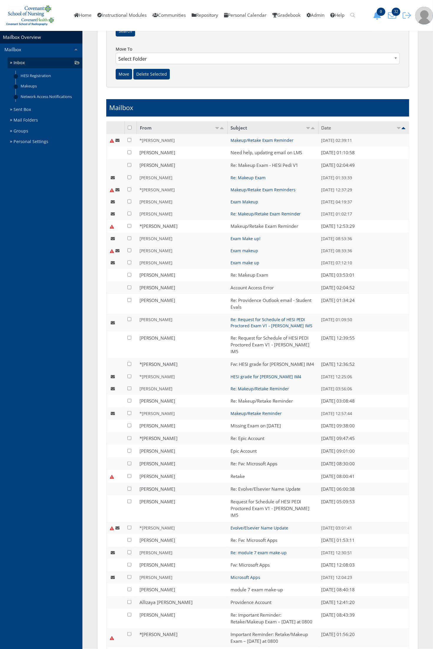
checkbox input "false"
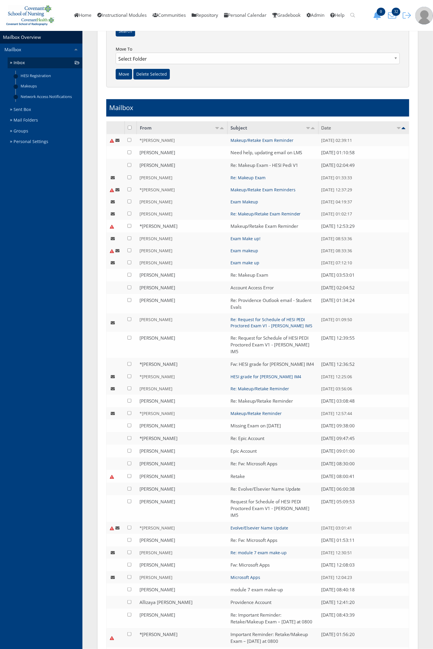
checkbox input "false"
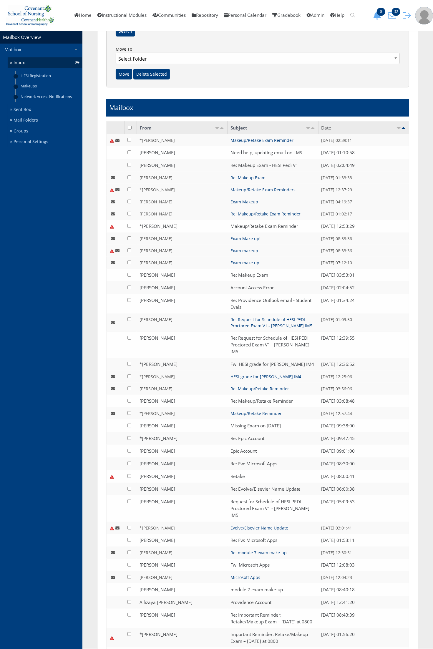
checkbox input "false"
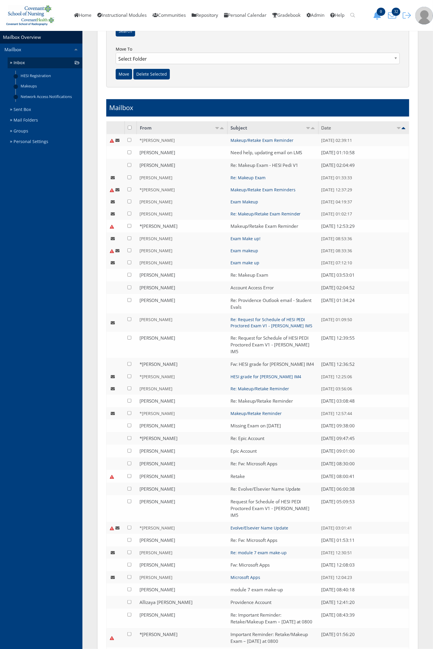
checkbox input "false"
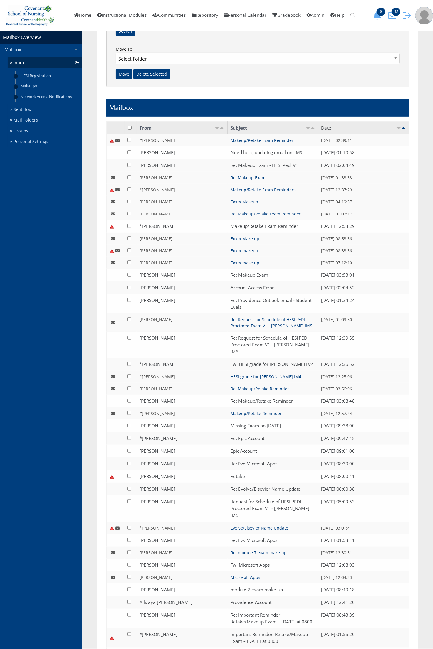
checkbox input "false"
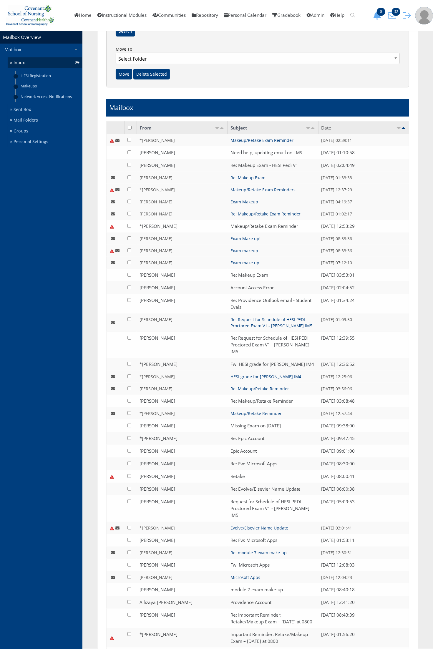
checkbox input "false"
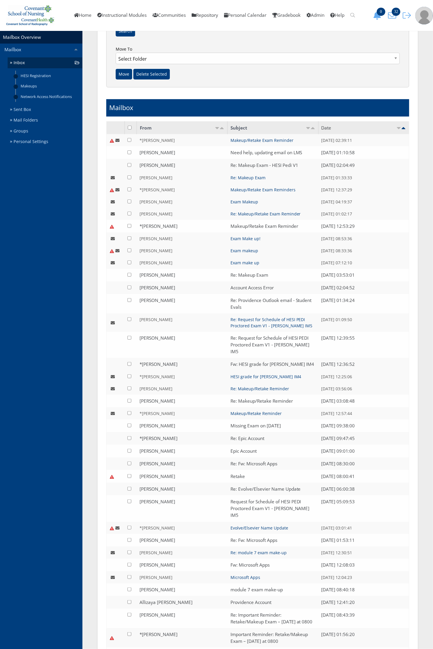
checkbox input "false"
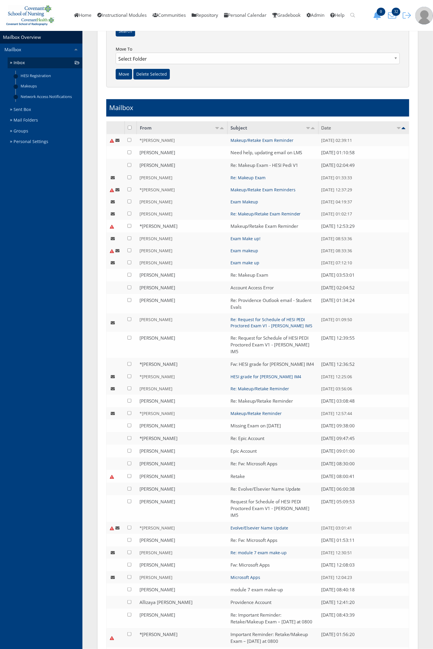
checkbox input "false"
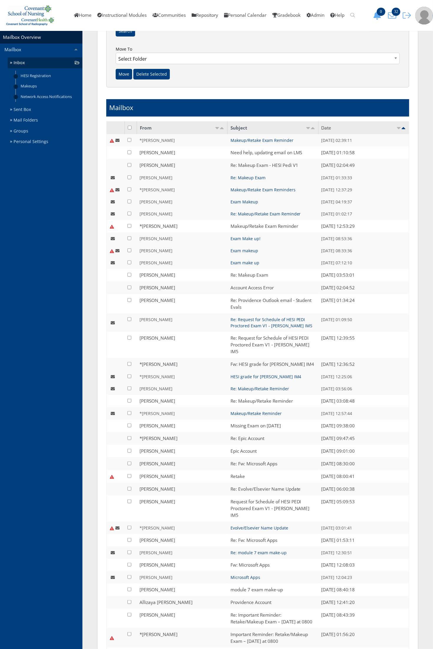
checkbox input "false"
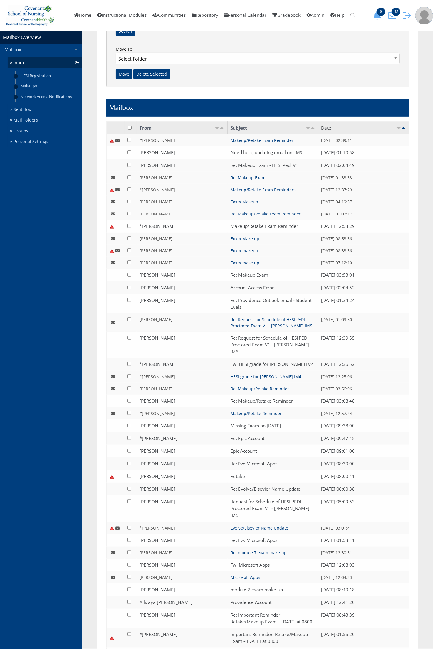
checkbox input "false"
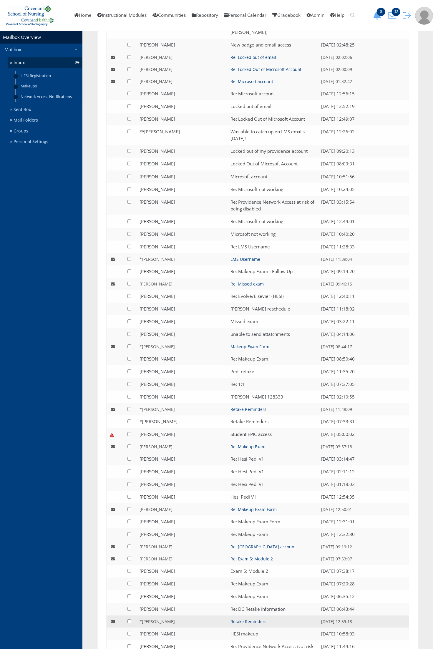
scroll to position [1010, 0]
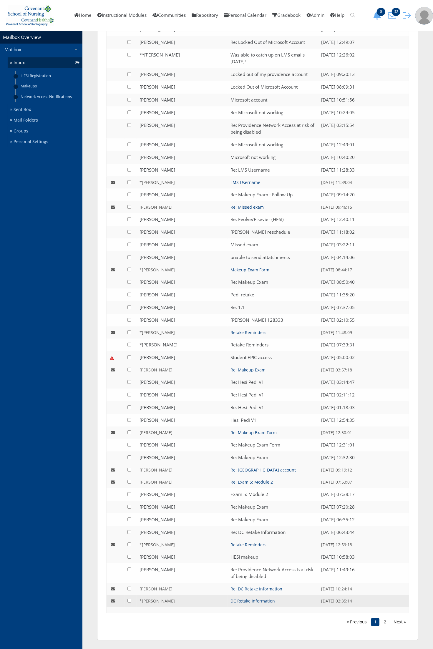
click at [130, 601] on input "checkbox" at bounding box center [129, 601] width 4 height 4
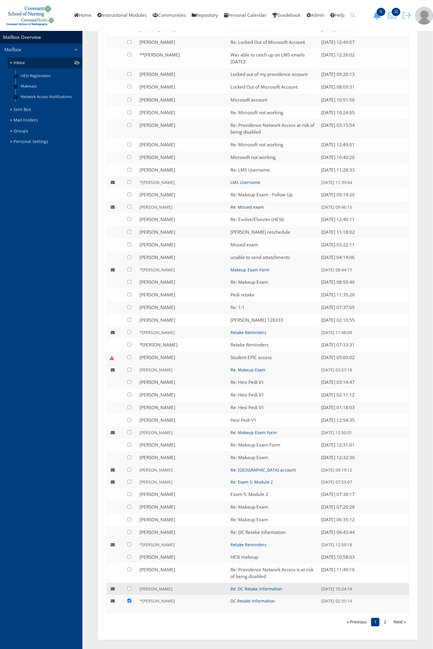
click at [131, 589] on input "checkbox" at bounding box center [129, 589] width 4 height 4
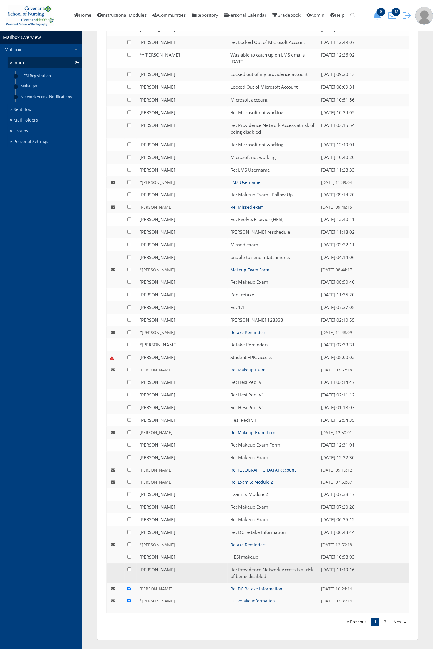
click at [130, 569] on input "checkbox" at bounding box center [129, 570] width 4 height 4
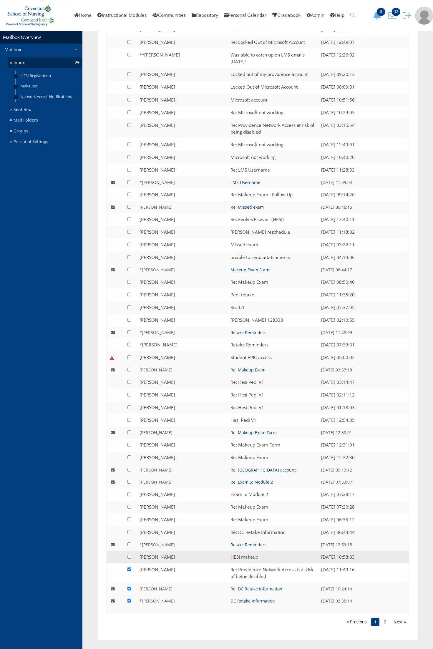
click at [129, 555] on input "checkbox" at bounding box center [129, 557] width 4 height 4
click at [129, 545] on input "checkbox" at bounding box center [129, 545] width 4 height 4
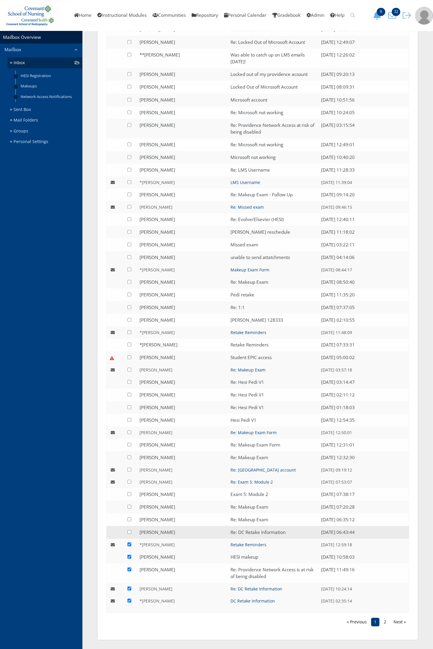
click at [128, 533] on input "checkbox" at bounding box center [129, 532] width 4 height 4
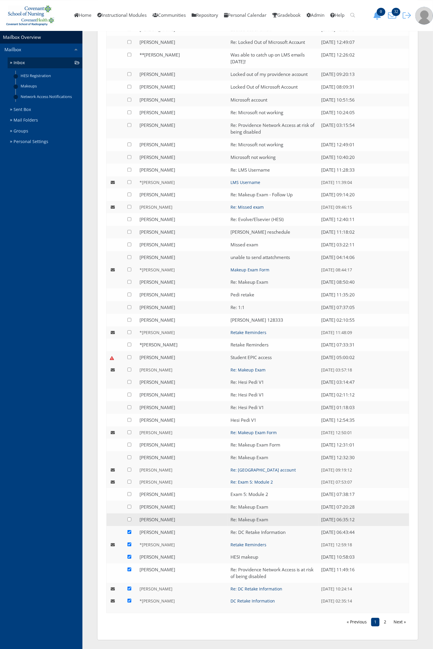
click at [130, 521] on input "checkbox" at bounding box center [129, 520] width 4 height 4
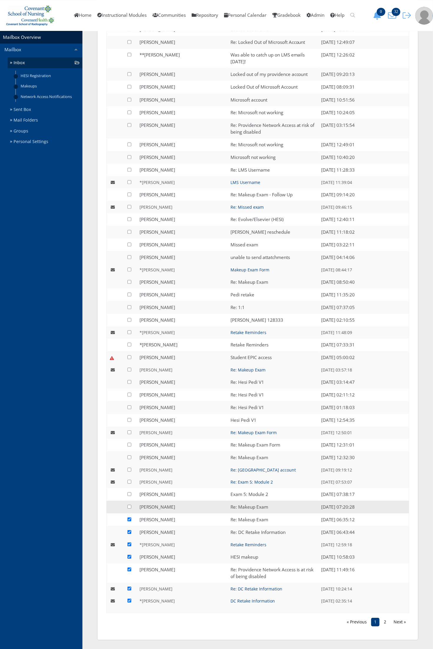
click at [129, 506] on input "checkbox" at bounding box center [129, 507] width 4 height 4
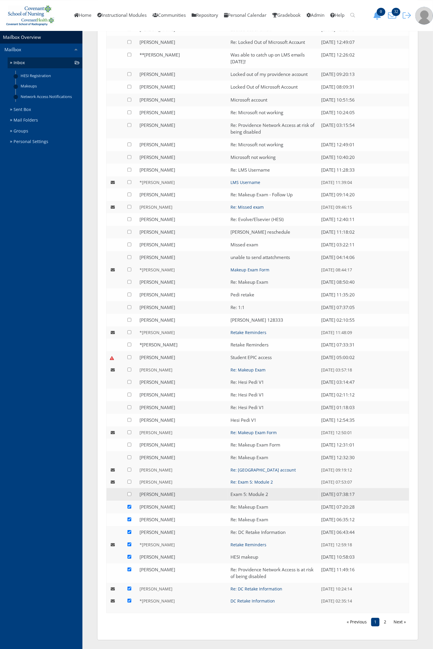
click at [129, 495] on input "checkbox" at bounding box center [129, 494] width 4 height 4
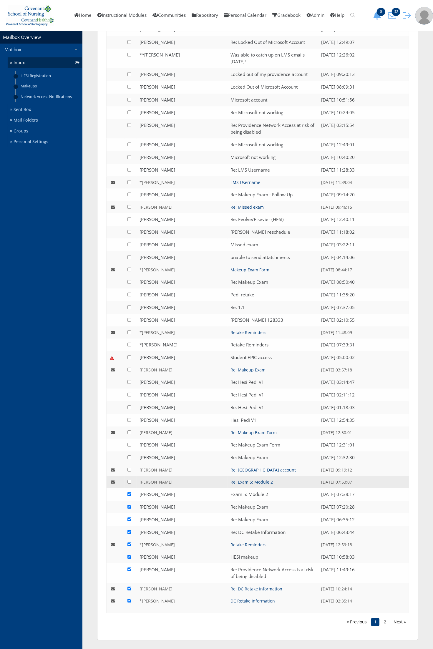
click at [129, 482] on input "checkbox" at bounding box center [129, 482] width 4 height 4
click at [130, 471] on input "checkbox" at bounding box center [129, 470] width 4 height 4
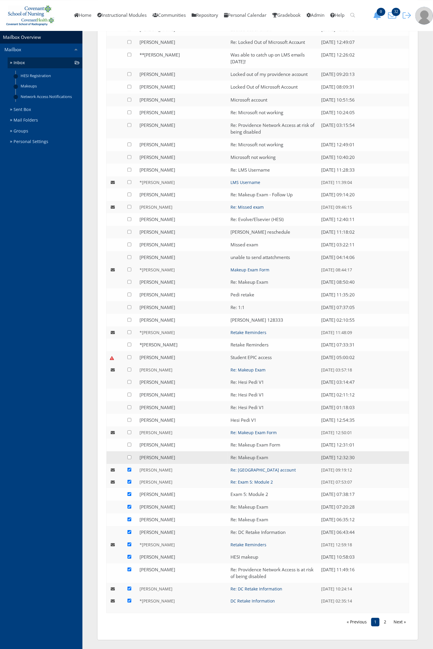
click at [130, 456] on input "checkbox" at bounding box center [129, 457] width 4 height 4
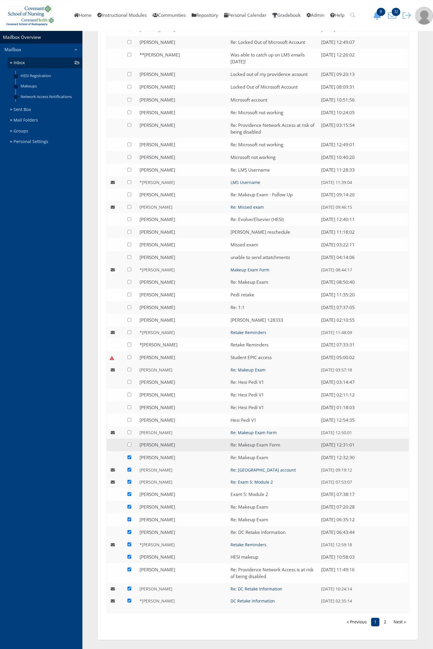
click at [130, 445] on input "checkbox" at bounding box center [129, 445] width 4 height 4
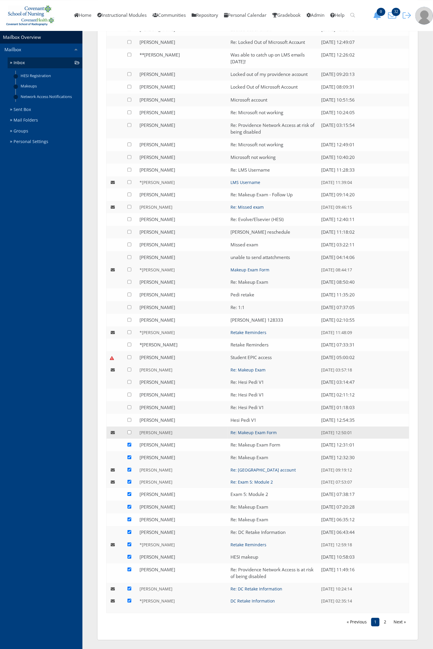
click at [130, 431] on input "checkbox" at bounding box center [129, 432] width 4 height 4
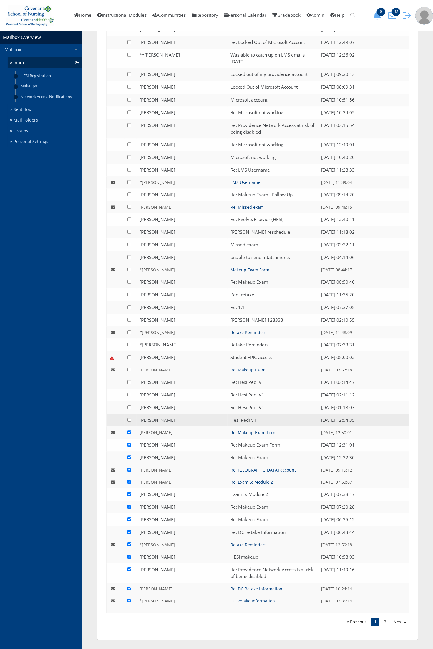
click at [129, 422] on td at bounding box center [131, 420] width 12 height 13
click at [131, 420] on input "checkbox" at bounding box center [129, 420] width 4 height 4
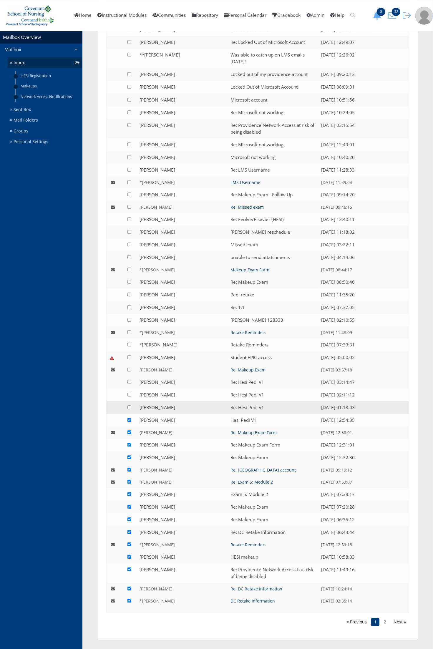
click at [130, 408] on input "checkbox" at bounding box center [129, 407] width 4 height 4
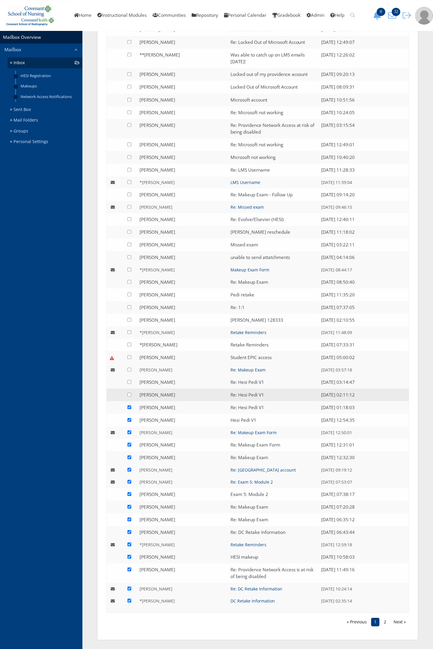
click at [129, 395] on input "checkbox" at bounding box center [129, 395] width 4 height 4
click at [130, 383] on input "checkbox" at bounding box center [129, 382] width 4 height 4
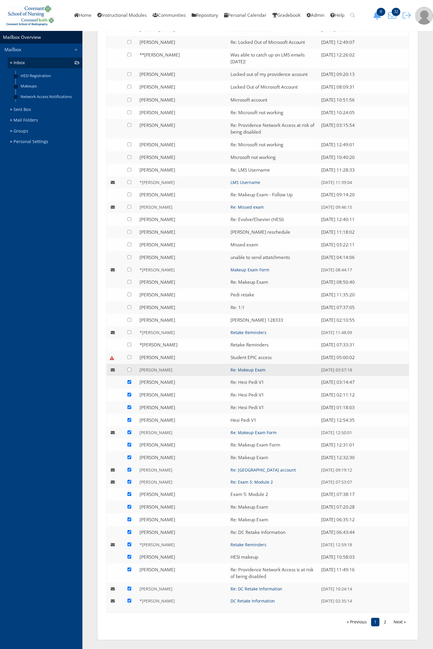
click at [130, 367] on td at bounding box center [131, 370] width 12 height 12
click at [131, 370] on input "checkbox" at bounding box center [129, 370] width 4 height 4
click at [130, 360] on td at bounding box center [131, 357] width 12 height 13
click at [129, 355] on input "checkbox" at bounding box center [129, 357] width 4 height 4
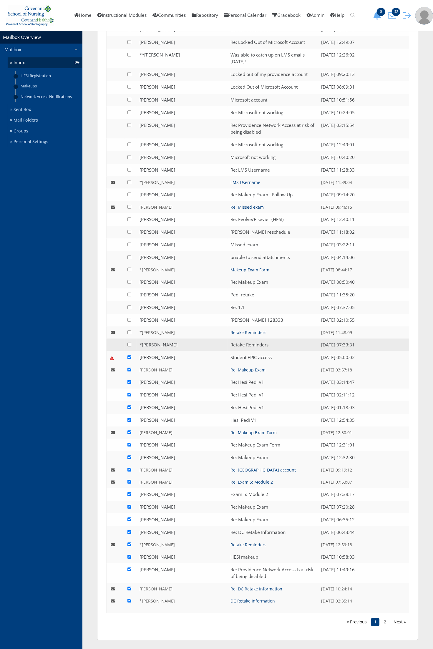
click at [130, 346] on td at bounding box center [131, 345] width 12 height 13
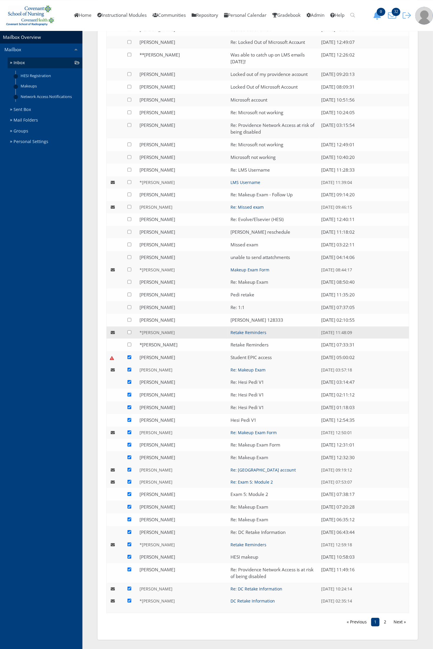
click at [130, 330] on input "checkbox" at bounding box center [129, 332] width 4 height 4
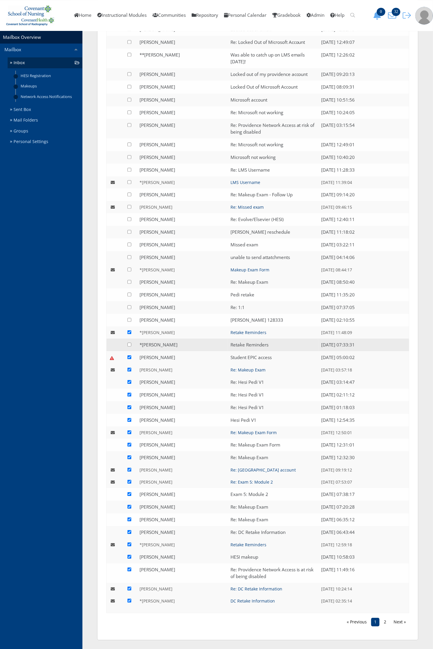
click at [132, 342] on td at bounding box center [131, 345] width 12 height 13
click at [132, 345] on td at bounding box center [131, 345] width 12 height 13
click at [130, 345] on input "checkbox" at bounding box center [129, 345] width 4 height 4
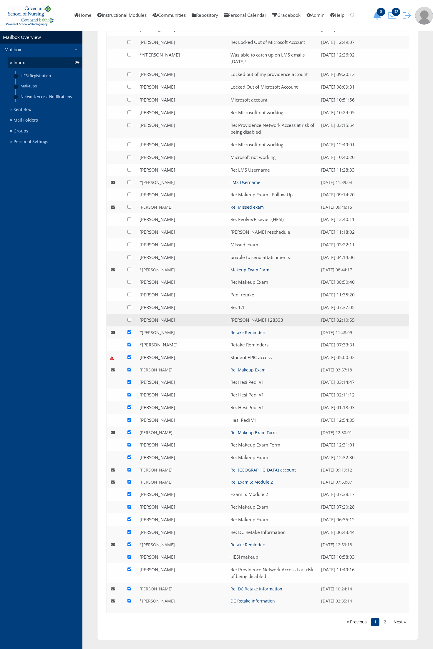
click at [130, 319] on input "checkbox" at bounding box center [129, 320] width 4 height 4
click at [130, 305] on input "checkbox" at bounding box center [129, 307] width 4 height 4
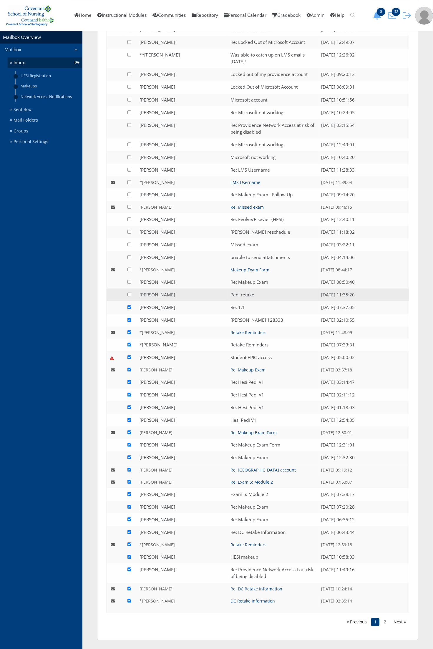
click at [130, 294] on input "checkbox" at bounding box center [129, 295] width 4 height 4
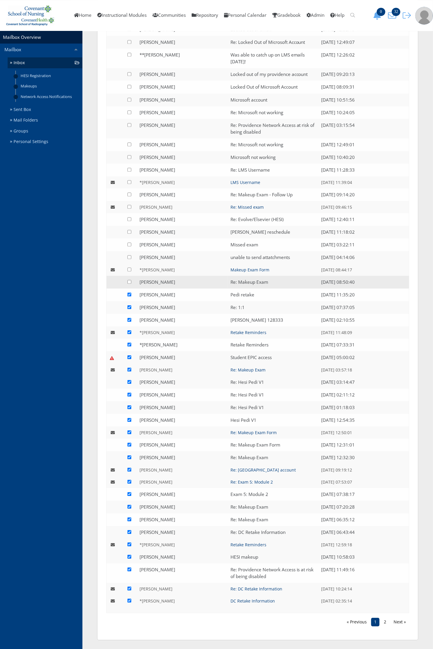
click at [128, 283] on input "checkbox" at bounding box center [129, 282] width 4 height 4
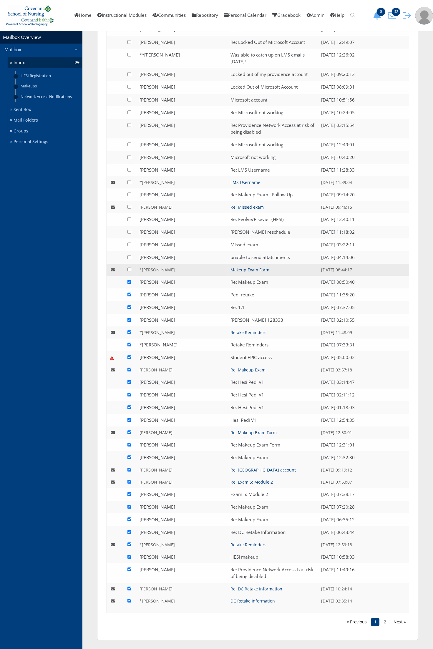
click at [129, 269] on input "checkbox" at bounding box center [129, 270] width 4 height 4
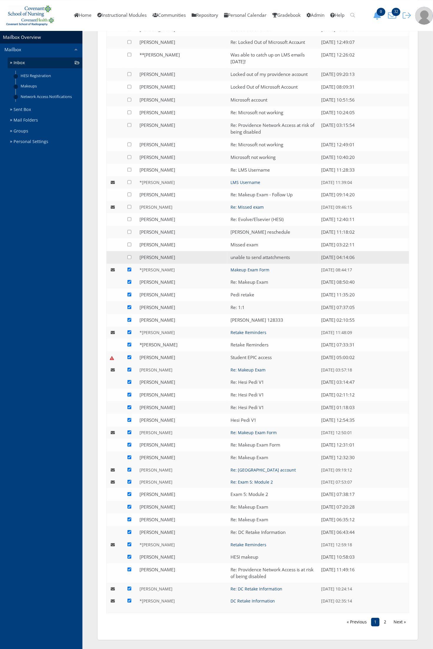
click at [129, 256] on input "checkbox" at bounding box center [129, 257] width 4 height 4
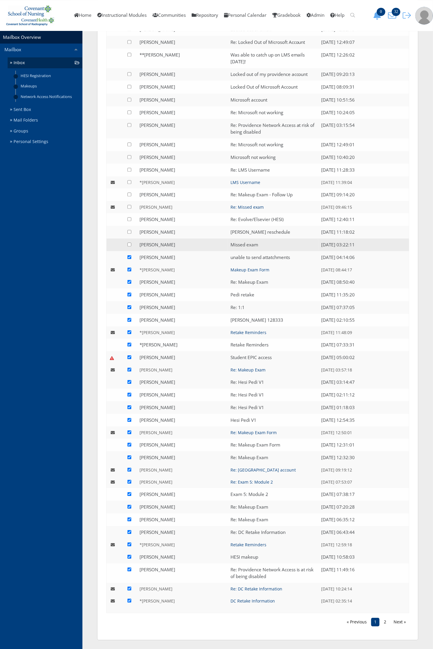
click at [129, 245] on input "checkbox" at bounding box center [129, 245] width 4 height 4
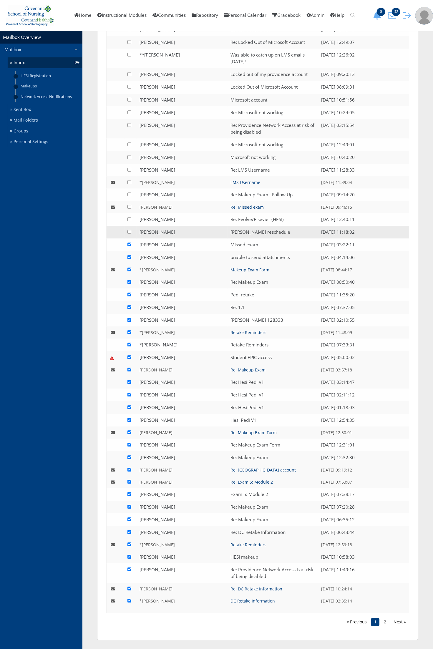
click at [130, 233] on input "checkbox" at bounding box center [129, 232] width 4 height 4
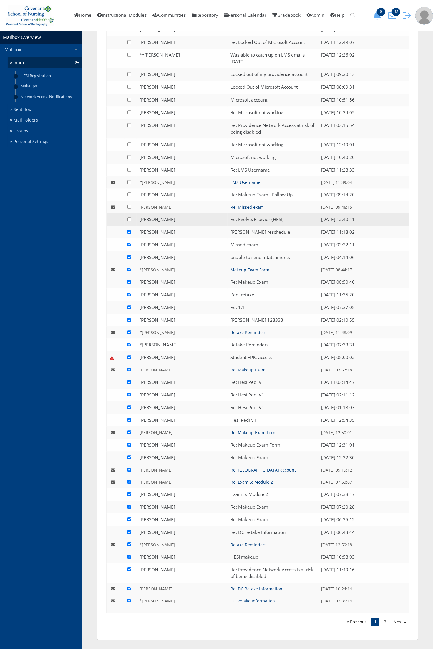
click at [131, 221] on td at bounding box center [131, 219] width 12 height 13
click at [129, 219] on input "checkbox" at bounding box center [129, 219] width 4 height 4
click at [129, 205] on input "checkbox" at bounding box center [129, 207] width 4 height 4
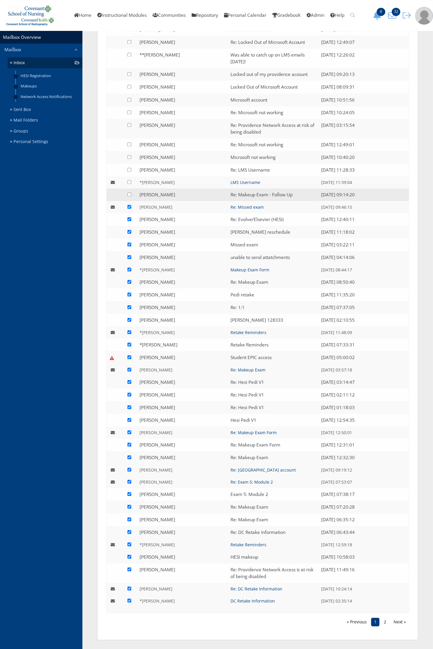
click at [130, 195] on input "checkbox" at bounding box center [129, 195] width 4 height 4
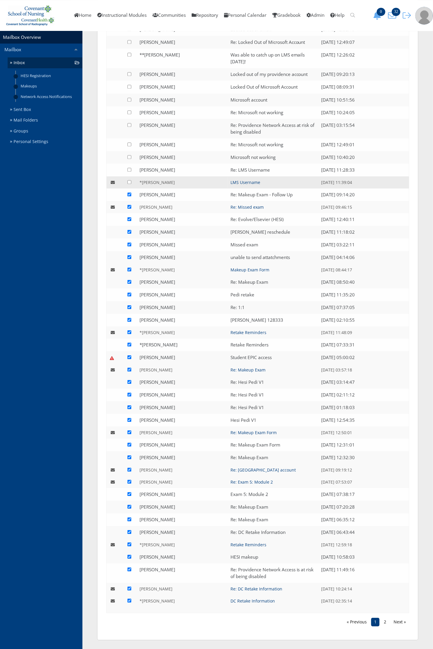
click at [127, 182] on td at bounding box center [131, 182] width 12 height 12
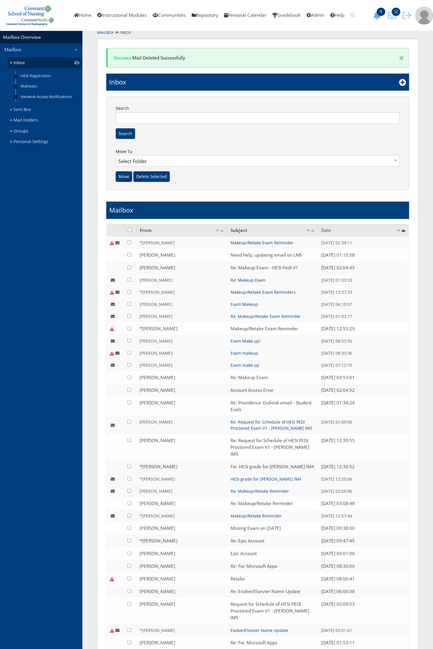
scroll to position [0, 0]
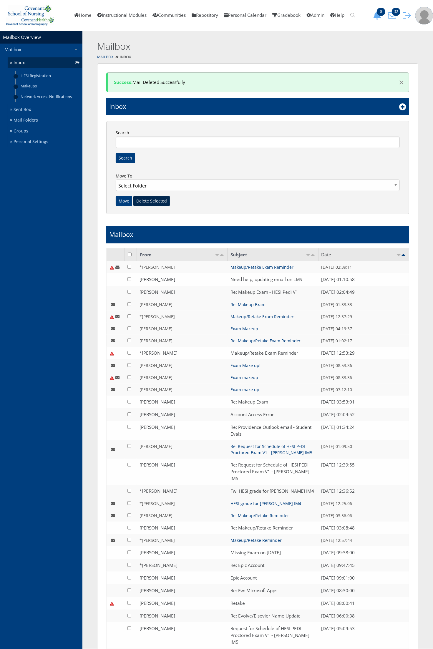
click at [145, 204] on input "Delete Selected" at bounding box center [151, 201] width 37 height 11
click at [38, 110] on link "Sent Box" at bounding box center [45, 109] width 75 height 11
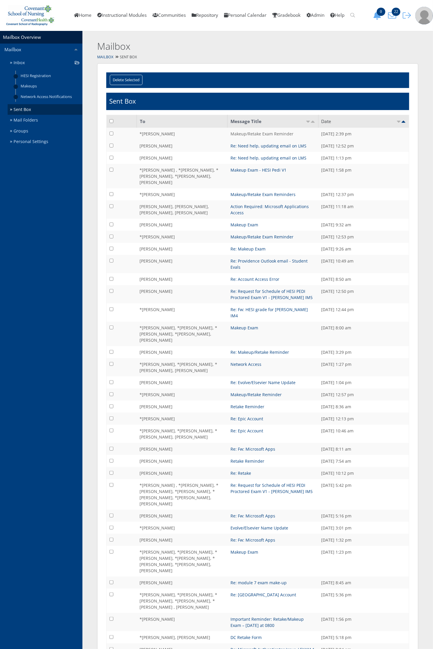
click at [258, 133] on link "Makeup/Retake Exam Reminder" at bounding box center [262, 134] width 63 height 6
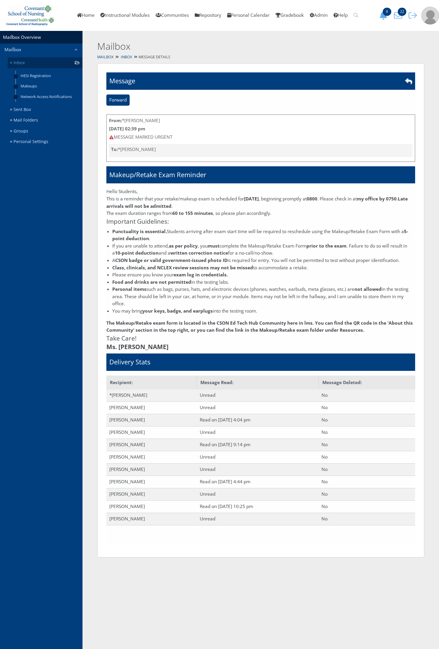
click at [30, 65] on link "Inbox" at bounding box center [45, 62] width 75 height 11
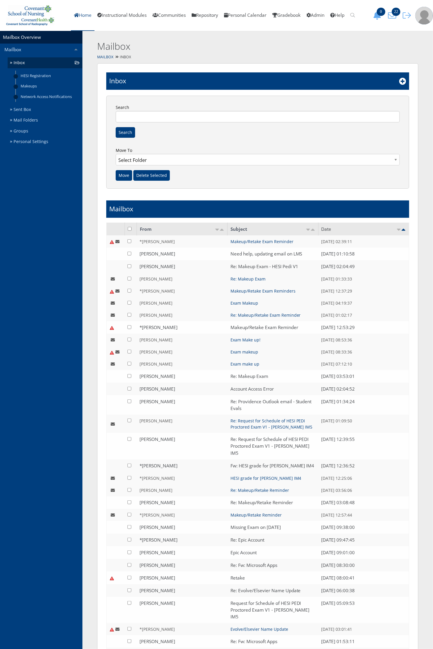
click at [79, 16] on link "Home" at bounding box center [83, 15] width 24 height 31
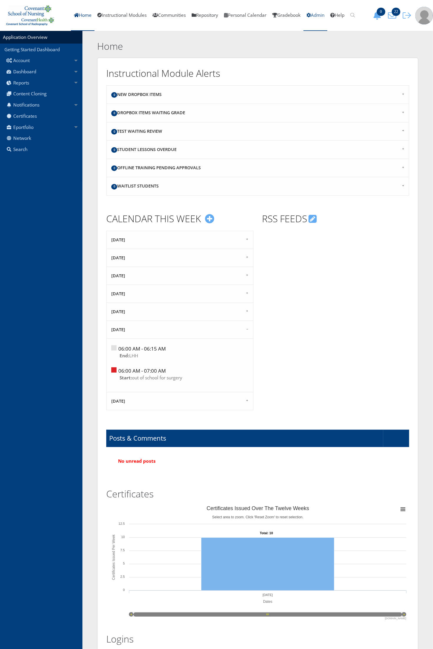
click at [321, 16] on link "Admin" at bounding box center [316, 15] width 24 height 31
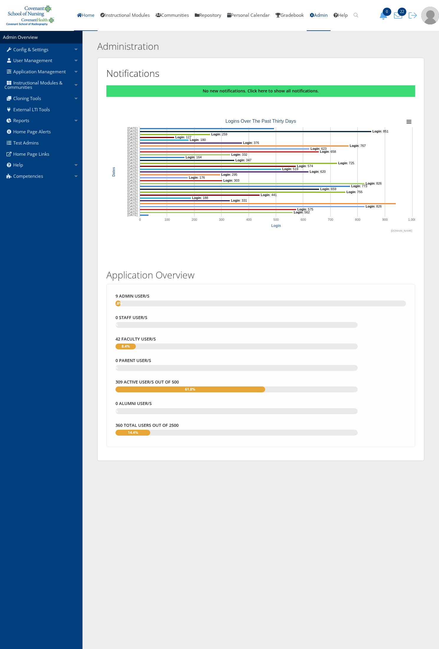
click at [82, 16] on link "Home" at bounding box center [86, 15] width 24 height 31
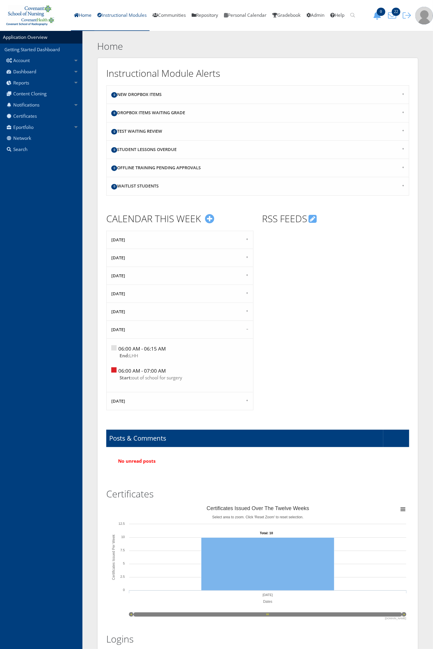
click at [135, 12] on link "Instructional Modules" at bounding box center [122, 15] width 55 height 31
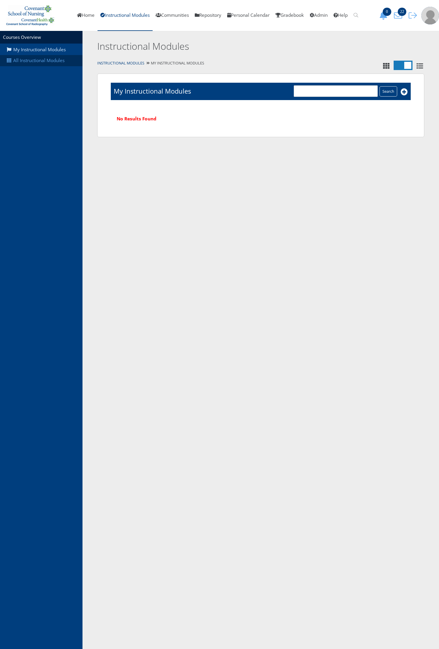
click at [54, 61] on link "All Instructional Modules" at bounding box center [41, 60] width 82 height 11
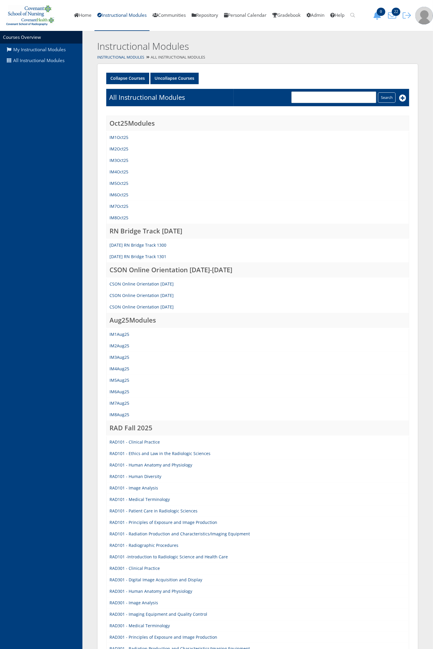
click at [123, 337] on td "IM1Aug25" at bounding box center [258, 334] width 303 height 12
click at [121, 333] on link "IM1Aug25" at bounding box center [120, 335] width 20 height 6
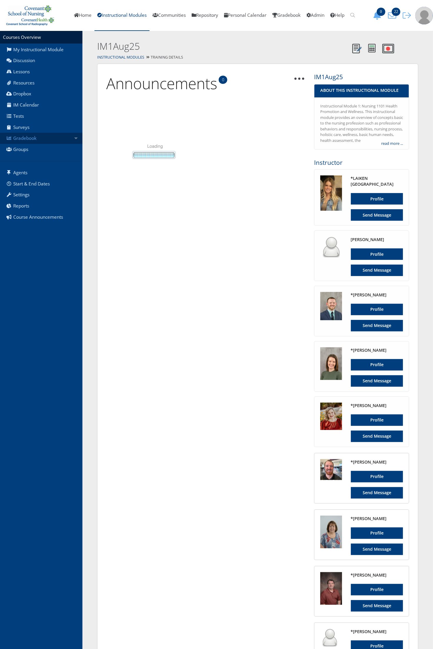
click at [43, 139] on link "Gradebook" at bounding box center [41, 138] width 82 height 11
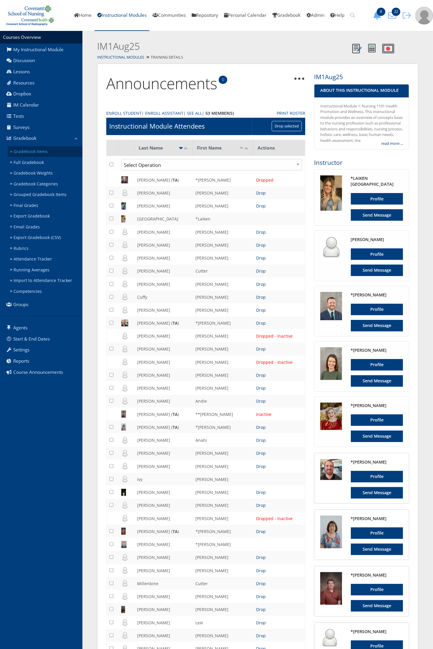
click at [43, 149] on link "Gradebook Items" at bounding box center [45, 151] width 75 height 11
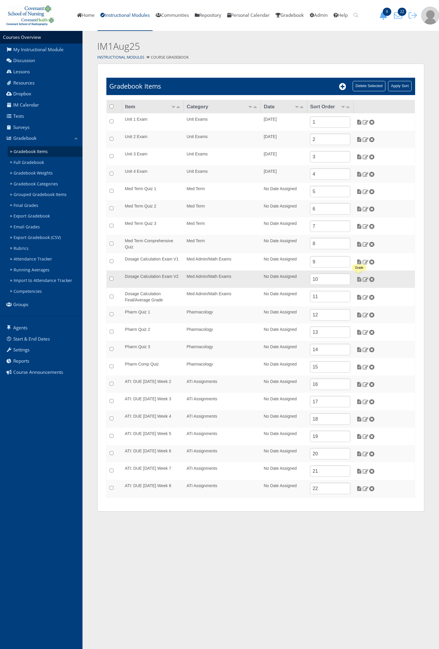
click at [358, 280] on img at bounding box center [359, 279] width 6 height 5
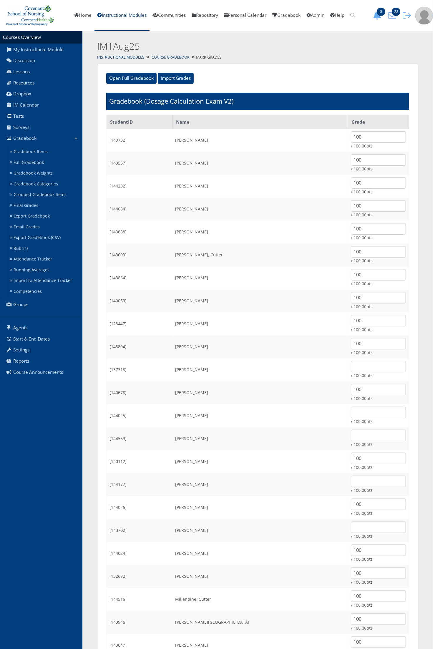
click at [162, 58] on link "Course Gradebook" at bounding box center [171, 57] width 38 height 5
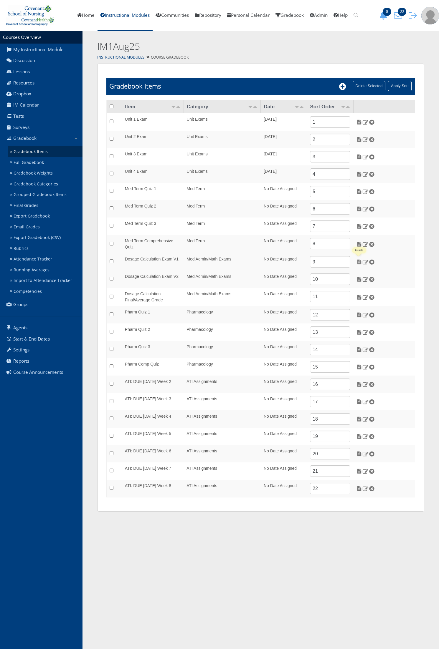
click at [359, 260] on img at bounding box center [359, 261] width 6 height 5
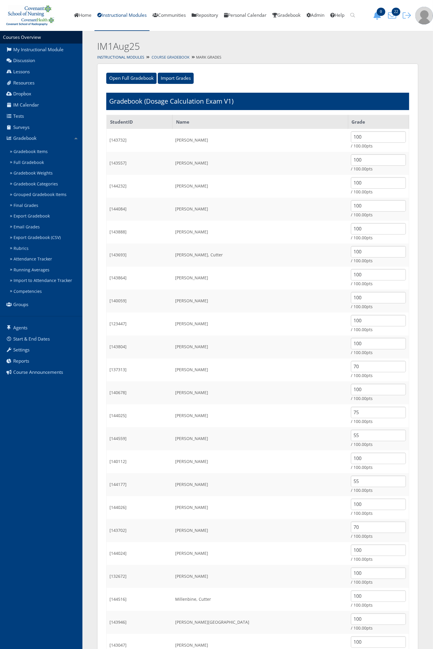
click at [174, 58] on link "Course Gradebook" at bounding box center [171, 57] width 38 height 5
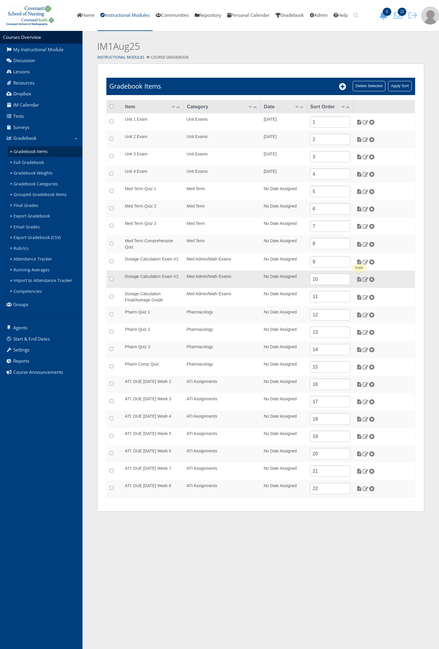
click at [359, 278] on img at bounding box center [359, 279] width 6 height 5
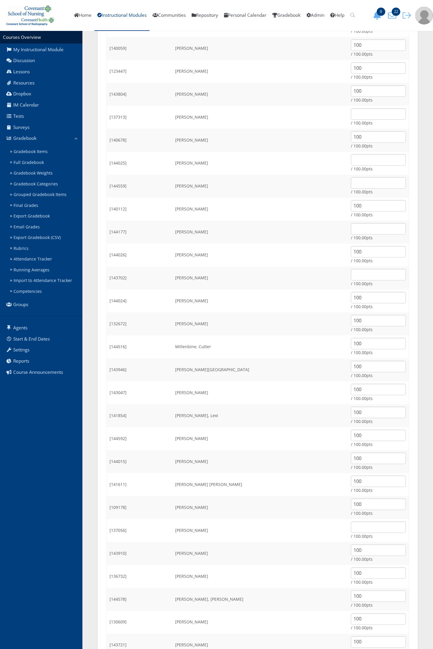
scroll to position [160, 0]
click at [351, 203] on input "text" at bounding box center [378, 205] width 55 height 11
type input "95"
click at [364, 250] on input "text" at bounding box center [378, 251] width 55 height 11
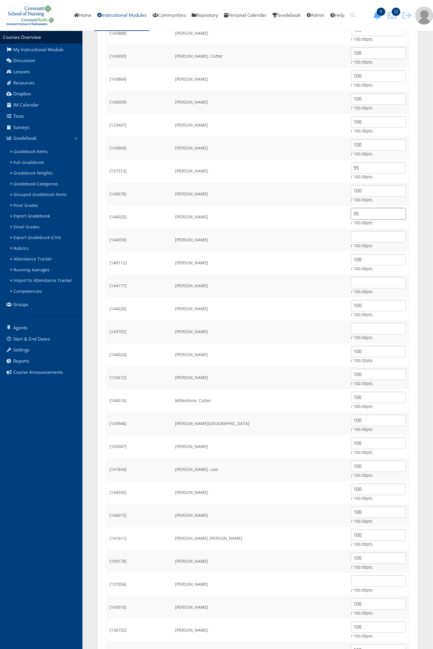
scroll to position [234, 0]
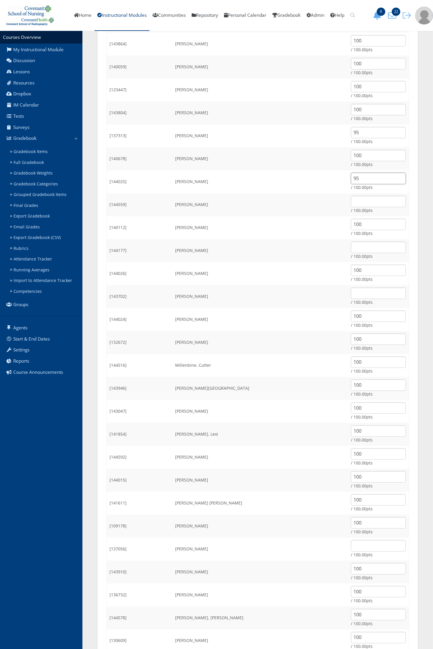
type input "95"
click at [358, 250] on input "text" at bounding box center [378, 247] width 55 height 11
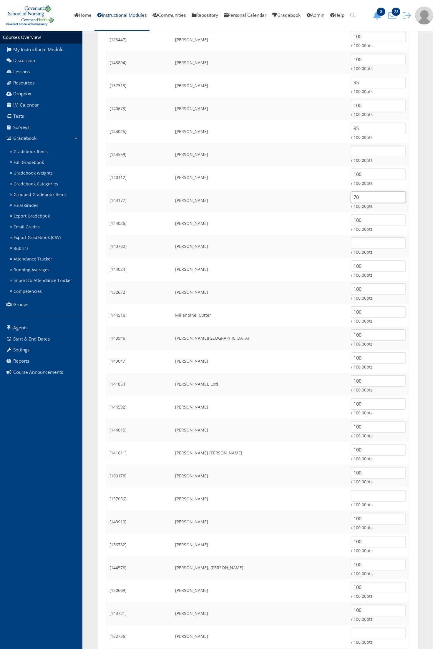
scroll to position [271, 0]
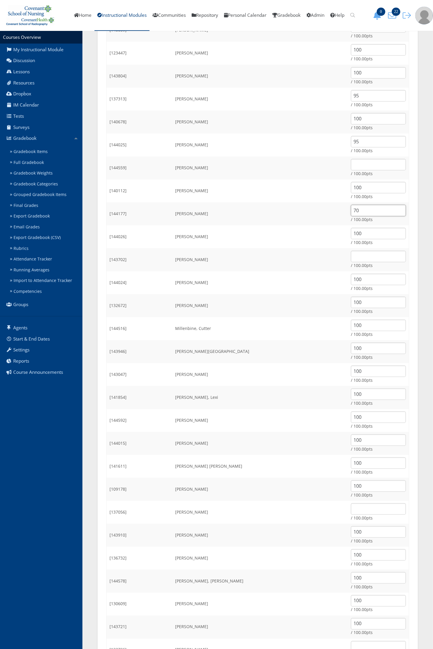
type input "70"
click at [366, 168] on input "text" at bounding box center [378, 164] width 55 height 11
type input "60"
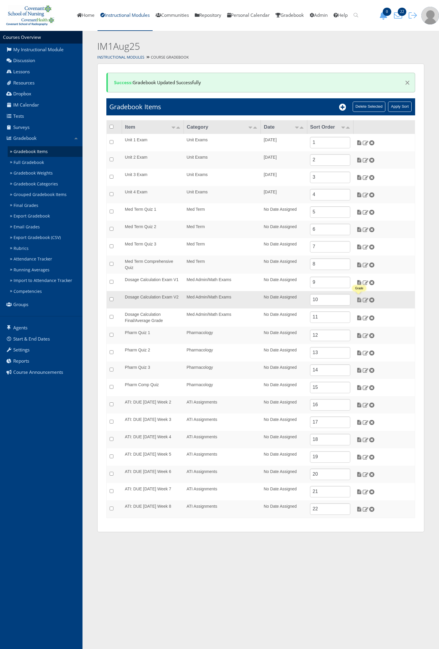
click at [359, 301] on img at bounding box center [359, 299] width 6 height 5
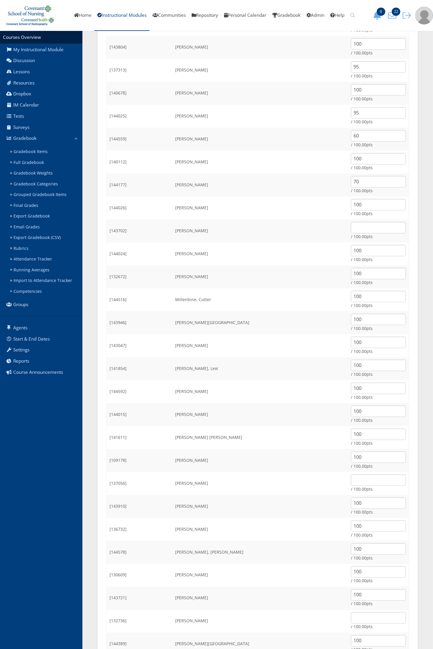
scroll to position [344, 0]
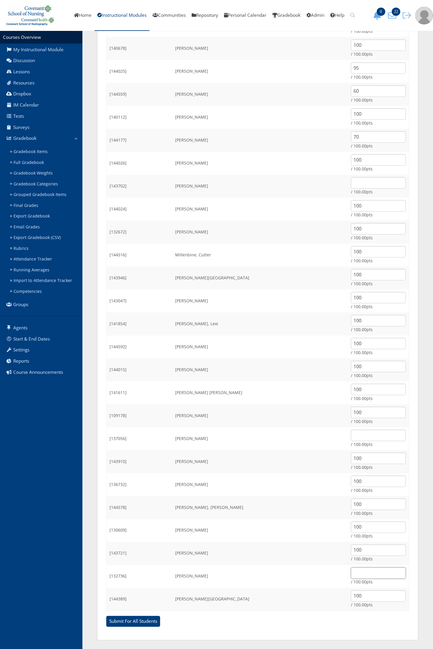
click at [362, 574] on input "text" at bounding box center [378, 573] width 55 height 11
type input "95"
click at [106, 616] on input "Submit For All Students" at bounding box center [133, 621] width 54 height 11
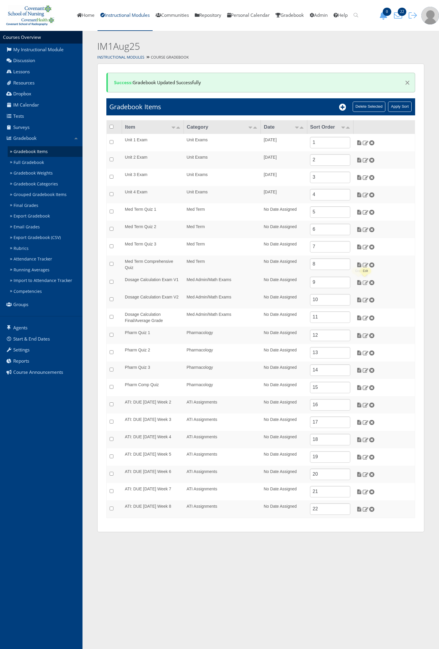
click at [364, 281] on img at bounding box center [365, 282] width 6 height 5
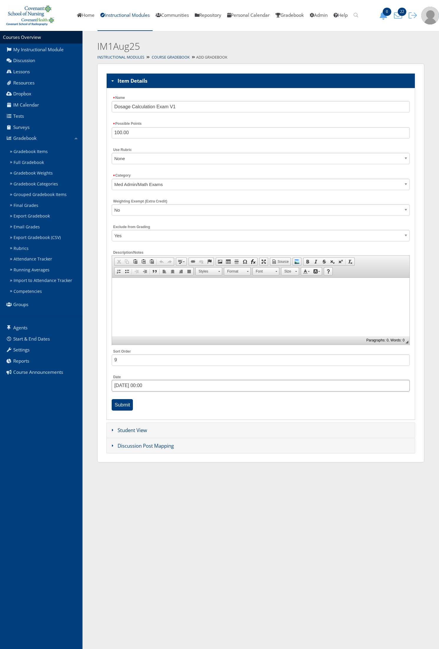
click at [138, 387] on input "09/26/2025 00:00" at bounding box center [261, 385] width 298 height 11
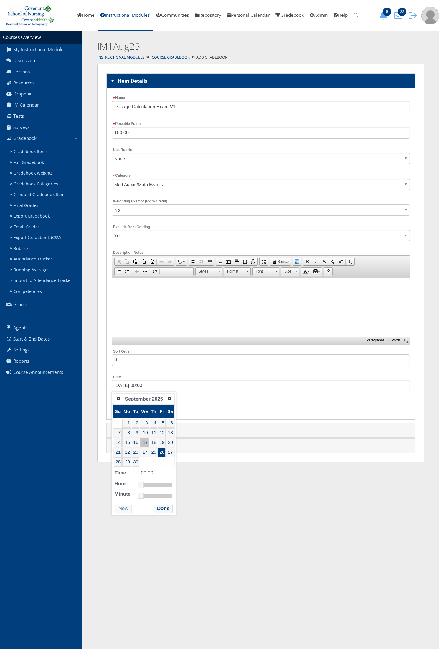
click at [146, 443] on link "17" at bounding box center [144, 442] width 9 height 9
type input "09/17/2025 08:00"
drag, startPoint x: 143, startPoint y: 485, endPoint x: 154, endPoint y: 489, distance: 11.5
click at [154, 488] on link at bounding box center [151, 485] width 6 height 6
click at [158, 507] on button "Done" at bounding box center [163, 509] width 19 height 8
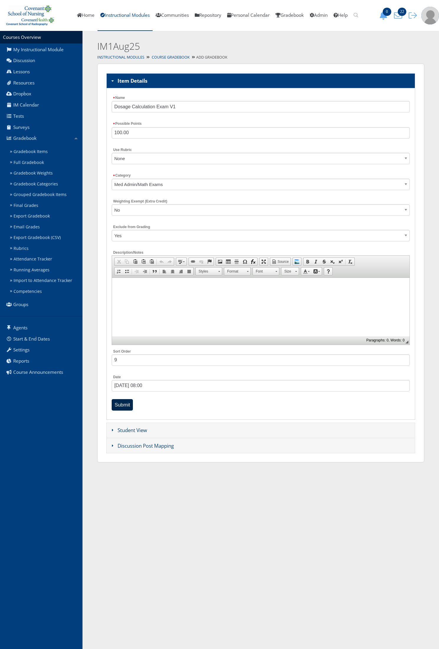
click at [122, 404] on input "Submit" at bounding box center [122, 404] width 21 height 11
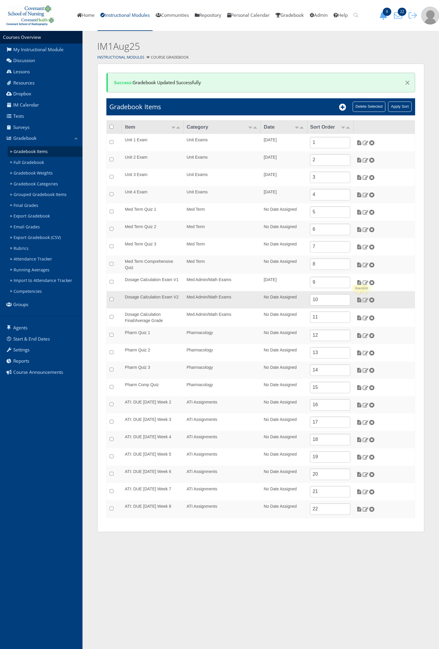
click at [365, 300] on img at bounding box center [365, 299] width 6 height 5
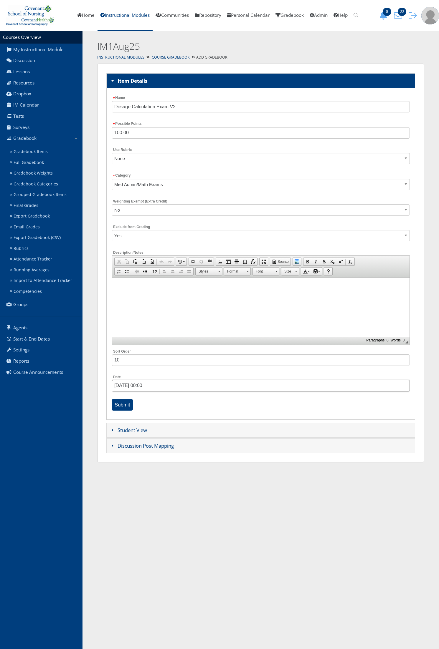
click at [128, 390] on input "[DATE] 00:00" at bounding box center [261, 385] width 298 height 11
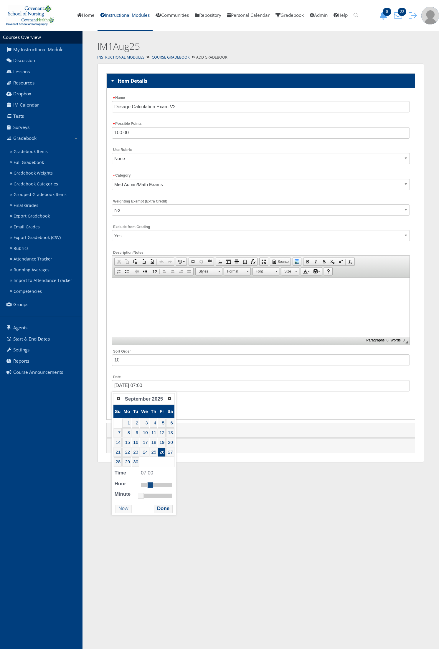
type input "[DATE] 08:00"
drag, startPoint x: 144, startPoint y: 486, endPoint x: 155, endPoint y: 488, distance: 11.4
click at [155, 488] on div at bounding box center [156, 485] width 31 height 4
click at [158, 508] on button "Done" at bounding box center [163, 509] width 19 height 8
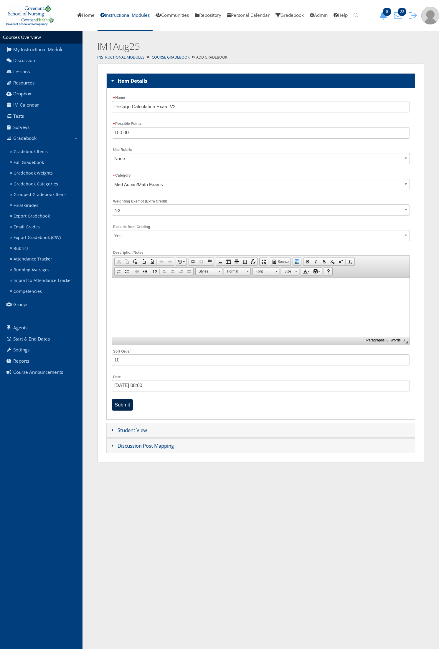
click at [125, 404] on input "Submit" at bounding box center [122, 404] width 21 height 11
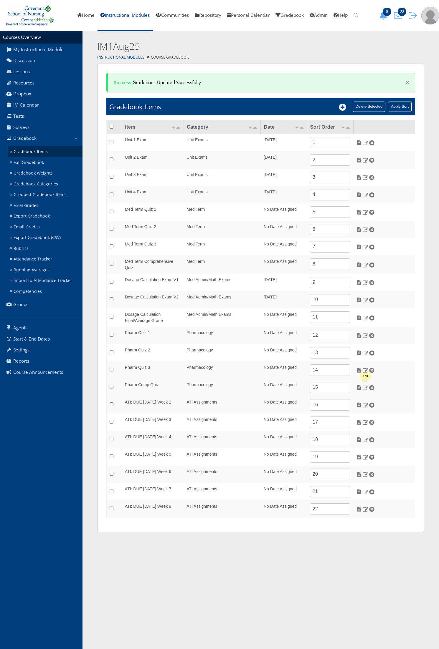
click at [364, 389] on img at bounding box center [365, 387] width 6 height 5
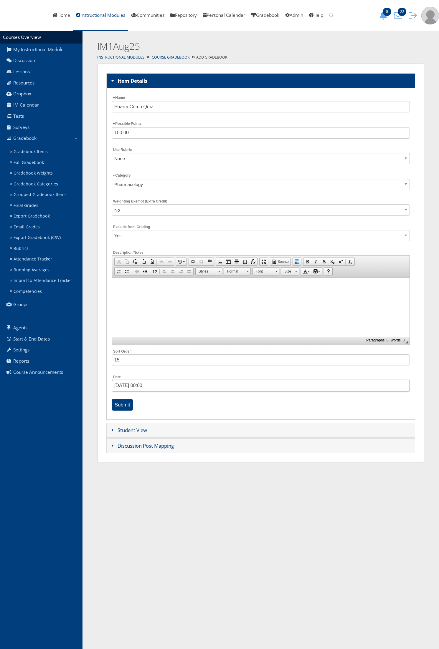
click at [139, 383] on input "[DATE] 00:00" at bounding box center [261, 385] width 298 height 11
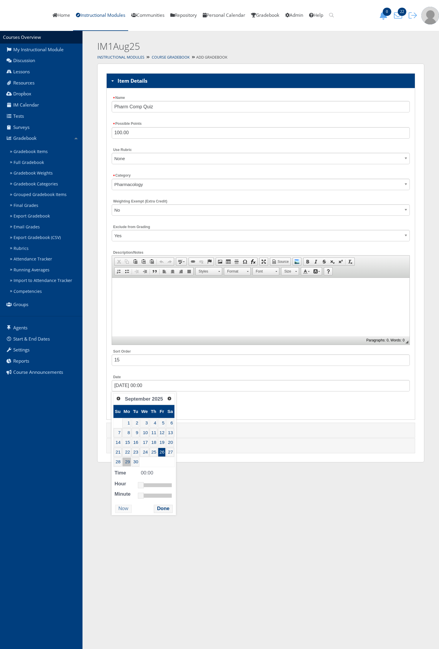
click at [124, 465] on link "29" at bounding box center [126, 462] width 9 height 9
type input "[DATE] 08:00"
drag, startPoint x: 140, startPoint y: 487, endPoint x: 152, endPoint y: 491, distance: 12.0
click at [152, 491] on dl "Time 08:00 Hour Minute Second Millisecond Microsecond Time Zone -1200 -1100 -10…" at bounding box center [144, 483] width 62 height 29
click at [158, 508] on button "Done" at bounding box center [163, 509] width 19 height 8
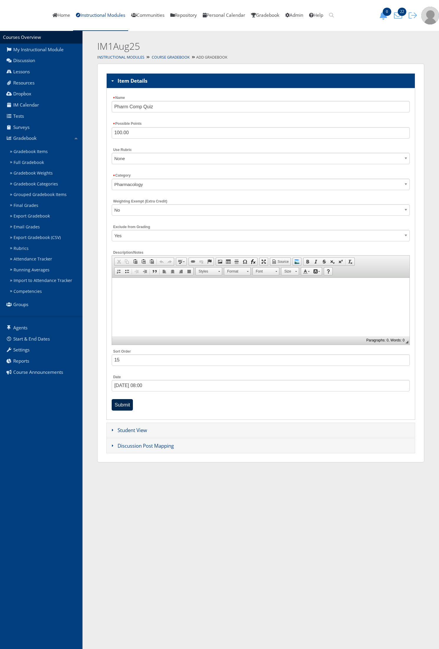
click at [125, 405] on input "Submit" at bounding box center [122, 404] width 21 height 11
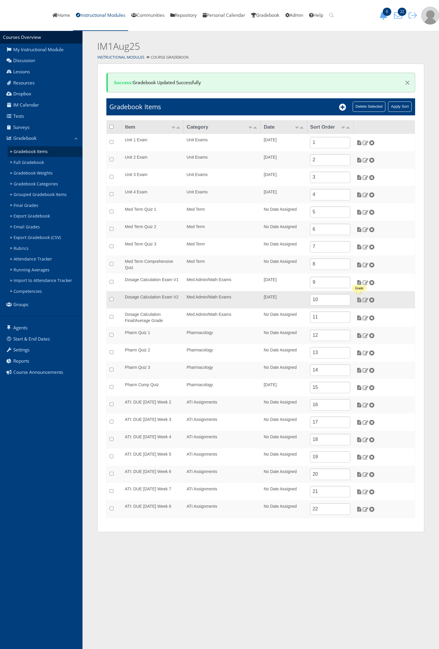
click at [359, 302] on img at bounding box center [359, 299] width 6 height 5
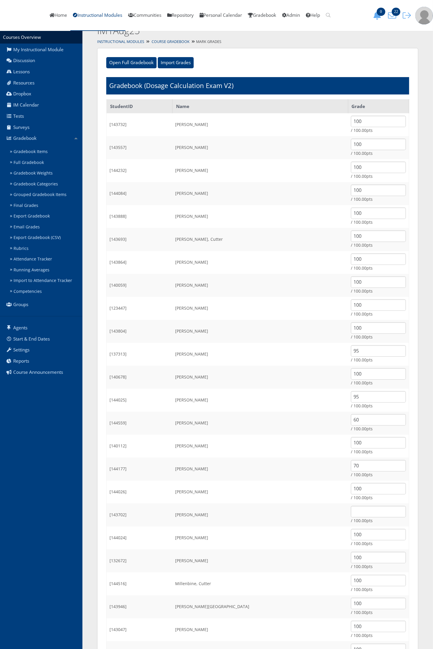
scroll to position [147, 0]
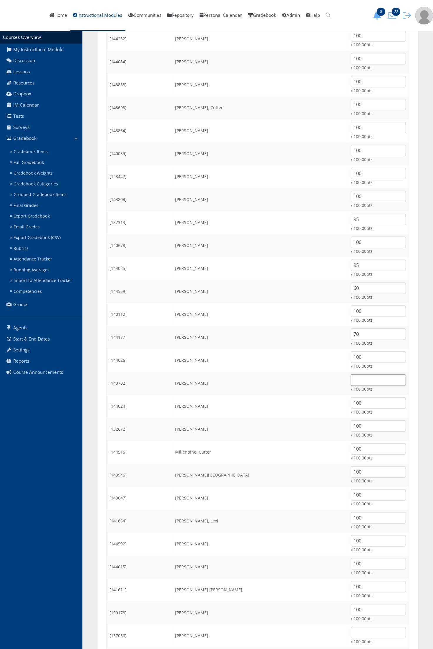
click at [351, 374] on input "text" at bounding box center [378, 379] width 55 height 11
type input "95"
click at [298, 405] on td "Meza, Kasandra" at bounding box center [260, 406] width 176 height 23
click at [373, 245] on input "100" at bounding box center [378, 242] width 55 height 11
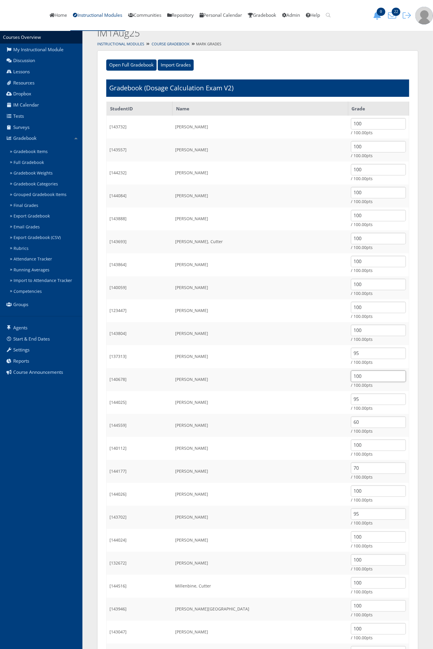
scroll to position [0, 0]
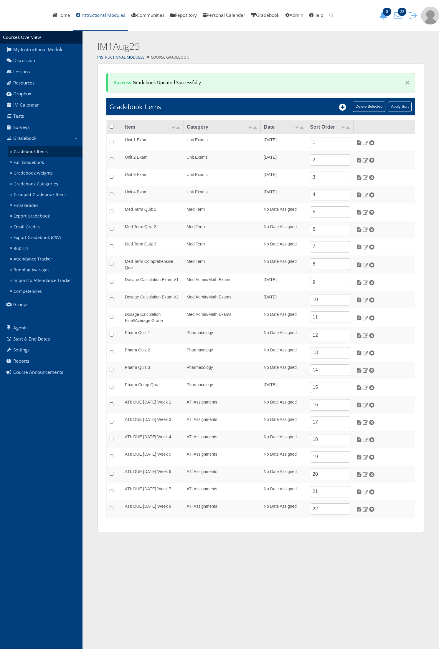
click at [128, 20] on link "Instructional Modules" at bounding box center [100, 15] width 55 height 31
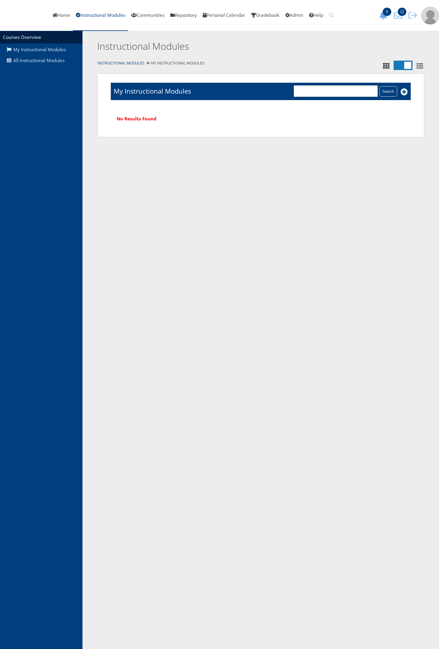
click at [44, 68] on div "My Instructional Modules All Instructional Modules" at bounding box center [41, 340] width 82 height 618
click at [43, 61] on link "All Instructional Modules" at bounding box center [41, 60] width 82 height 11
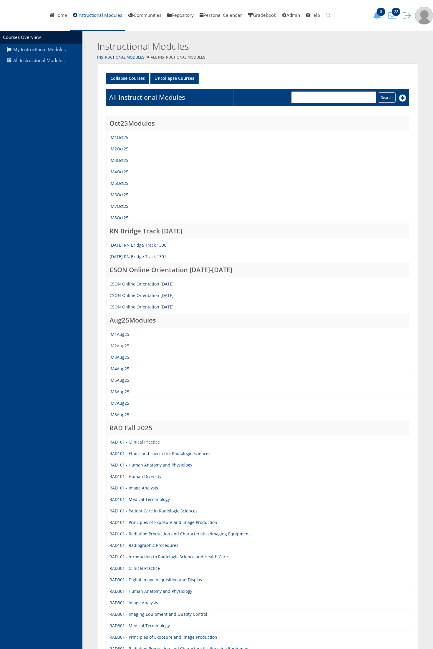
click at [123, 345] on link "IM2Aug25" at bounding box center [120, 346] width 20 height 6
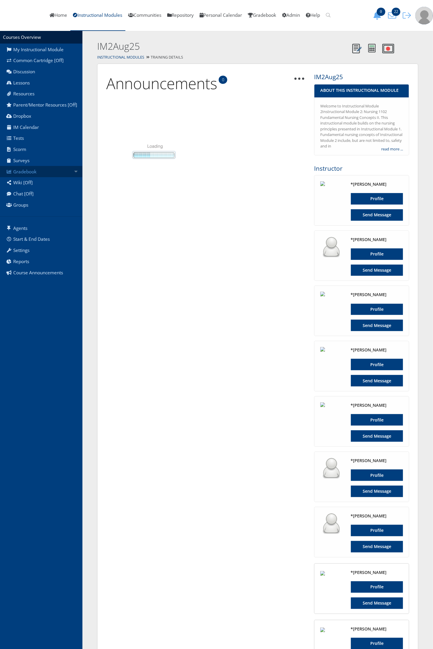
click at [30, 174] on link "Gradebook" at bounding box center [41, 171] width 82 height 11
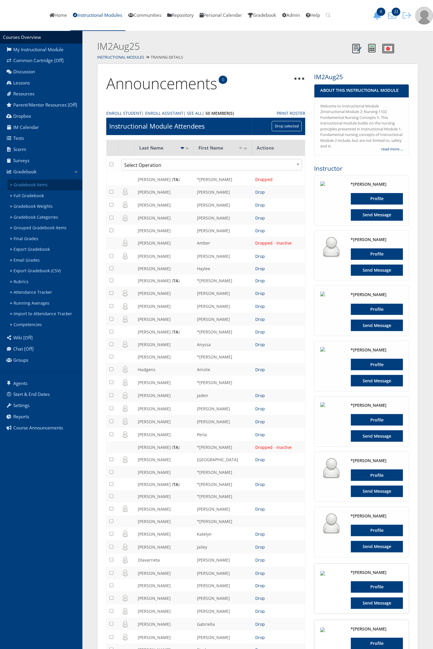
click at [31, 182] on link "Gradebook Items" at bounding box center [45, 185] width 75 height 11
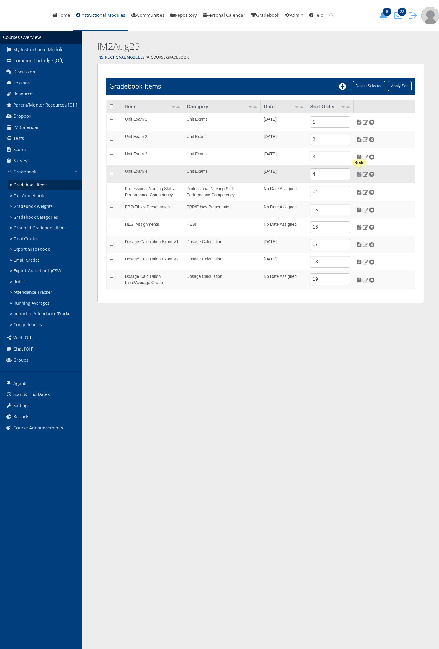
click at [360, 174] on img at bounding box center [359, 174] width 6 height 5
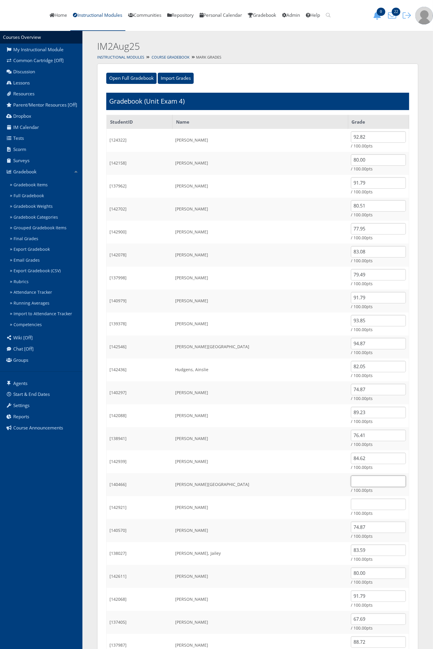
click at [351, 486] on input "text" at bounding box center [378, 481] width 55 height 11
type input "61.03"
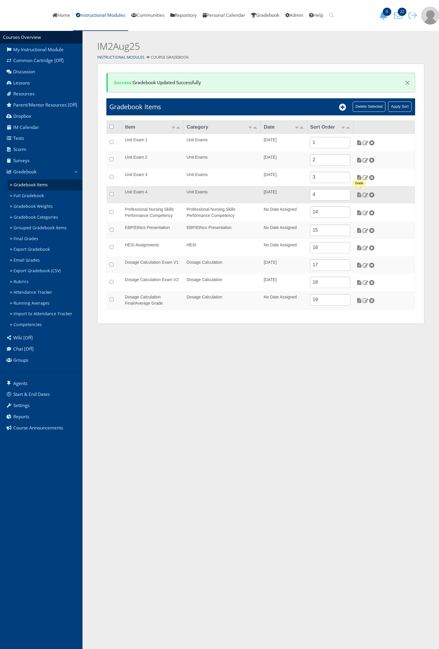
click at [360, 196] on img at bounding box center [359, 194] width 6 height 5
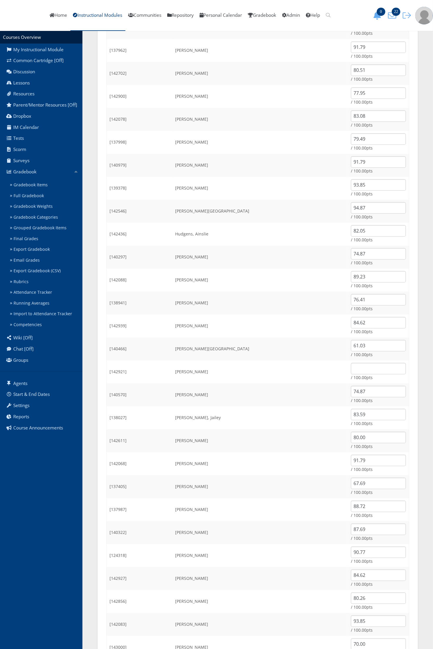
scroll to position [147, 0]
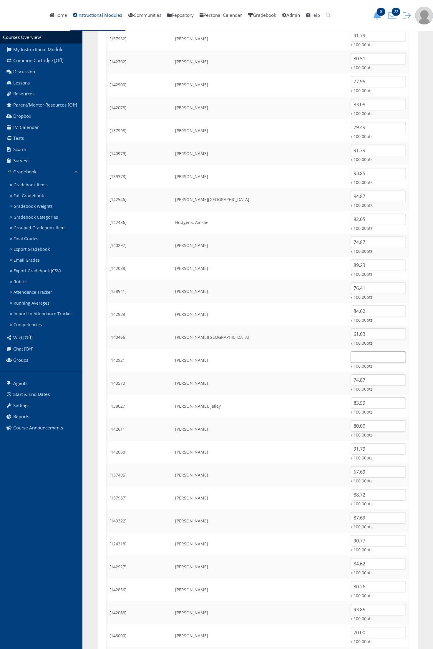
click at [351, 362] on input "text" at bounding box center [378, 357] width 55 height 11
type input "96.92"
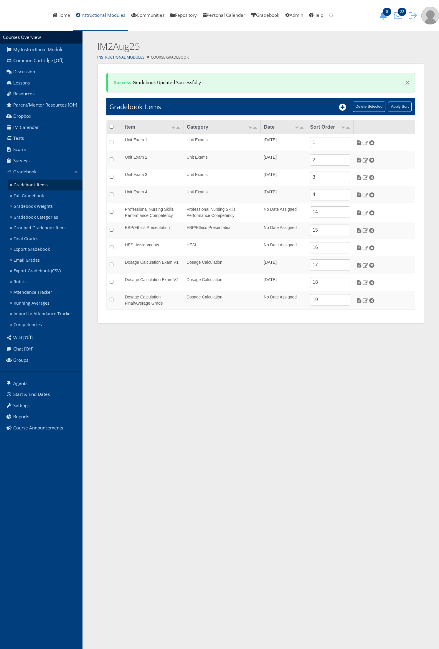
click at [116, 16] on link "Instructional Modules" at bounding box center [100, 15] width 55 height 31
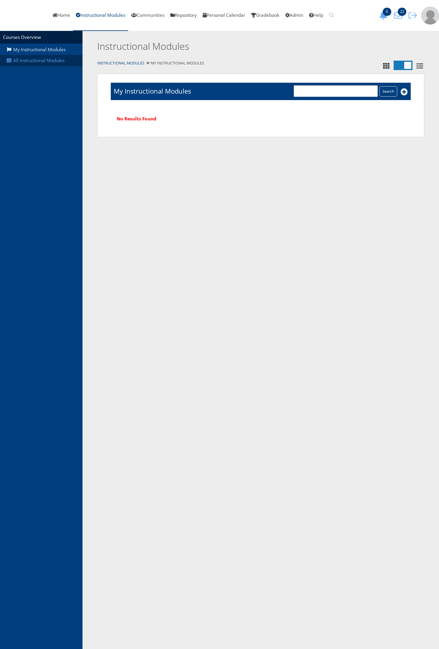
click at [43, 62] on link "All Instructional Modules" at bounding box center [41, 60] width 82 height 11
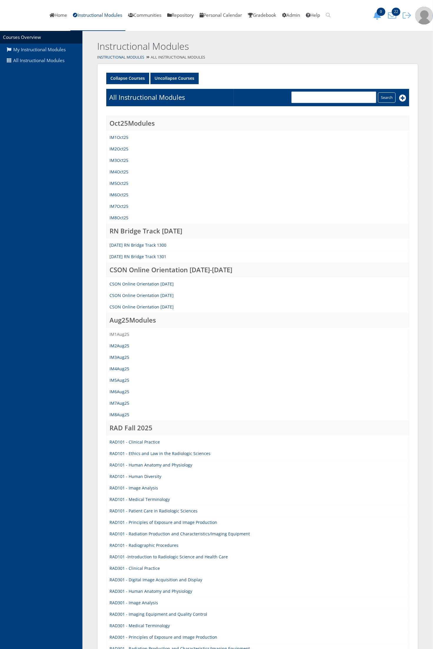
click at [128, 336] on link "IM1Aug25" at bounding box center [120, 335] width 20 height 6
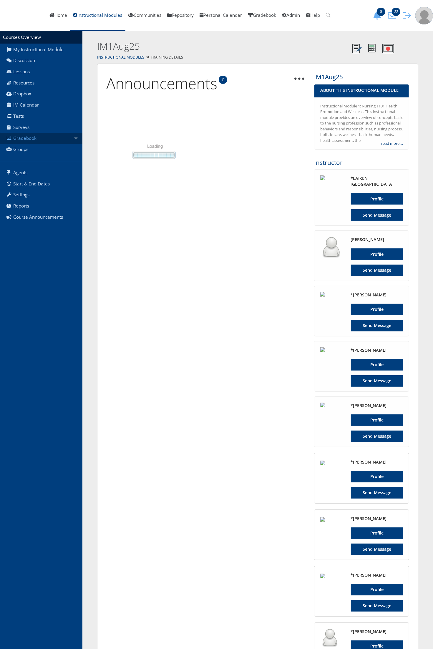
click at [52, 137] on link "Gradebook" at bounding box center [41, 138] width 82 height 11
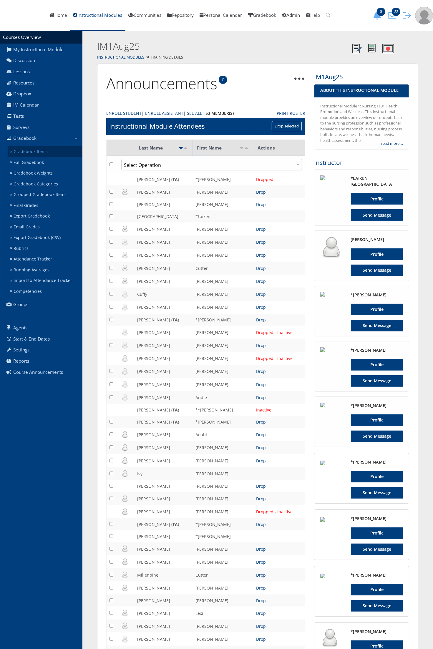
click at [49, 154] on link "Gradebook Items" at bounding box center [45, 151] width 75 height 11
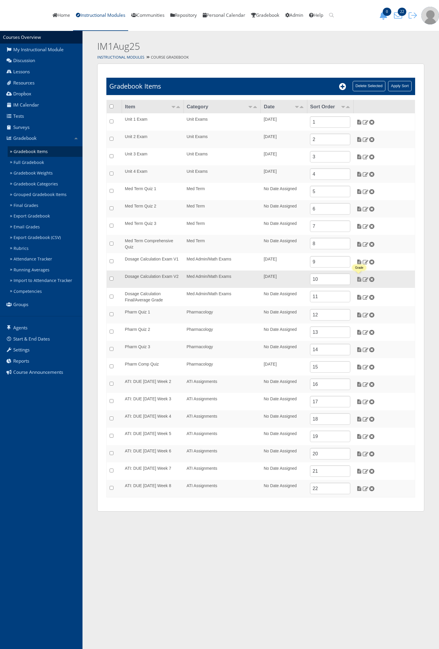
click at [359, 280] on img at bounding box center [359, 279] width 6 height 5
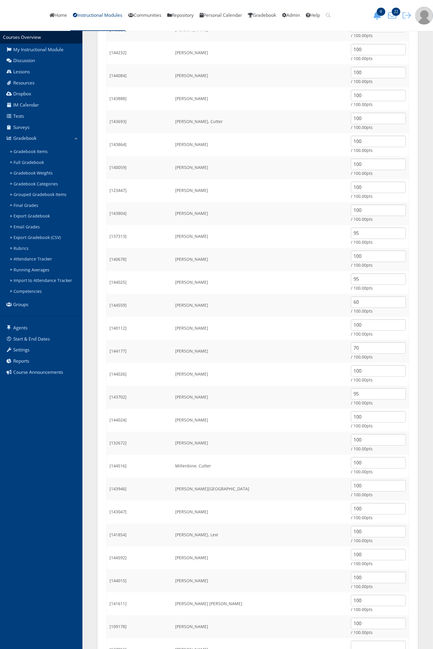
scroll to position [87, 0]
click at [363, 326] on input "95" at bounding box center [378, 325] width 55 height 11
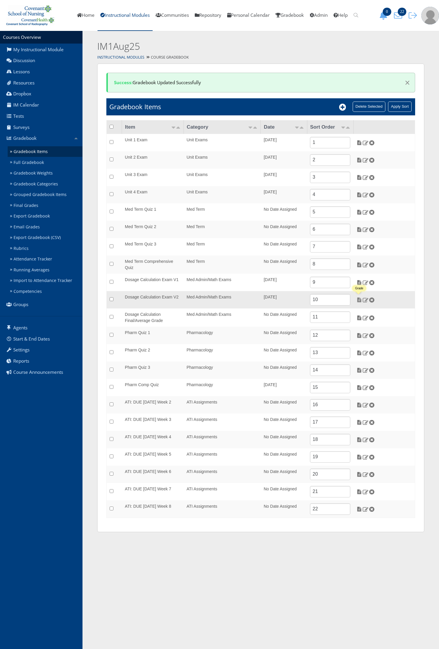
click at [361, 300] on img at bounding box center [359, 299] width 6 height 5
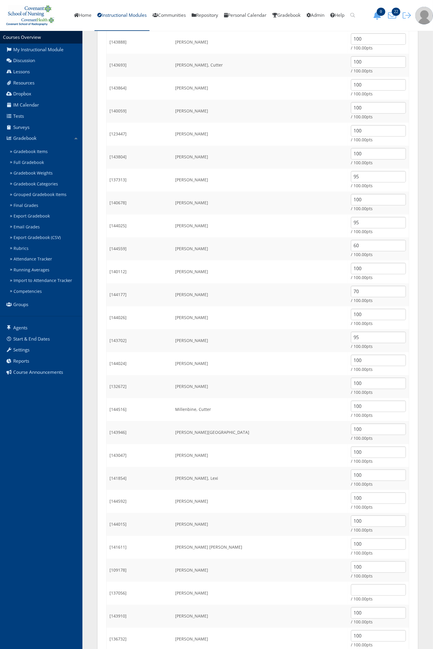
scroll to position [294, 0]
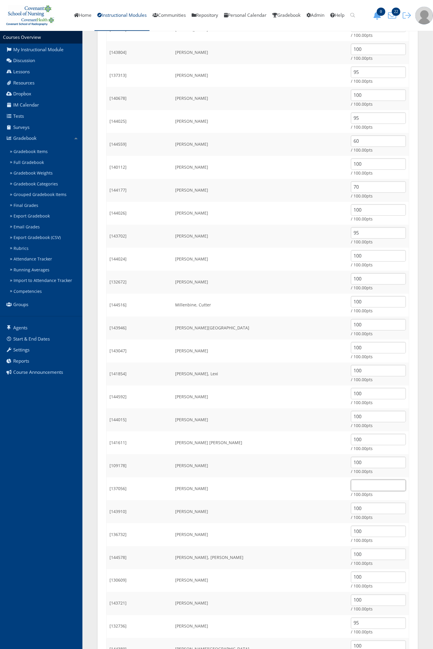
click at [351, 486] on input "text" at bounding box center [378, 485] width 55 height 11
type input "65"
